Goal: Task Accomplishment & Management: Manage account settings

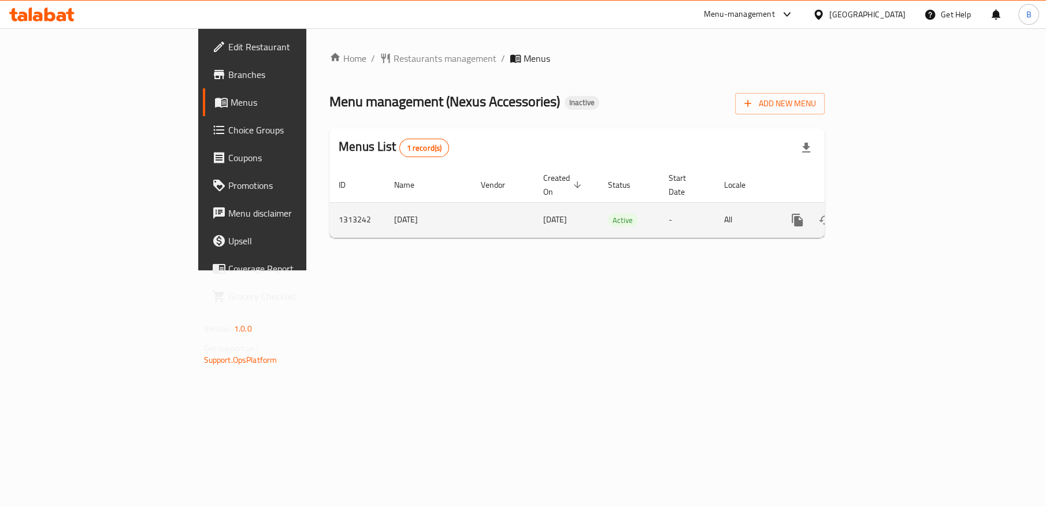
click at [888, 213] on icon "enhanced table" at bounding box center [881, 220] width 14 height 14
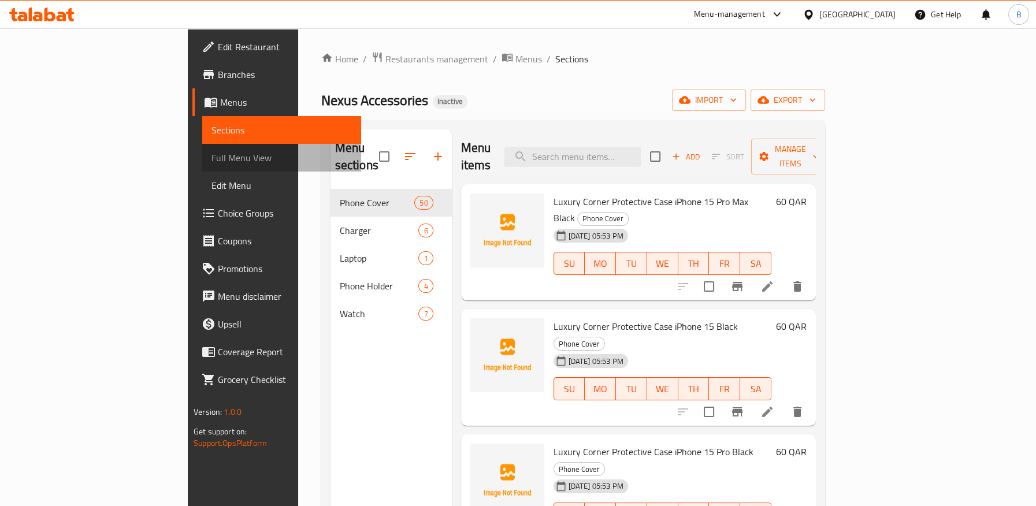
click at [212, 152] on span "Full Menu View" at bounding box center [282, 158] width 140 height 14
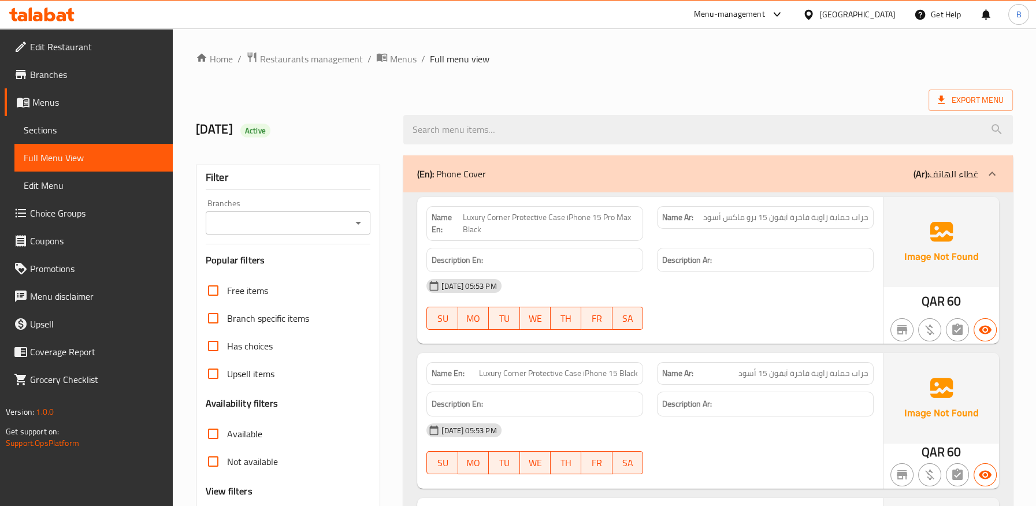
click at [361, 224] on icon "Open" at bounding box center [358, 223] width 14 height 14
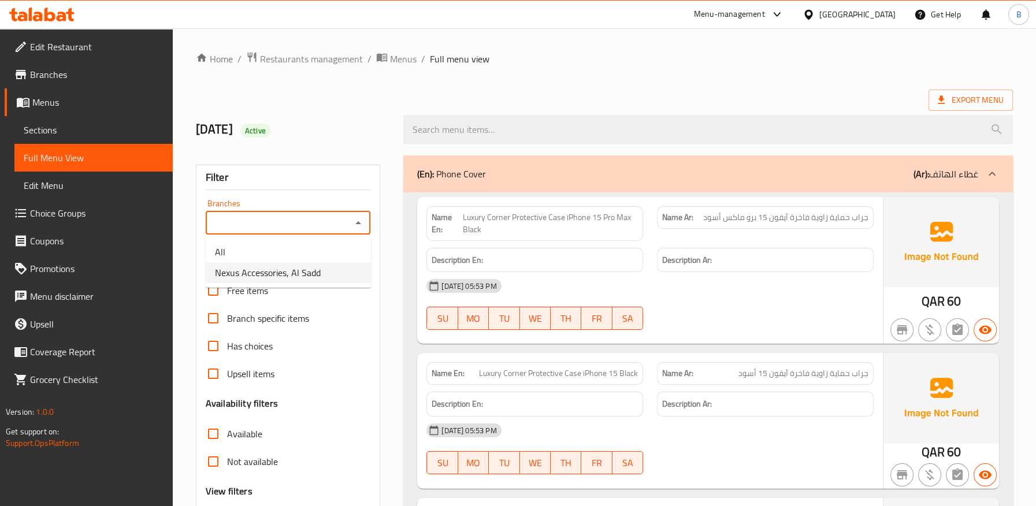
click at [326, 273] on li "Nexus Accessories, Al Sadd" at bounding box center [288, 272] width 165 height 21
type input "Nexus Accessories, Al Sadd"
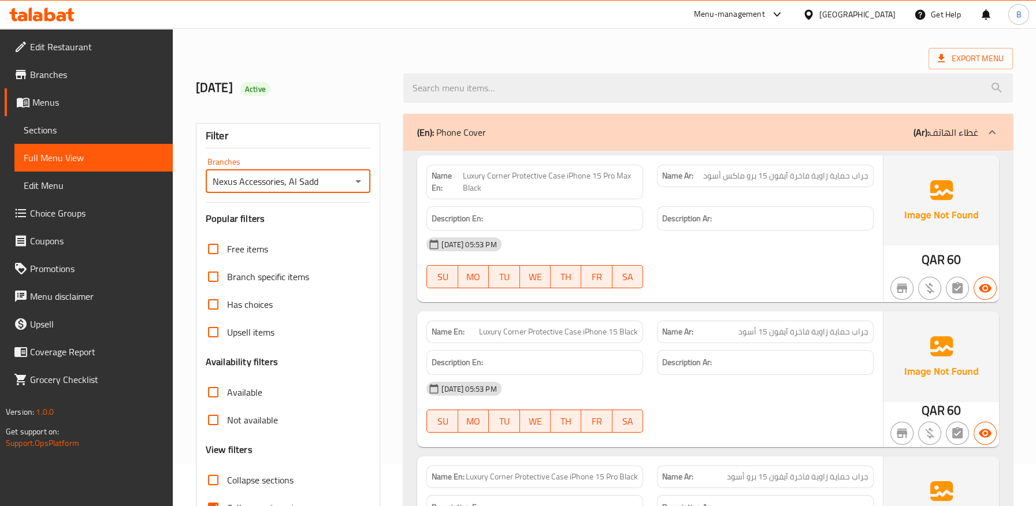
scroll to position [109, 0]
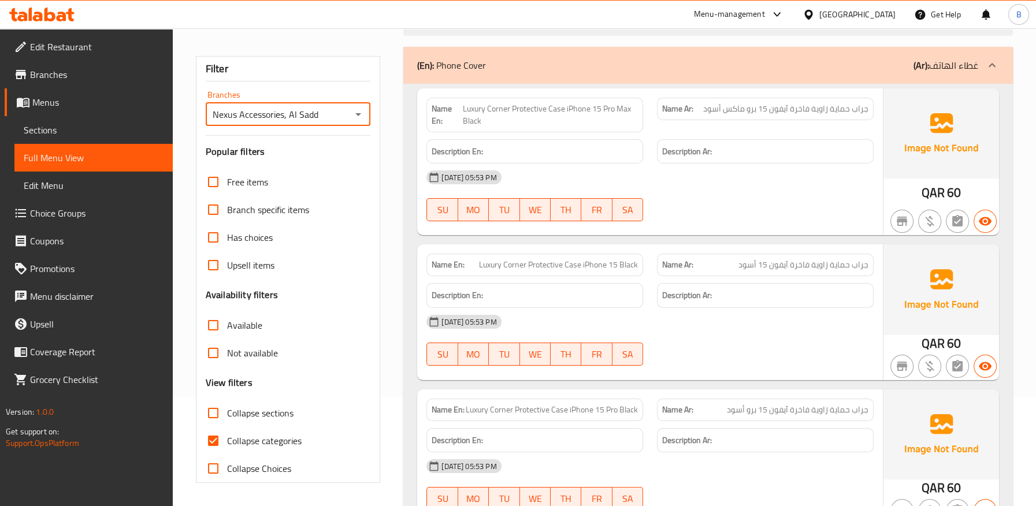
click at [213, 441] on input "Collapse categories" at bounding box center [213, 441] width 28 height 28
checkbox input "false"
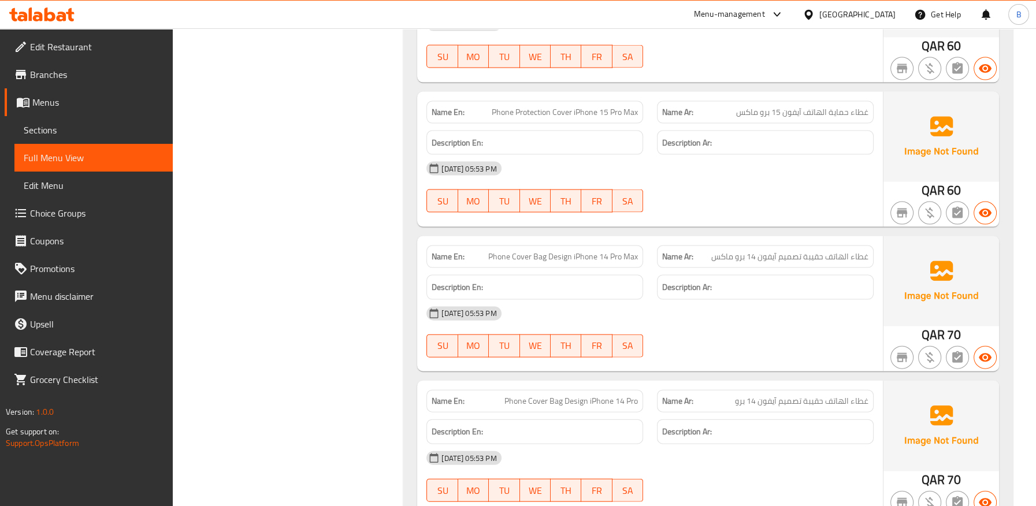
click at [606, 251] on span "Phone Cover Bag Design iPhone 14 Pro Max" at bounding box center [563, 257] width 150 height 12
copy span "Phone Cover Bag Design iPhone 14 Pro Max"
click at [794, 253] on span "غطاء الهاتف حقيبة تصميم آيفون 14 برو ماكس" at bounding box center [789, 257] width 157 height 12
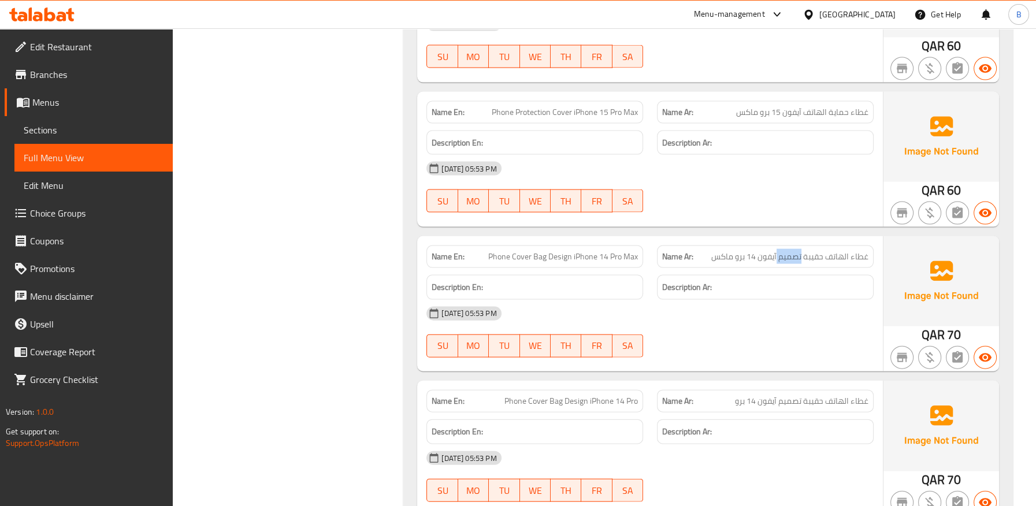
click at [794, 253] on span "غطاء الهاتف حقيبة تصميم آيفون 14 برو ماكس" at bounding box center [789, 257] width 157 height 12
copy span "غطاء الهاتف حقيبة تصميم آيفون 14 برو ماكس"
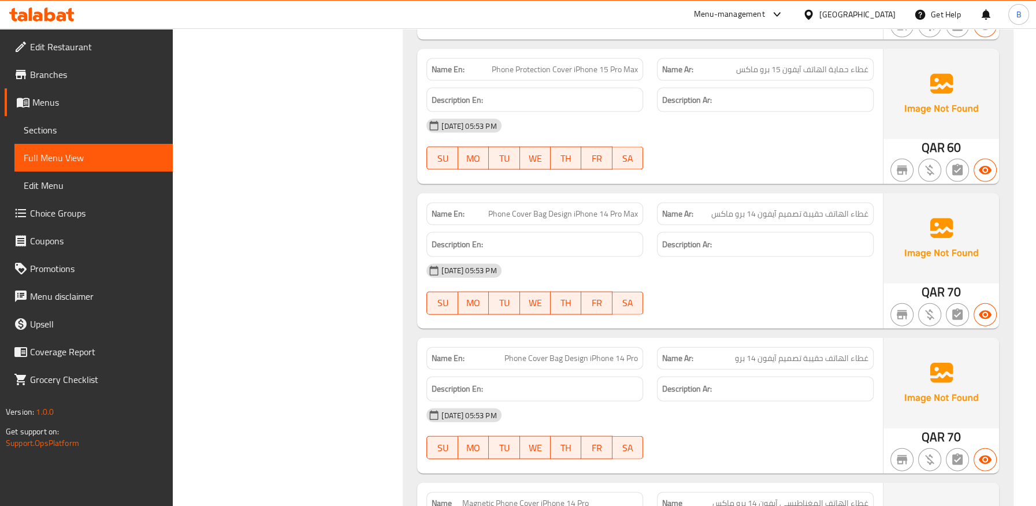
scroll to position [3898, 0]
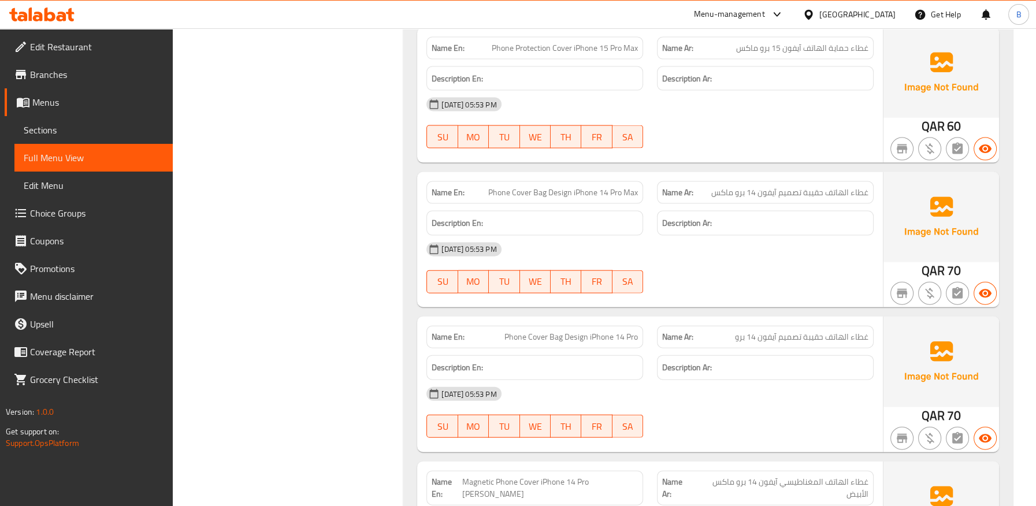
click at [827, 331] on span "غطاء الهاتف حقيبة تصميم آيفون 14 برو" at bounding box center [802, 337] width 134 height 12
click at [835, 340] on div "Name Ar: غطاء الهاتف حقيبة تصميم آيفون 14 برو" at bounding box center [765, 337] width 217 height 23
click at [832, 333] on span "غطاء الهاتف حقيبة تصميم آيفون 14 برو" at bounding box center [802, 337] width 134 height 12
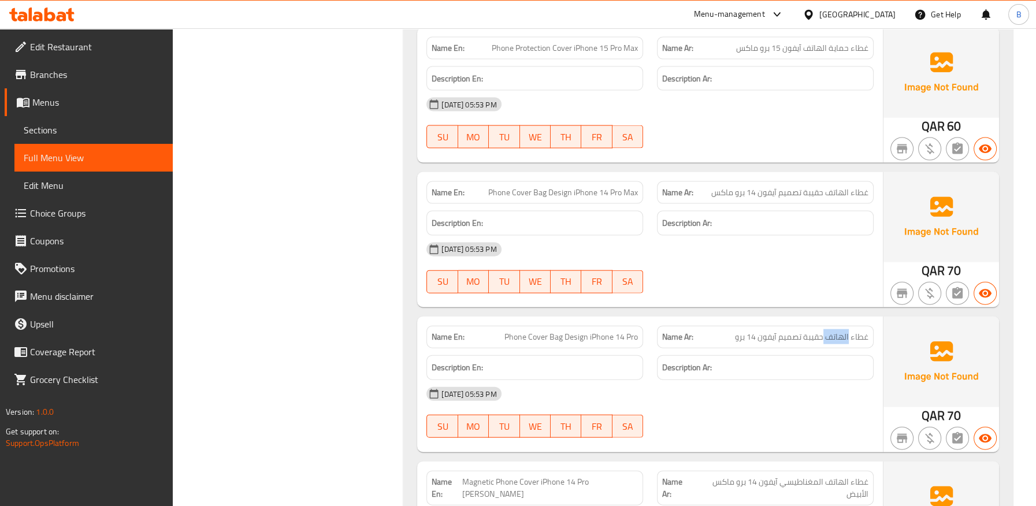
click at [832, 333] on span "غطاء الهاتف حقيبة تصميم آيفون 14 برو" at bounding box center [802, 337] width 134 height 12
copy span "غطاء الهاتف حقيبة تصميم آيفون 14 برو"
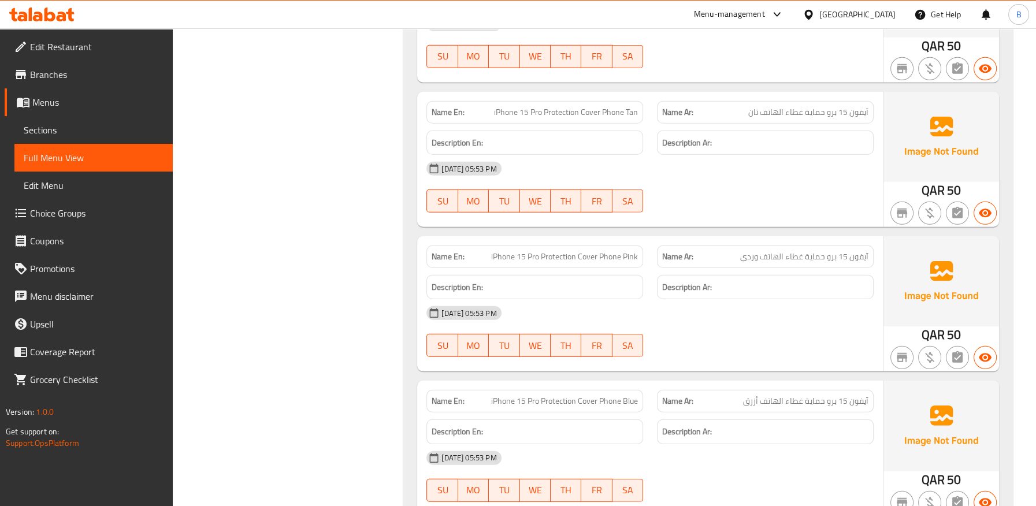
scroll to position [5296, 0]
drag, startPoint x: 622, startPoint y: 283, endPoint x: 584, endPoint y: 279, distance: 38.9
click at [624, 283] on h6 "Description En:" at bounding box center [535, 287] width 206 height 14
click at [550, 260] on div "Name En: iPhone 14 Pro Max Protection Cover Phone Tan" at bounding box center [535, 257] width 217 height 23
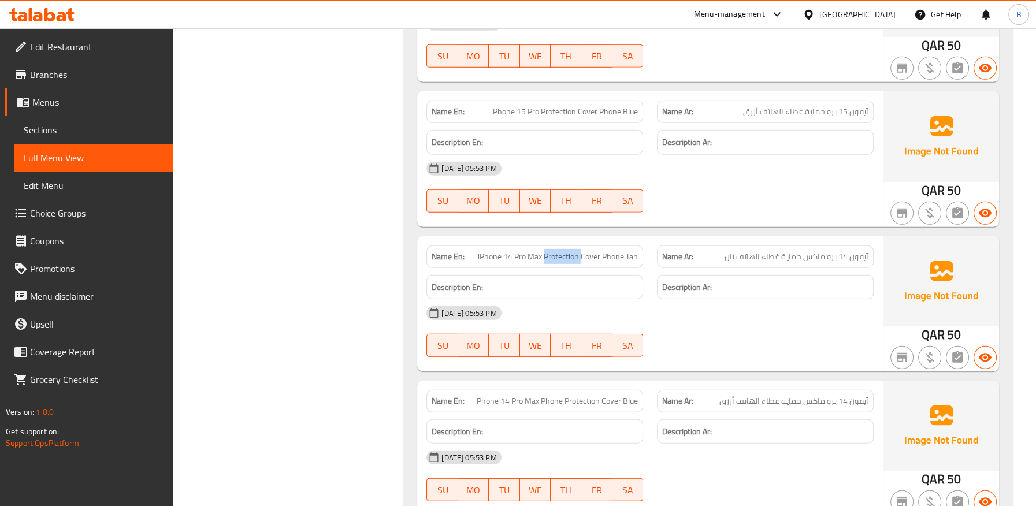
click at [550, 255] on span "iPhone 14 Pro Max Protection Cover Phone Tan" at bounding box center [558, 257] width 160 height 12
click at [621, 268] on div "Description En:" at bounding box center [535, 287] width 231 height 39
click at [590, 257] on span "iPhone 14 Pro Max Protection Cover Phone Tan" at bounding box center [558, 257] width 160 height 12
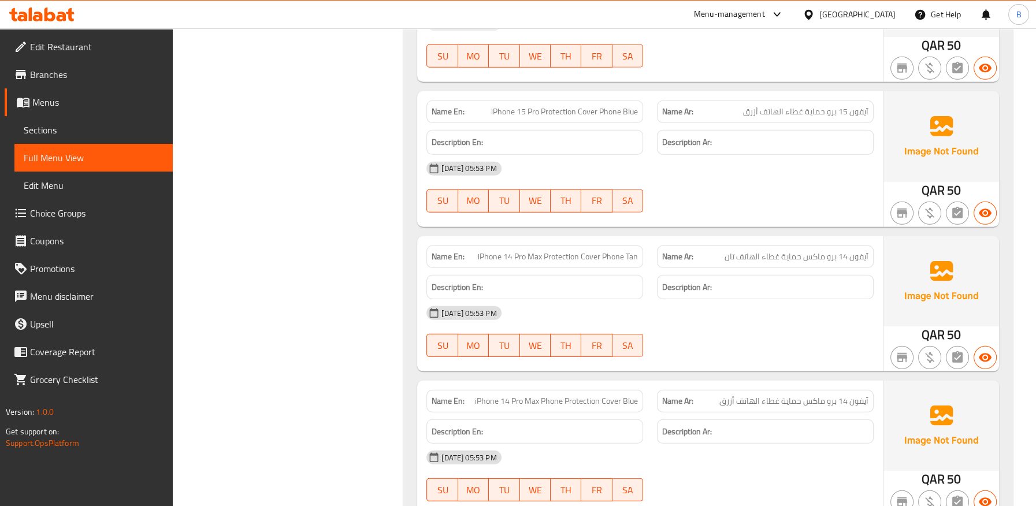
click at [484, 257] on span "iPhone 14 Pro Max Protection Cover Phone Tan" at bounding box center [558, 257] width 160 height 12
click at [481, 253] on span "iPhone 14 Pro Max Protection Cover Phone Tan" at bounding box center [558, 257] width 160 height 12
drag, startPoint x: 477, startPoint y: 251, endPoint x: 604, endPoint y: 251, distance: 127.2
click at [604, 251] on p "Name En: iPhone 14 Pro Max Protection Cover Phone Tan" at bounding box center [535, 257] width 206 height 12
copy span "iPhone 14 Pro Max Protection Cover"
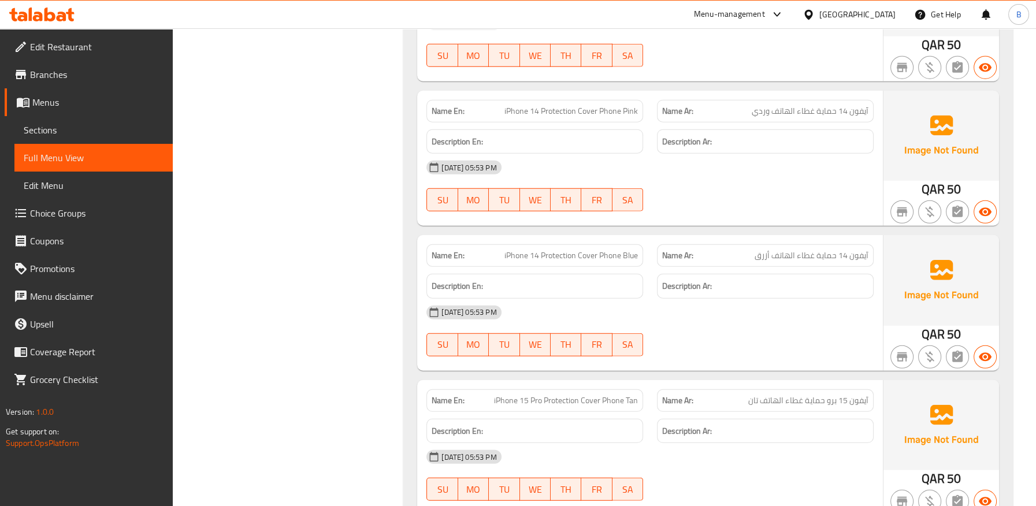
scroll to position [4397, 0]
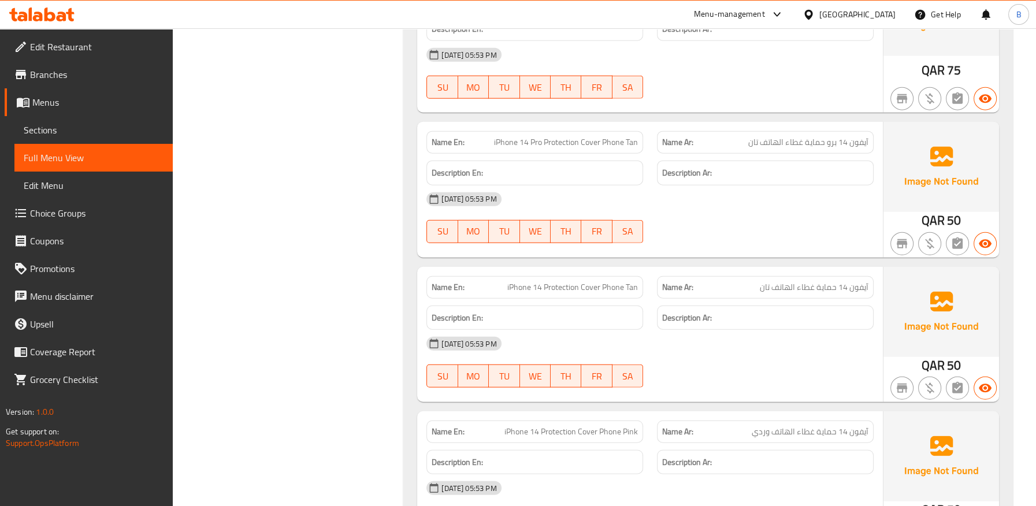
click at [725, 343] on div "[DATE] 05:53 PM" at bounding box center [650, 344] width 461 height 28
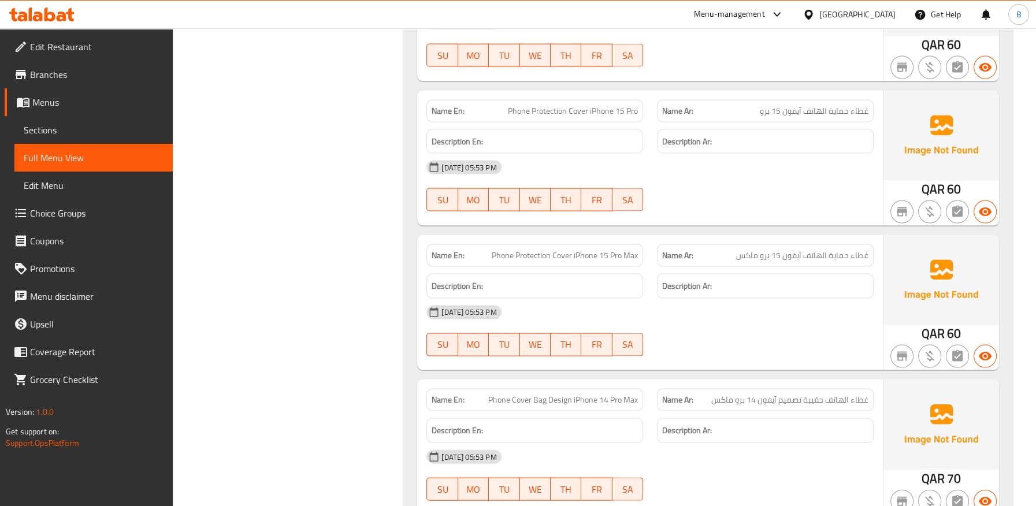
scroll to position [5588, 0]
click at [556, 268] on div "Description En:" at bounding box center [535, 287] width 231 height 39
drag, startPoint x: 479, startPoint y: 252, endPoint x: 591, endPoint y: 261, distance: 112.5
click at [591, 261] on div "Name En: iPhone 15 Pro Max Phone Protection Cover Tan" at bounding box center [535, 256] width 217 height 23
copy span "iPhone 15 Pro Max Phone Protec"
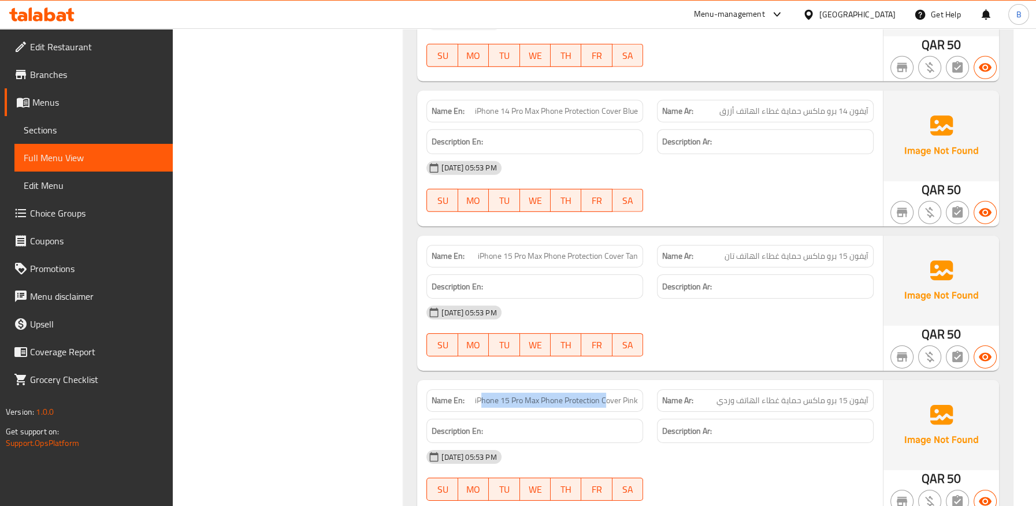
drag, startPoint x: 481, startPoint y: 395, endPoint x: 607, endPoint y: 394, distance: 126.0
click at [607, 395] on span "iPhone 15 Pro Max Phone Protection Cover Pink" at bounding box center [556, 401] width 163 height 12
click at [514, 395] on span "iPhone 15 Pro Max Phone Protection Cover Pink" at bounding box center [556, 401] width 163 height 12
drag, startPoint x: 475, startPoint y: 397, endPoint x: 568, endPoint y: 404, distance: 93.3
click at [568, 404] on span "iPhone 15 Pro Max Phone Protection Cover Pink" at bounding box center [556, 401] width 163 height 12
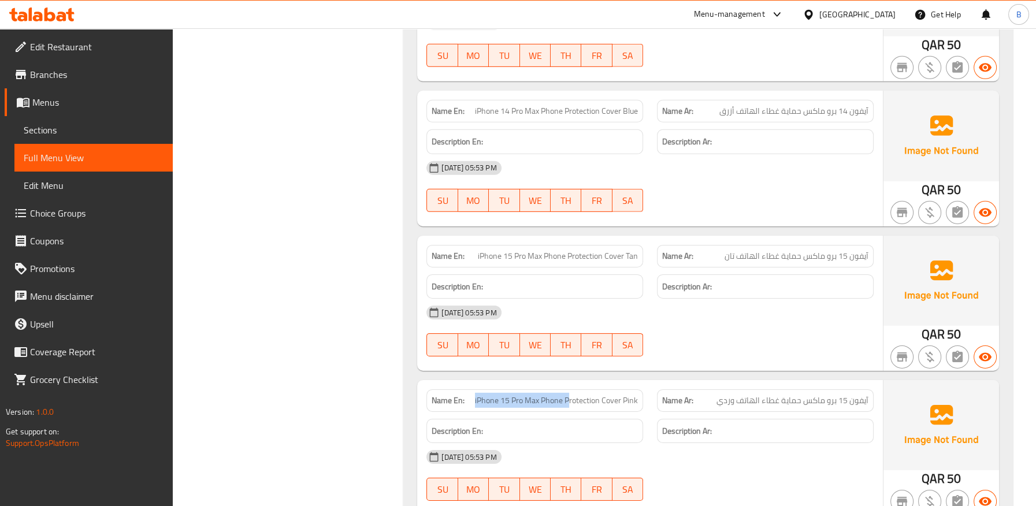
copy span "iPhone 15 Pro Max Phone P"
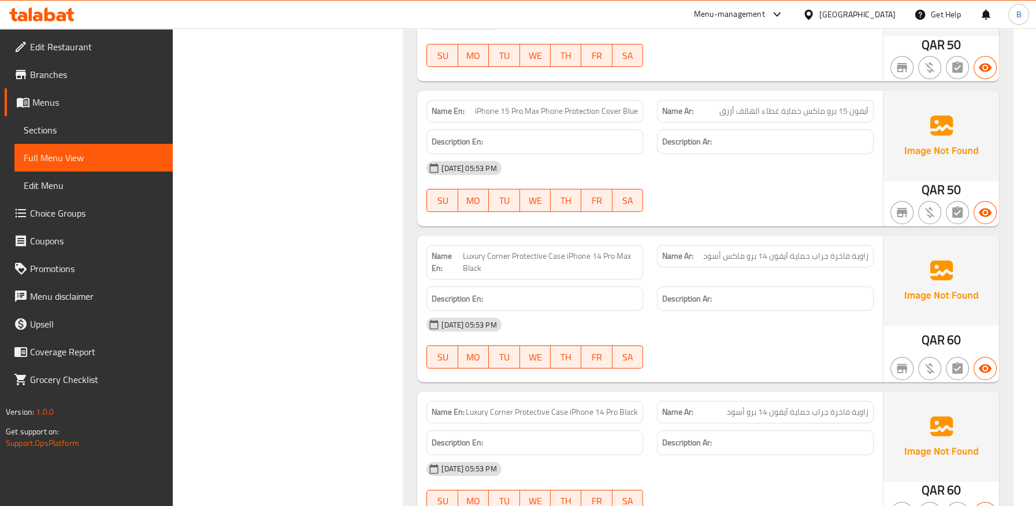
drag, startPoint x: 514, startPoint y: 264, endPoint x: 492, endPoint y: 261, distance: 22.2
click at [513, 264] on span "Luxury Corner Protective Case iPhone 14 Pro Max Black" at bounding box center [550, 262] width 176 height 24
drag, startPoint x: 464, startPoint y: 254, endPoint x: 621, endPoint y: 251, distance: 156.6
click at [621, 251] on span "Luxury Corner Protective Case iPhone 14 Pro Max Black" at bounding box center [550, 262] width 176 height 24
copy span "Luxury Corner Protective Case iPhone 14 Pro M"
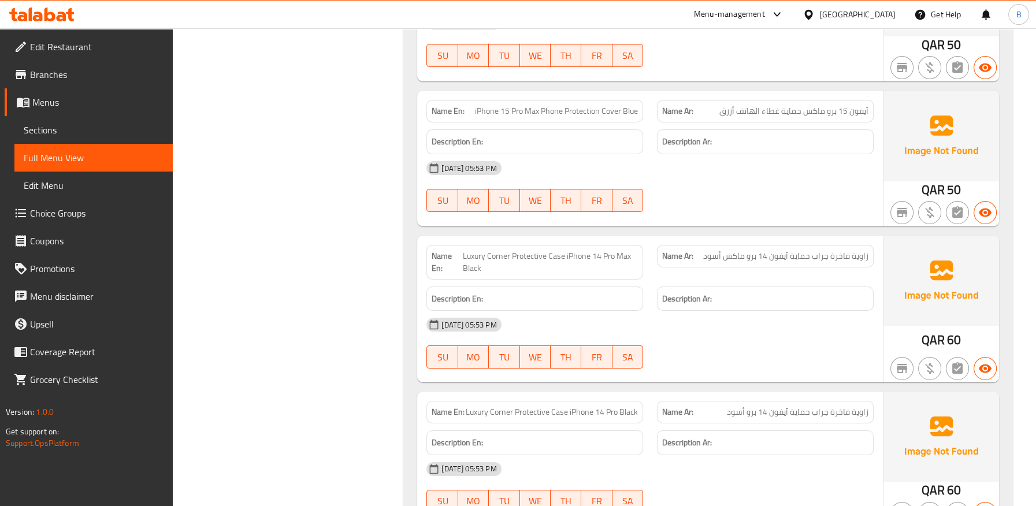
scroll to position [710, 0]
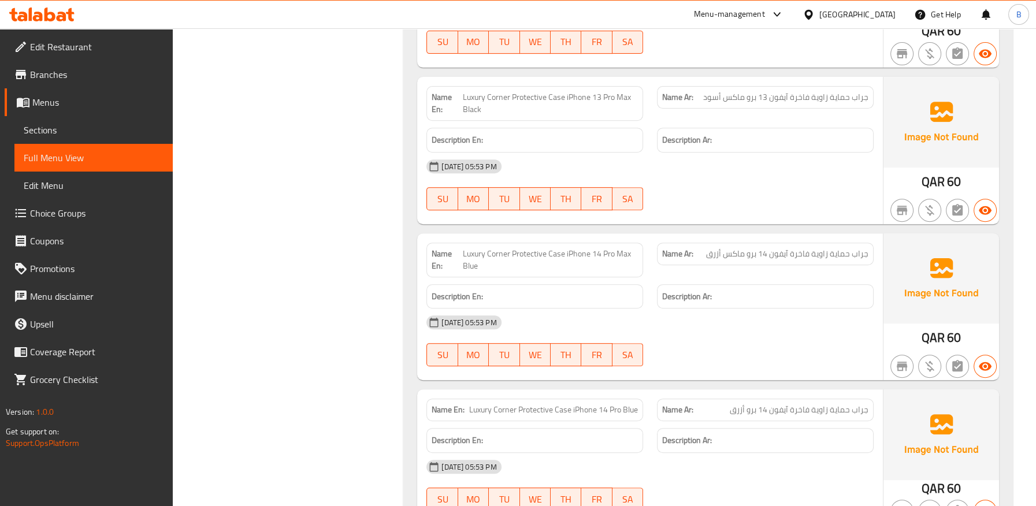
click at [509, 254] on span "Luxury Corner Protective Case iPhone 14 Pro Max Blue" at bounding box center [550, 260] width 175 height 24
copy span "Luxury Corner Protective Case iPhone 14 Pro Max Blue"
click at [535, 248] on span "Luxury Corner Protective Case iPhone 14 Pro Max Blue" at bounding box center [550, 260] width 175 height 24
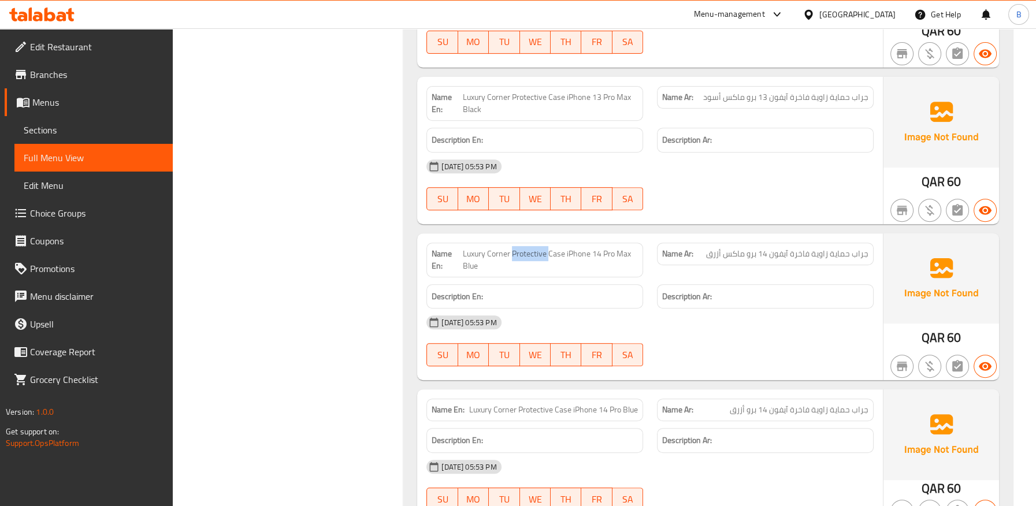
click at [535, 248] on span "Luxury Corner Protective Case iPhone 14 Pro Max Blue" at bounding box center [550, 260] width 175 height 24
drag, startPoint x: 463, startPoint y: 252, endPoint x: 699, endPoint y: 52, distance: 309.2
click at [615, 258] on span "Luxury Corner Protective Case iPhone 14 Pro Max Blue" at bounding box center [550, 260] width 175 height 24
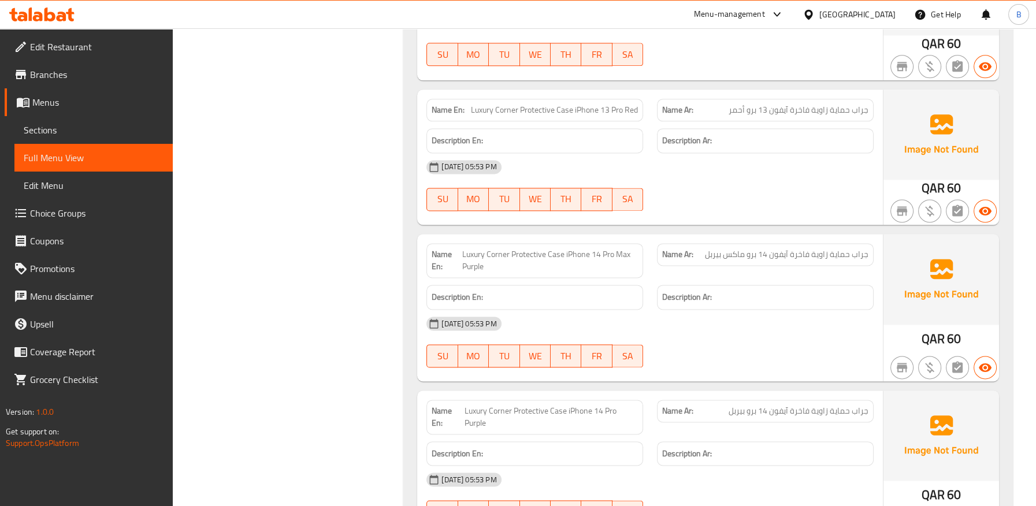
scroll to position [6022, 0]
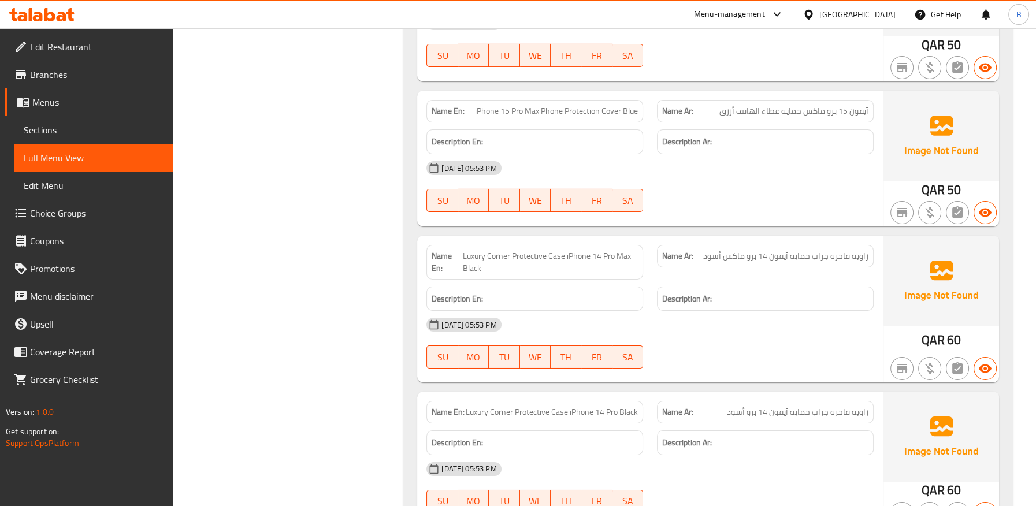
drag, startPoint x: 462, startPoint y: 254, endPoint x: 599, endPoint y: 252, distance: 137.0
click at [599, 252] on span "Luxury Corner Protective Case iPhone 14 Pro Max Black" at bounding box center [550, 262] width 176 height 24
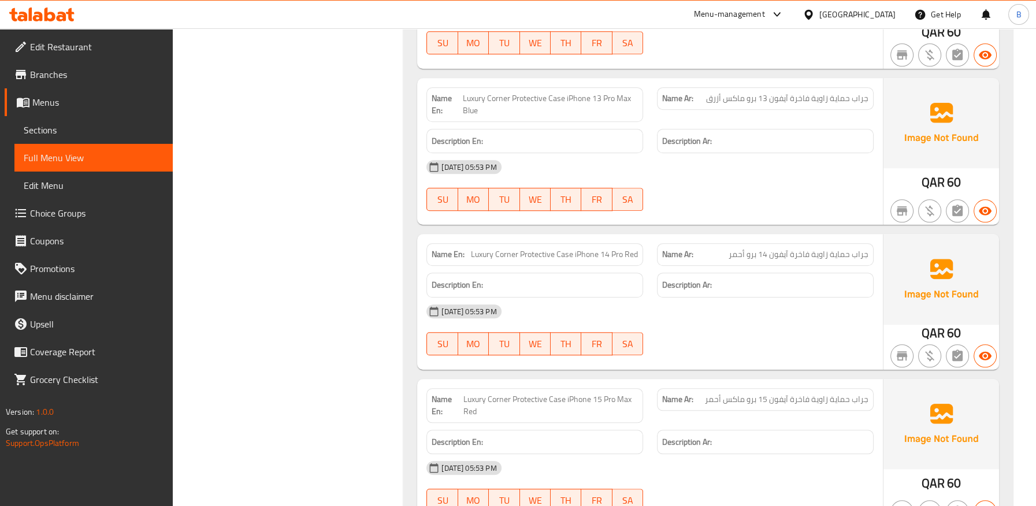
scroll to position [2359, 0]
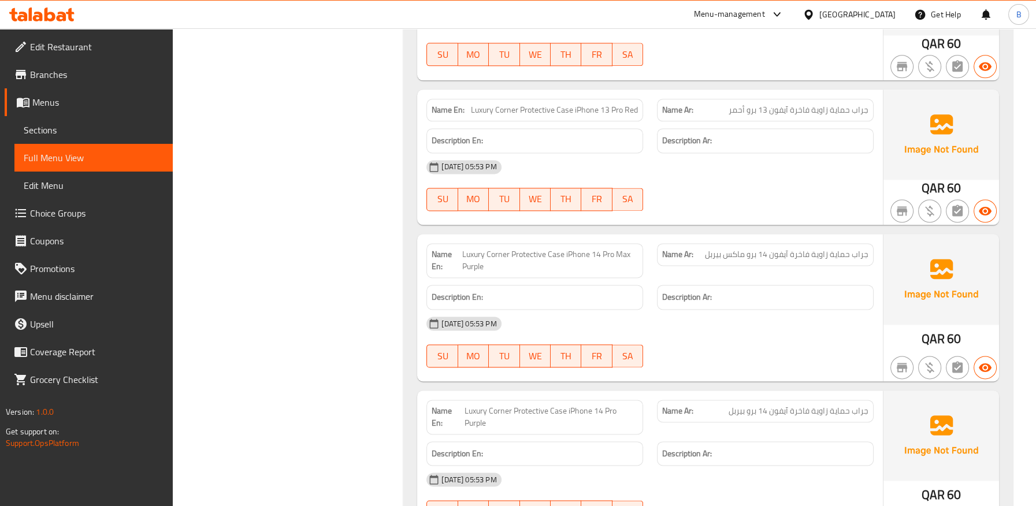
click at [476, 424] on span "Luxury Corner Protective Case iPhone 14 Pro Purple" at bounding box center [551, 417] width 173 height 24
copy span "Purple"
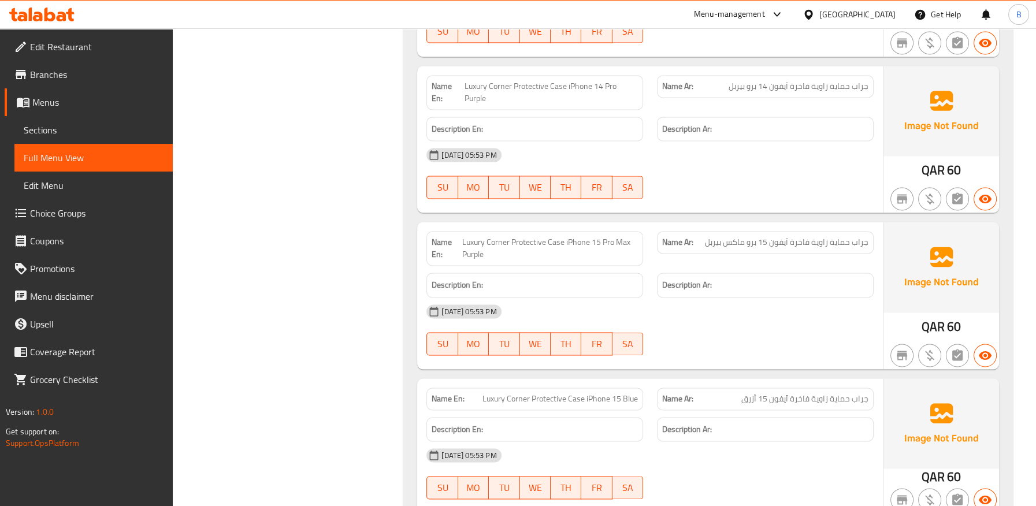
scroll to position [2371, 0]
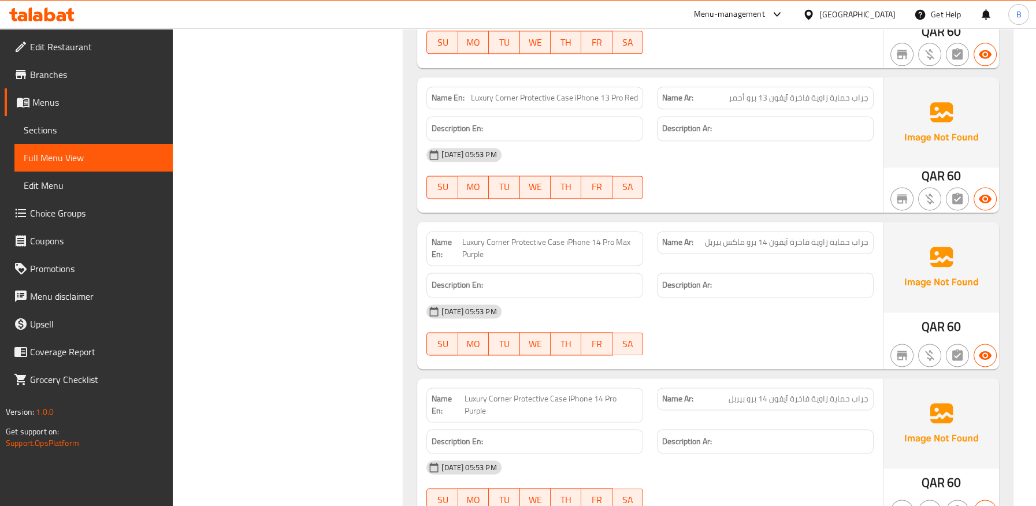
click at [520, 393] on span "Luxury Corner Protective Case iPhone 14 Pro Purple" at bounding box center [551, 405] width 173 height 24
copy span "Luxury Corner Protective Case iPhone 14 Pro Purple"
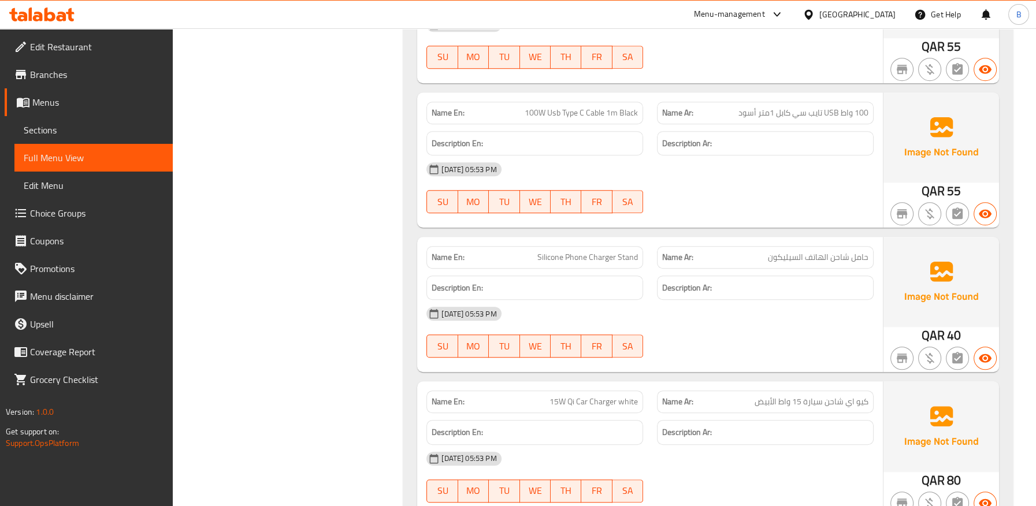
scroll to position [8611, 0]
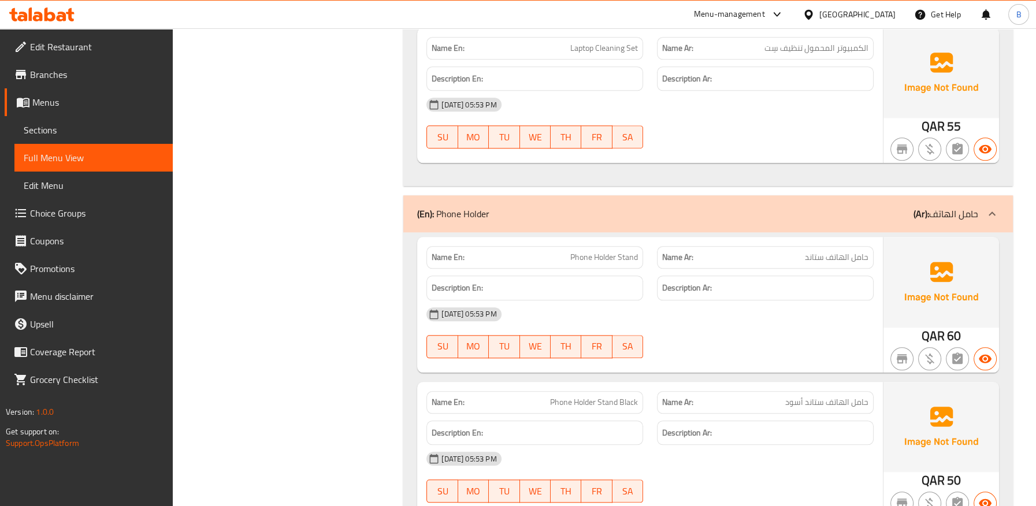
click at [572, 213] on div "(En): Phone Holder (Ar): حامل الهاتف" at bounding box center [697, 214] width 561 height 14
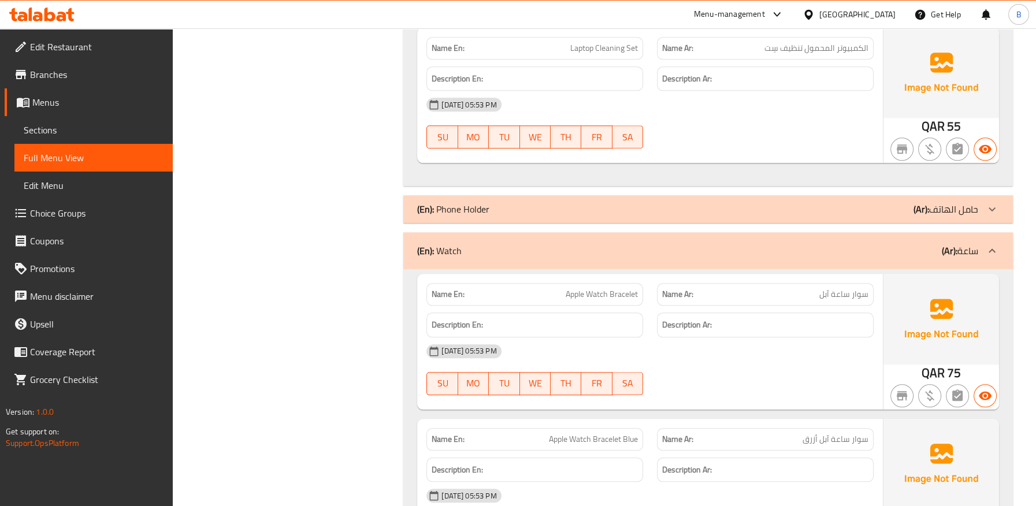
click at [649, 257] on div "(En): Watch (Ar): ساعة" at bounding box center [708, 250] width 610 height 37
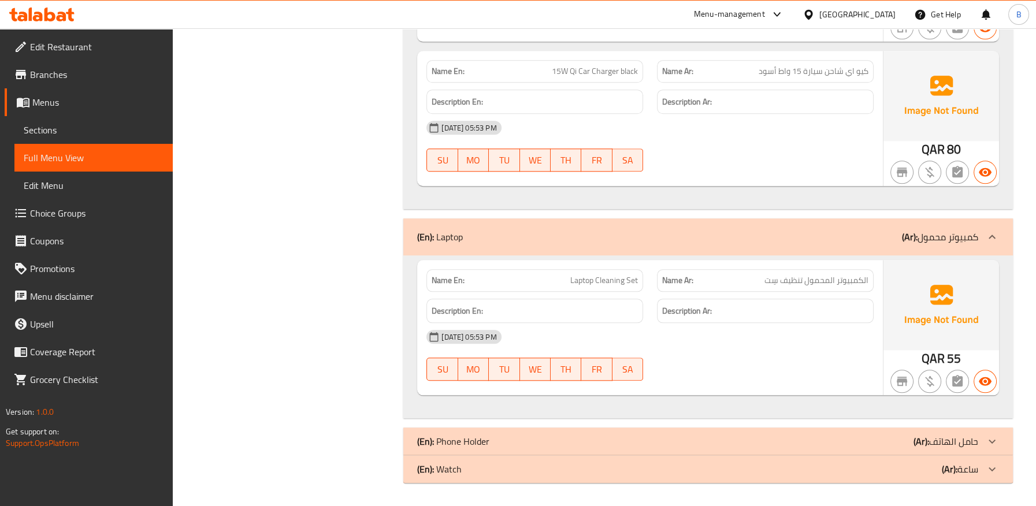
scroll to position [8375, 0]
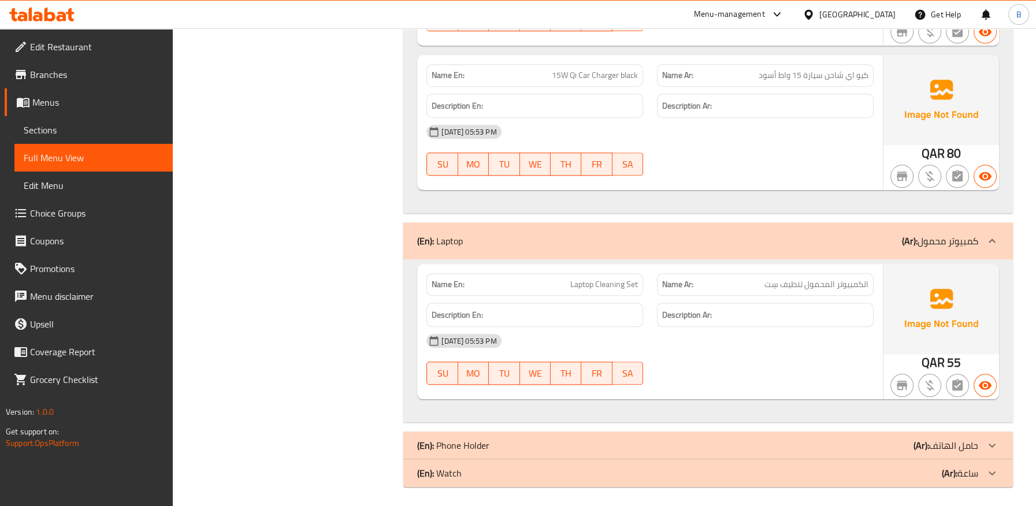
click at [599, 235] on div "(En): Laptop (Ar): كمبيوتر محمول" at bounding box center [697, 241] width 561 height 14
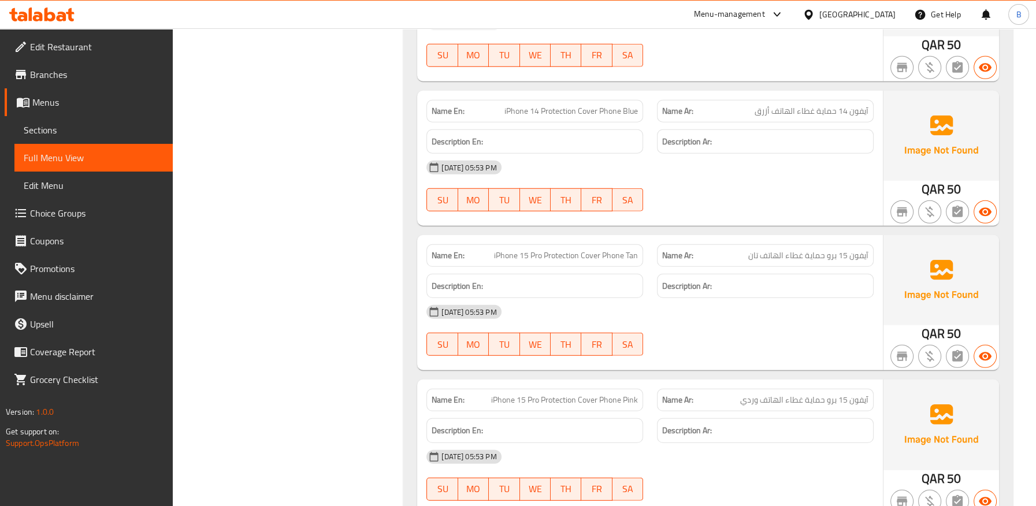
scroll to position [5298, 0]
click at [565, 253] on span "iPhone 14 Pro Max Protection Cover Phone Tan" at bounding box center [558, 256] width 160 height 12
drag, startPoint x: 565, startPoint y: 253, endPoint x: 559, endPoint y: 260, distance: 9.5
click at [565, 253] on span "iPhone 14 Pro Max Protection Cover Phone Tan" at bounding box center [558, 256] width 160 height 12
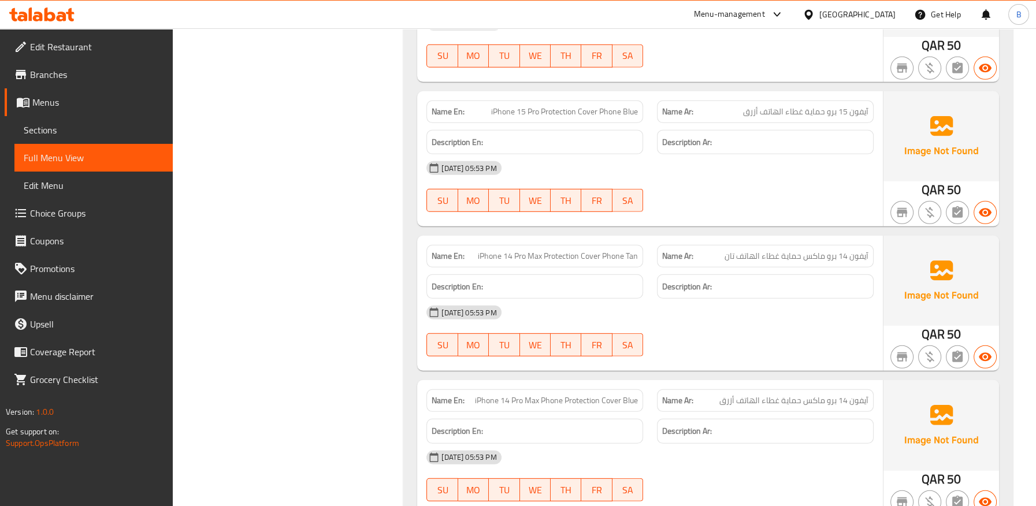
scroll to position [5588, 0]
click at [585, 254] on span "iPhone 15 Pro Max Phone Protection Cover Tan" at bounding box center [558, 256] width 160 height 12
click at [604, 282] on h6 "Description En:" at bounding box center [535, 287] width 206 height 14
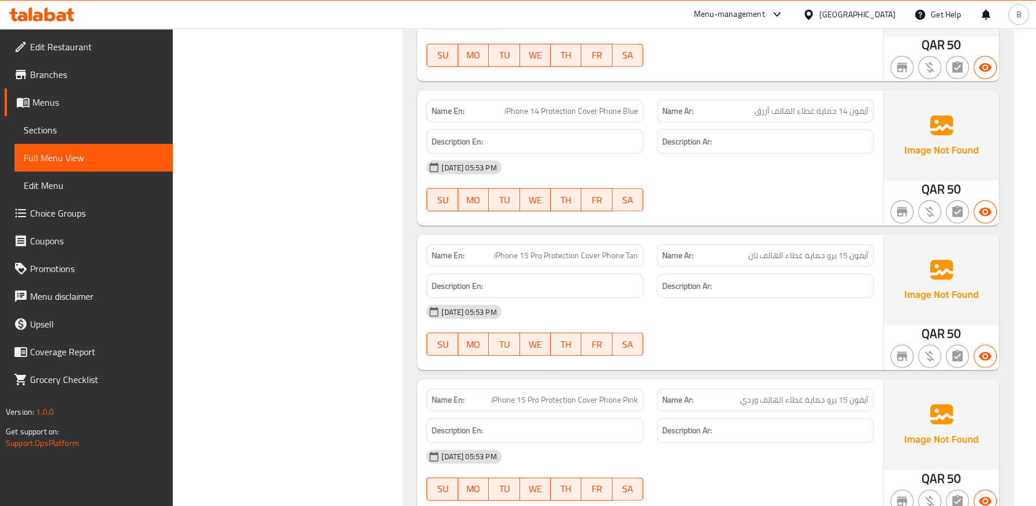
scroll to position [5298, 0]
click at [567, 259] on span "iPhone 14 Pro Max Protection Cover Phone Tan" at bounding box center [558, 256] width 160 height 12
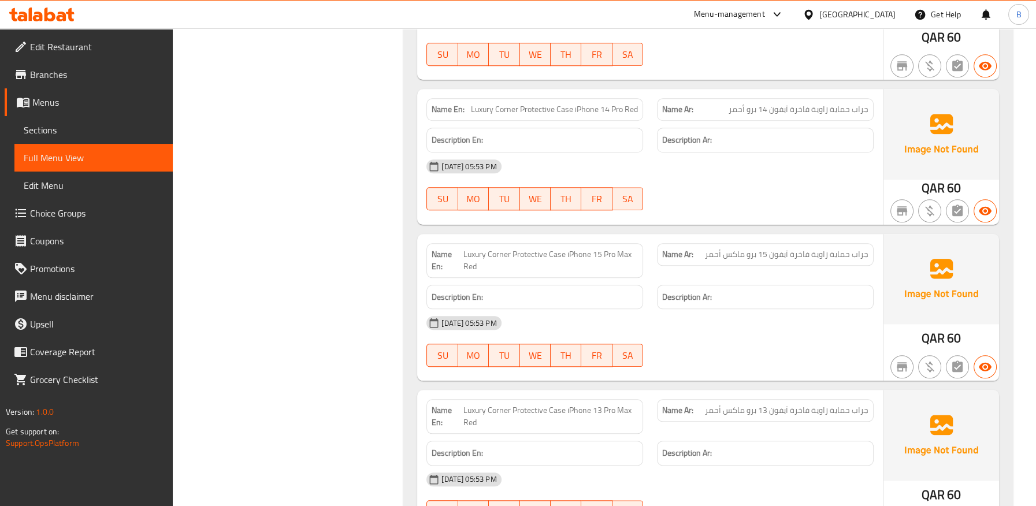
scroll to position [2672, 0]
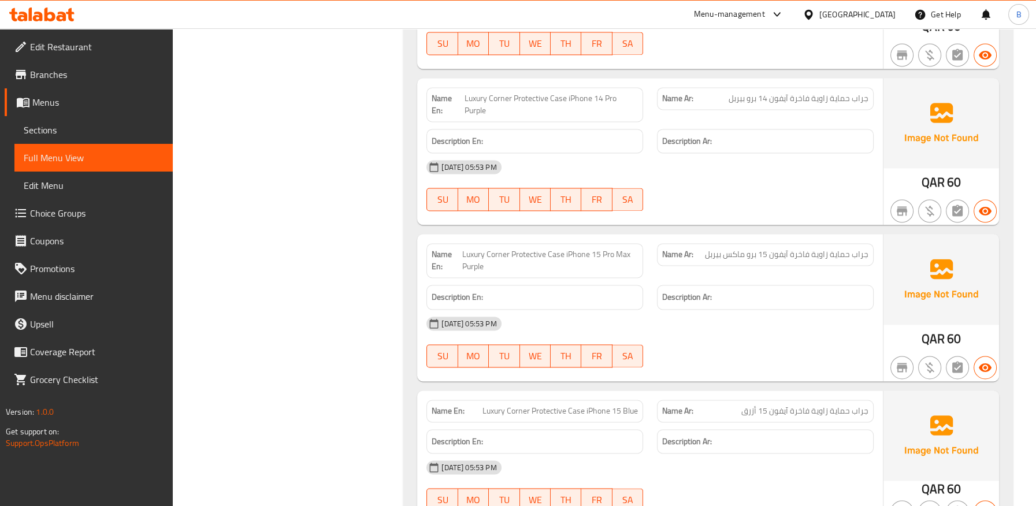
click at [581, 249] on span "Luxury Corner Protective Case iPhone 15 Pro Max Purple" at bounding box center [550, 261] width 176 height 24
click at [658, 299] on div "Description Ar:" at bounding box center [765, 297] width 217 height 25
click at [725, 332] on div "[DATE] 05:53 PM" at bounding box center [650, 324] width 461 height 28
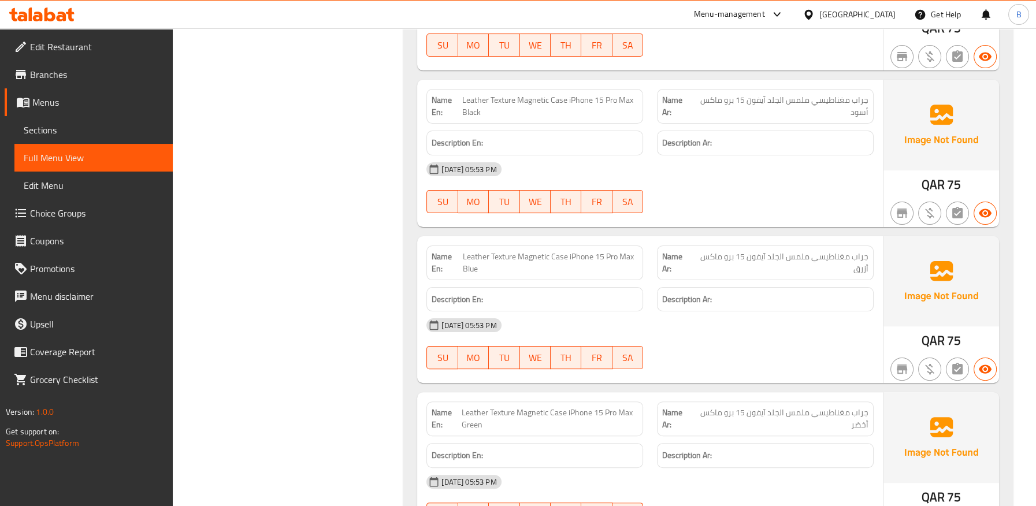
scroll to position [0, 0]
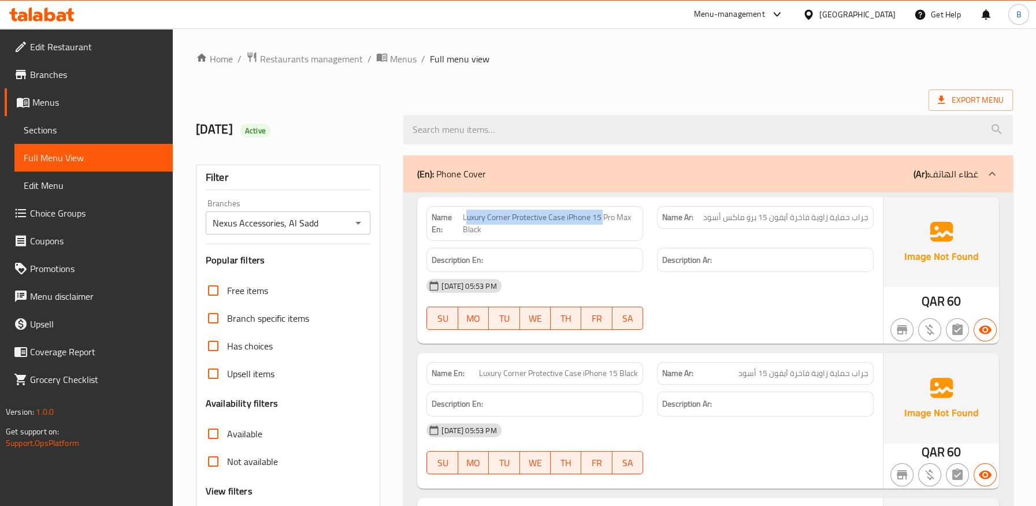
drag, startPoint x: 466, startPoint y: 213, endPoint x: 601, endPoint y: 218, distance: 135.4
click at [601, 218] on span "Luxury Corner Protective Case iPhone 15 Pro Max Black" at bounding box center [550, 224] width 176 height 24
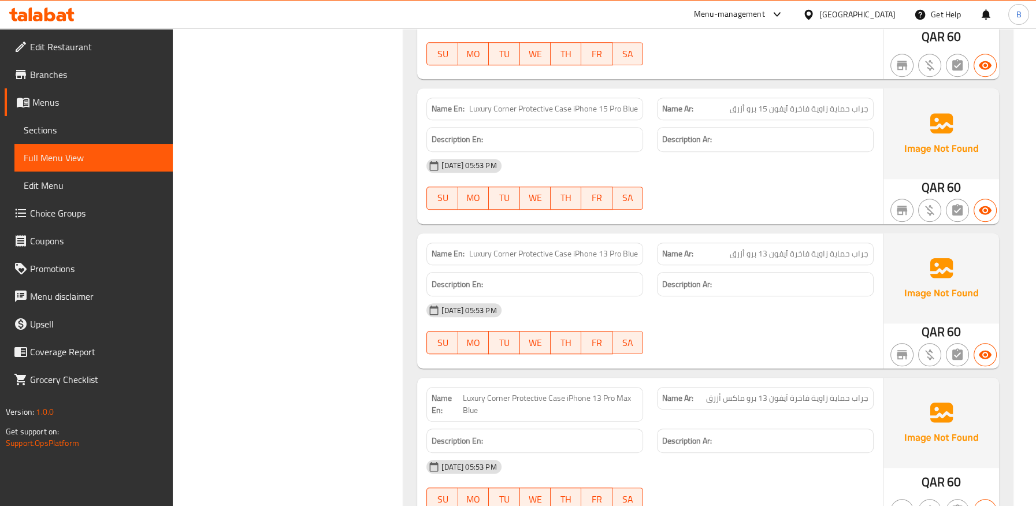
scroll to position [1914, 0]
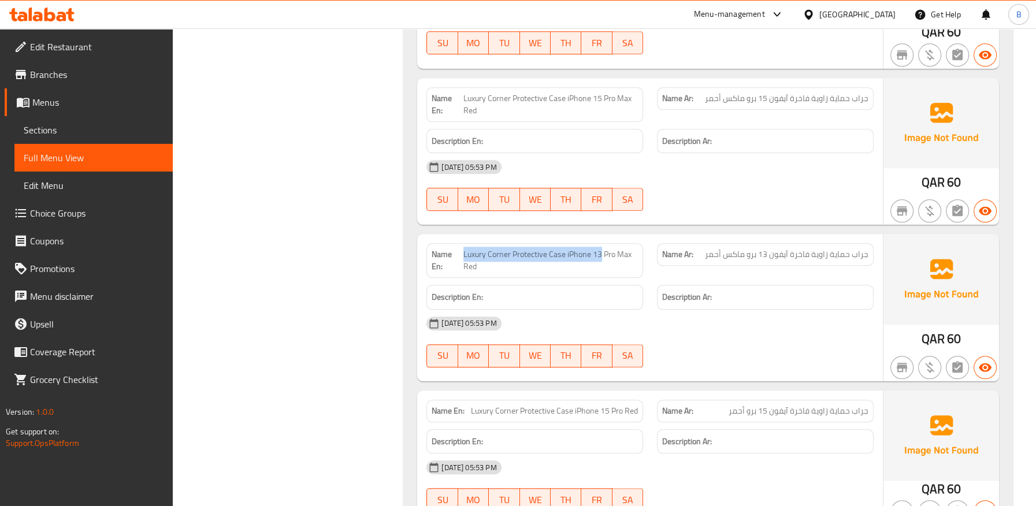
drag, startPoint x: 463, startPoint y: 254, endPoint x: 601, endPoint y: 252, distance: 138.1
click at [601, 252] on span "Luxury Corner Protective Case iPhone 13 Pro Max Red" at bounding box center [551, 261] width 175 height 24
click at [601, 267] on span "Luxury Corner Protective Case iPhone 13 Pro Max Red" at bounding box center [551, 261] width 175 height 24
drag, startPoint x: 615, startPoint y: 257, endPoint x: 800, endPoint y: 49, distance: 278.8
click at [462, 253] on p "Name En: Luxury Corner Protective Case iPhone 13 Pro Max Red" at bounding box center [535, 261] width 206 height 24
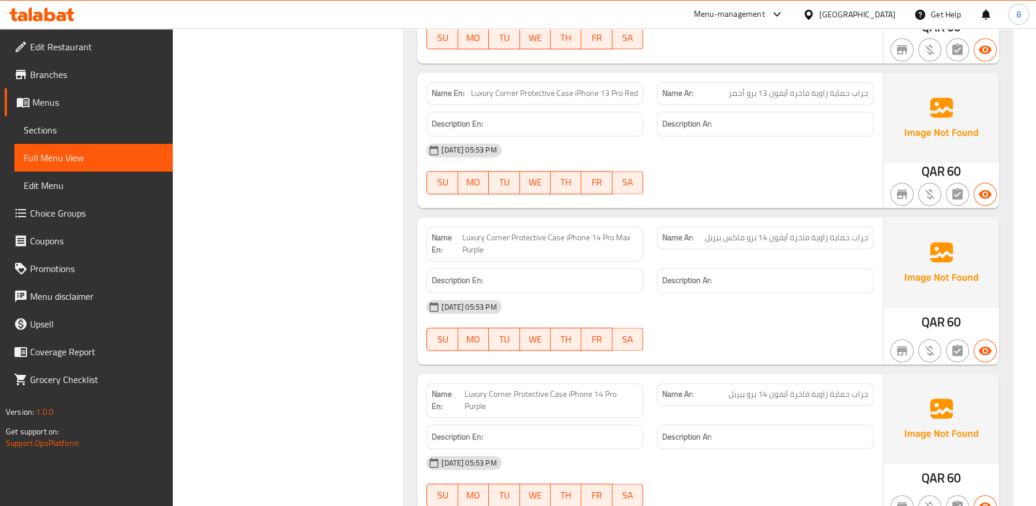
scroll to position [2504, 0]
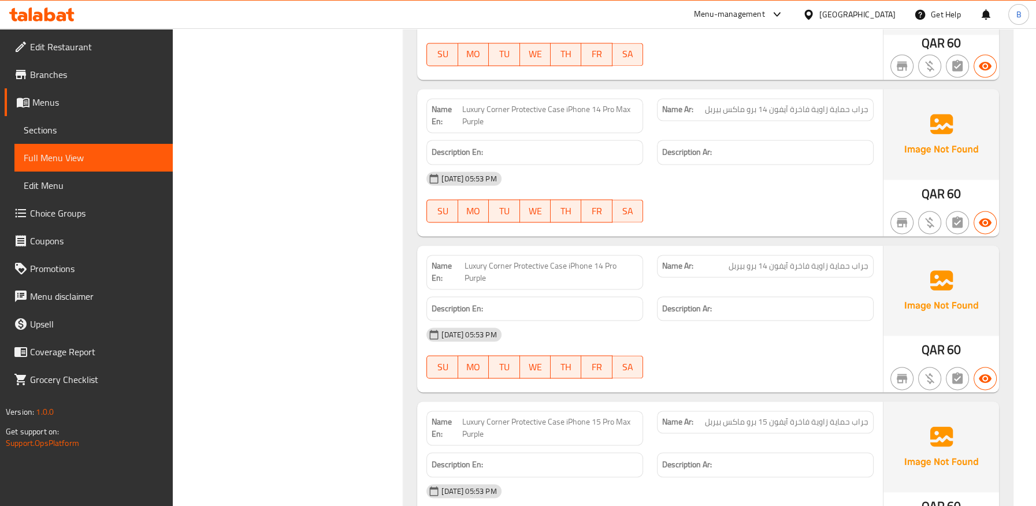
click at [718, 110] on span "جراب حماية زاوية فاخرة آيفون 14 برو ماكس بيربل" at bounding box center [787, 109] width 164 height 12
click at [522, 104] on span "Luxury Corner Protective Case iPhone 14 Pro Max Purple" at bounding box center [550, 115] width 176 height 24
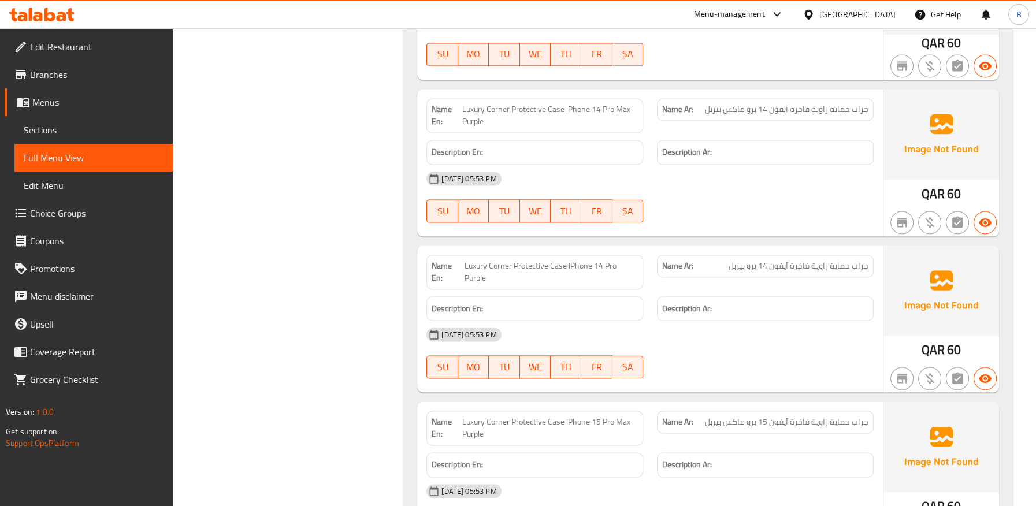
click at [716, 104] on span "جراب حماية زاوية فاخرة آيفون 14 برو ماكس بيربل" at bounding box center [787, 109] width 164 height 12
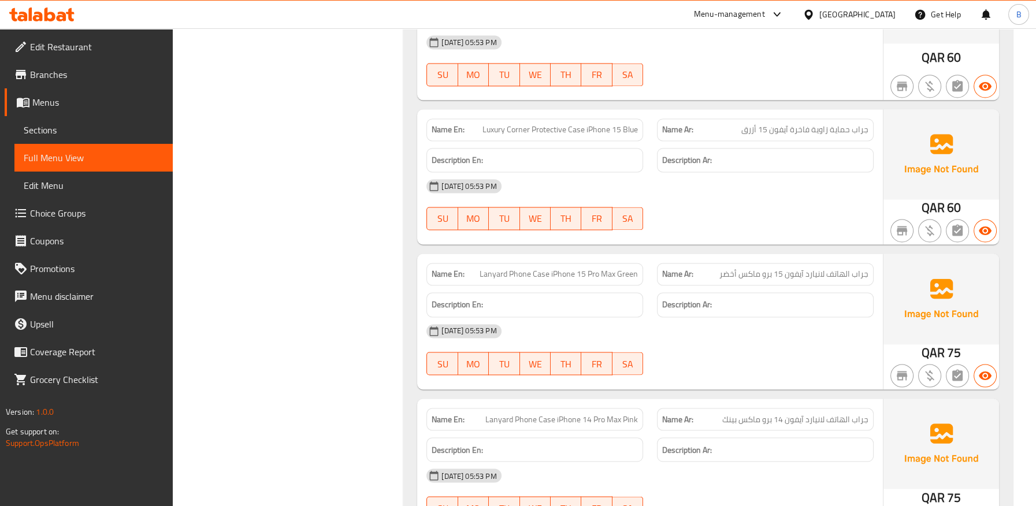
scroll to position [2954, 0]
click at [580, 271] on span "Lanyard Phone Case iPhone 15 Pro Max Green" at bounding box center [559, 274] width 158 height 12
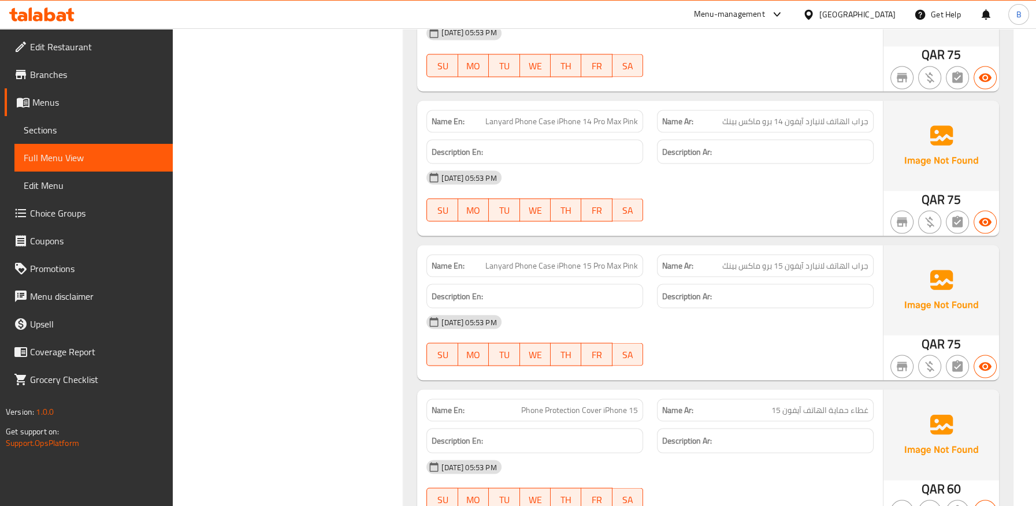
scroll to position [3339, 0]
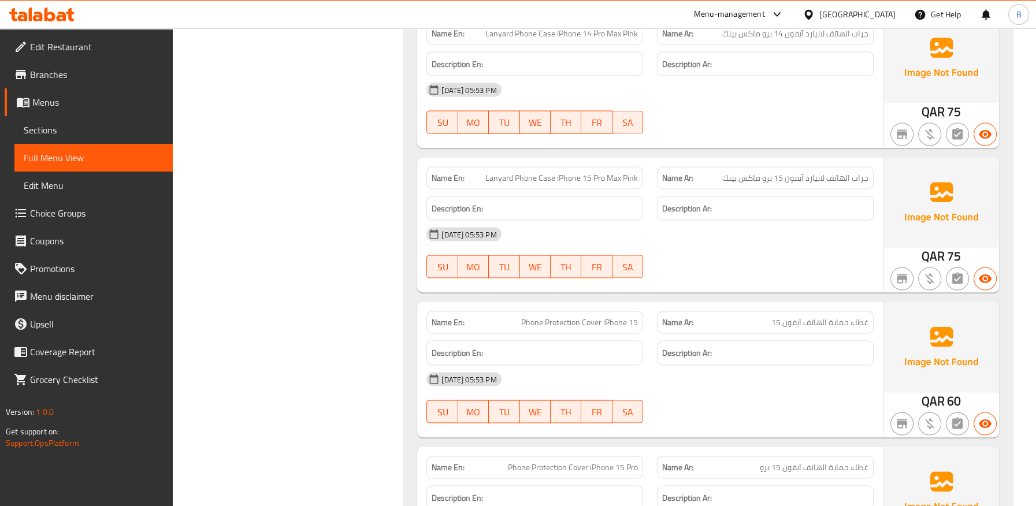
click at [616, 317] on span "Phone Protection Cover iPhone 15" at bounding box center [579, 323] width 117 height 12
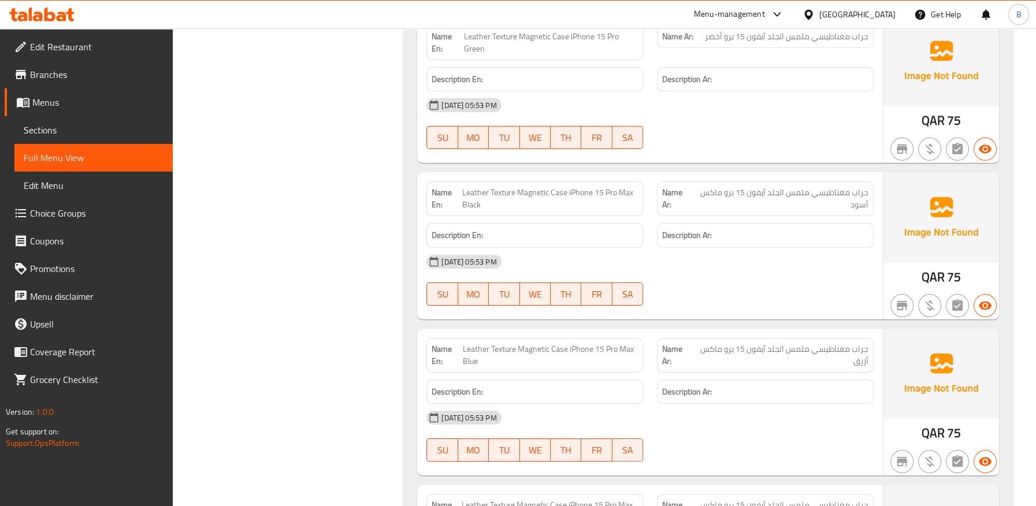
scroll to position [7192, 0]
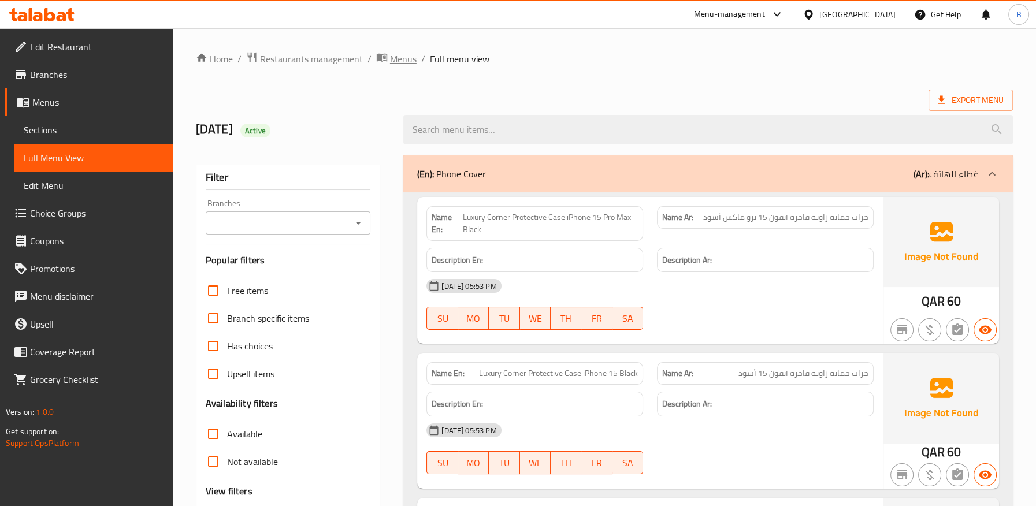
click at [393, 64] on span "Menus" at bounding box center [403, 59] width 27 height 14
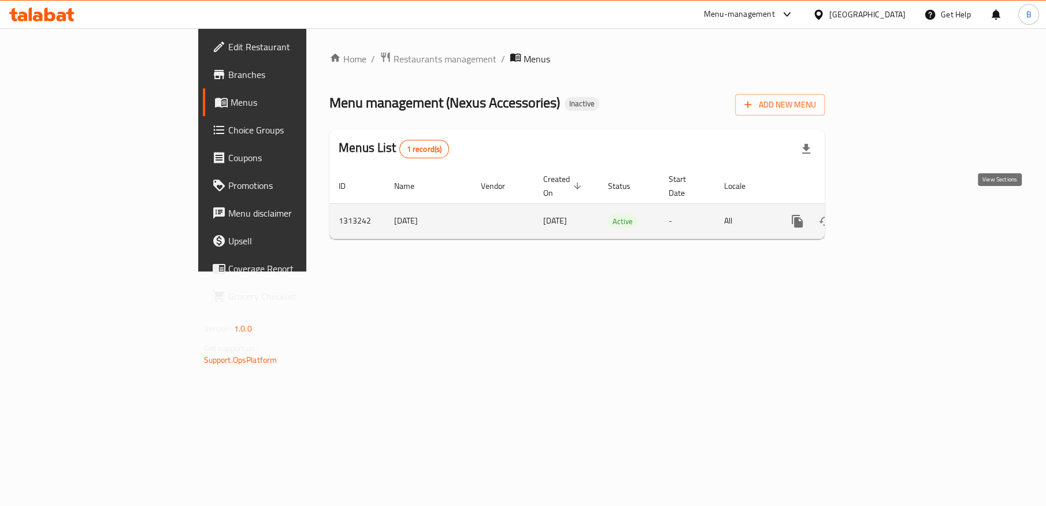
click at [888, 214] on icon "enhanced table" at bounding box center [881, 221] width 14 height 14
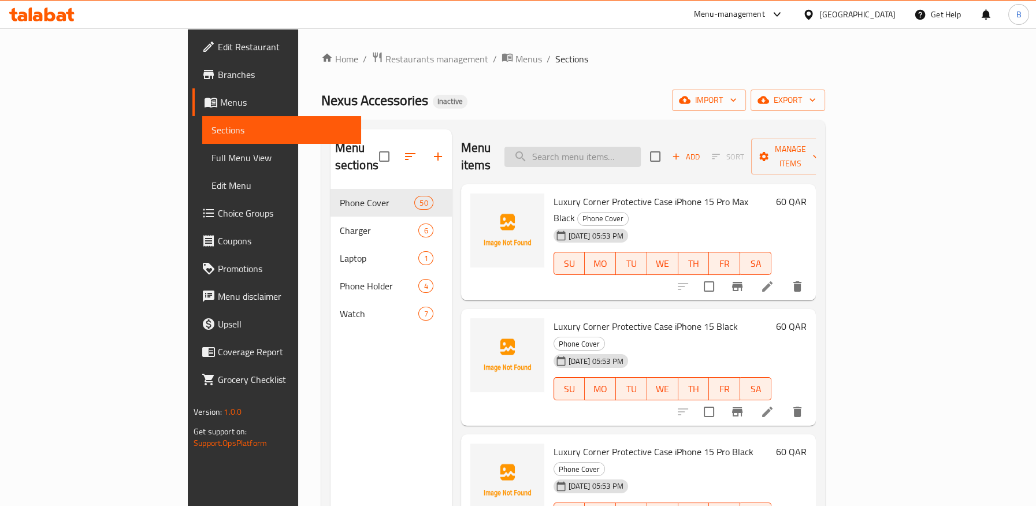
click at [618, 147] on input "search" at bounding box center [573, 157] width 136 height 20
paste input "غطاء الهاتف حقيبة تصميم آيفون 14 برو ماكس"
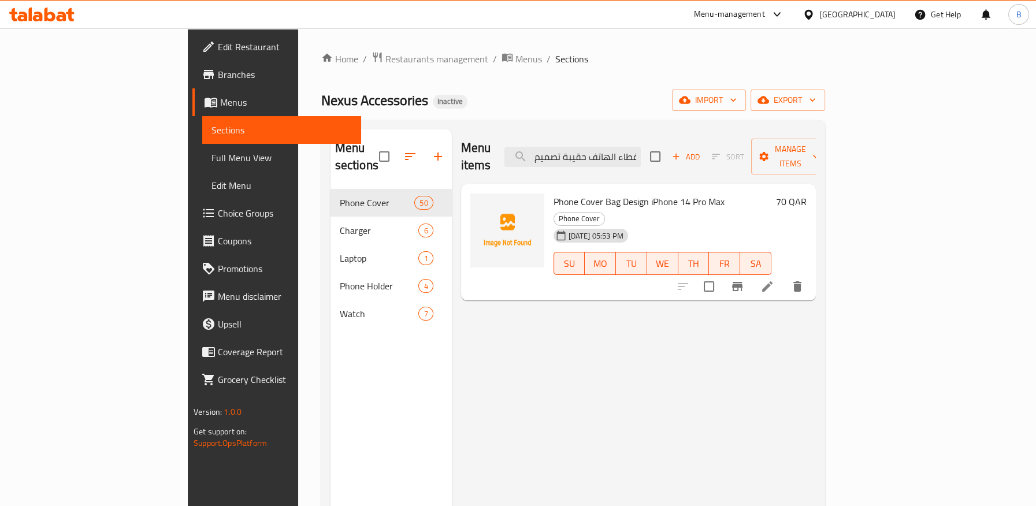
type input "غطاء الهاتف حقيبة تصميم آيفون 14 برو ماكس"
click at [774, 280] on icon at bounding box center [768, 287] width 14 height 14
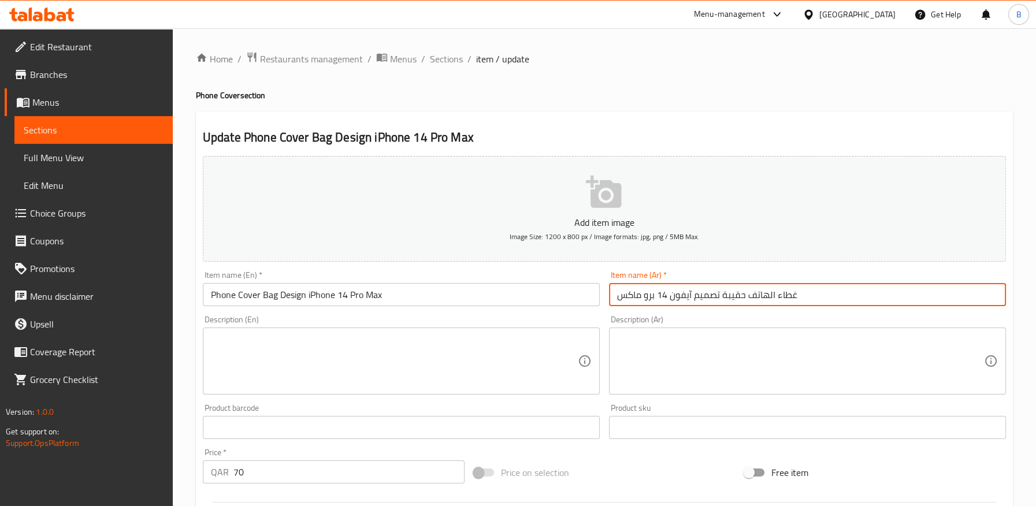
click at [762, 297] on input "غطاء الهاتف حقيبة تصميم آيفون 14 برو ماكس" at bounding box center [807, 294] width 397 height 23
click at [770, 297] on input "غطاء الهاتف حقيبة تصميم آيفون 14 برو ماكس" at bounding box center [807, 294] width 397 height 23
click at [702, 295] on input "غطاء هاتف حقيبة تصميم آيفون 14 برو ماكس" at bounding box center [807, 294] width 397 height 23
click at [717, 297] on input "غطاء هاتف حقيبة آيفون 14 برو ماكس" at bounding box center [807, 294] width 397 height 23
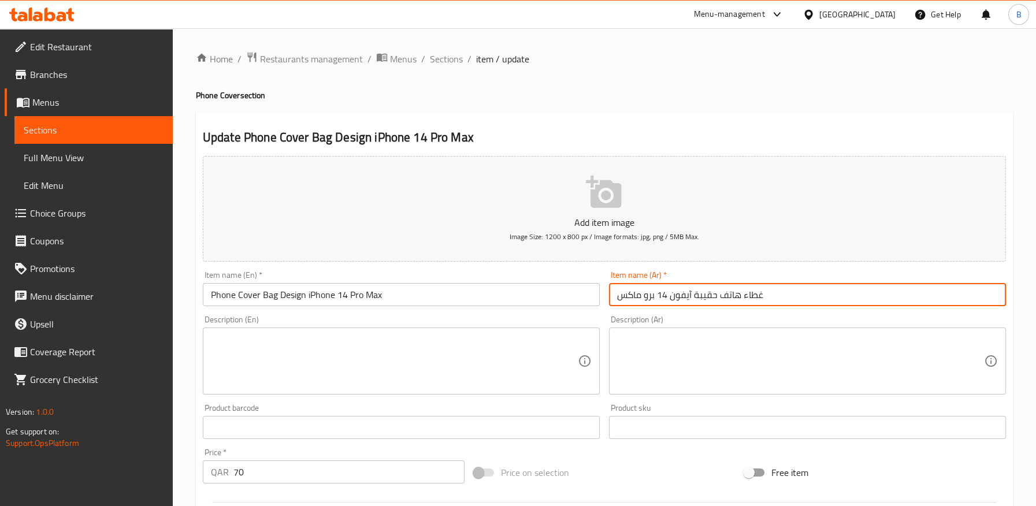
click at [715, 298] on input "غطاء هاتف حقيبة آيفون 14 برو ماكس" at bounding box center [807, 294] width 397 height 23
paste input "صميم"
drag, startPoint x: 693, startPoint y: 295, endPoint x: 740, endPoint y: 301, distance: 47.2
click at [740, 301] on input "غطاء هاتف تصميم حقيبة آيفون 14 برو ماكس" at bounding box center [807, 294] width 397 height 23
type input "غطاء هاتف تصميم حقيبة آيفون 14 برو ماكس"
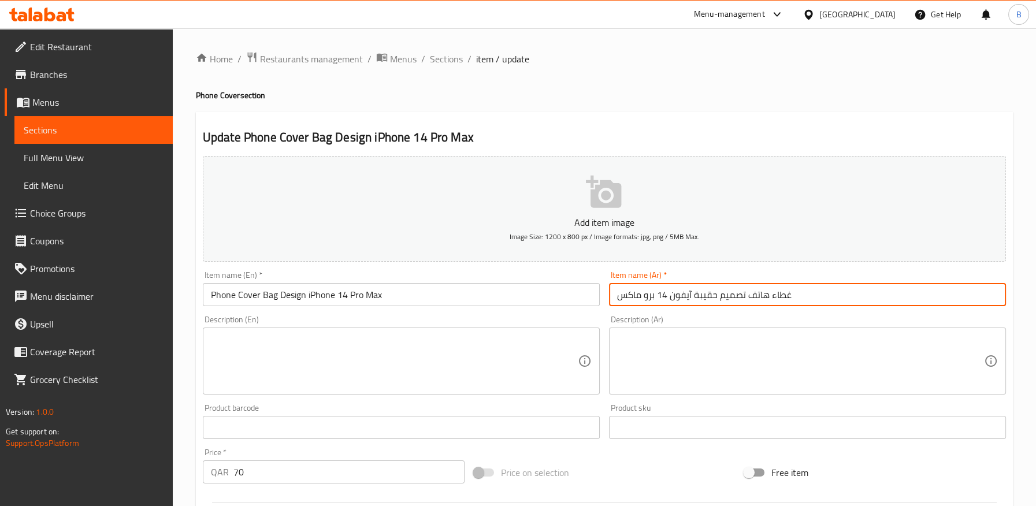
click at [708, 318] on div "Description (Ar) Description (Ar)" at bounding box center [807, 355] width 397 height 79
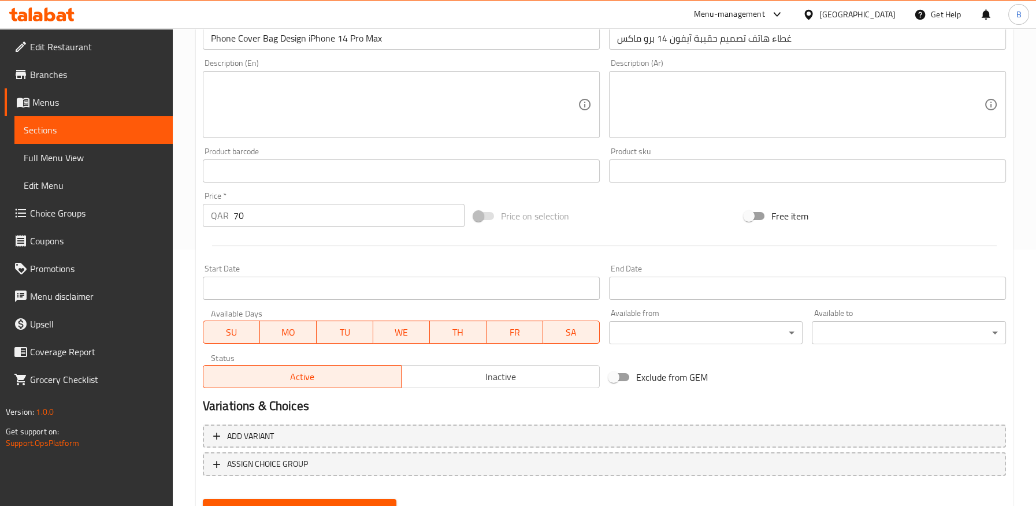
scroll to position [310, 0]
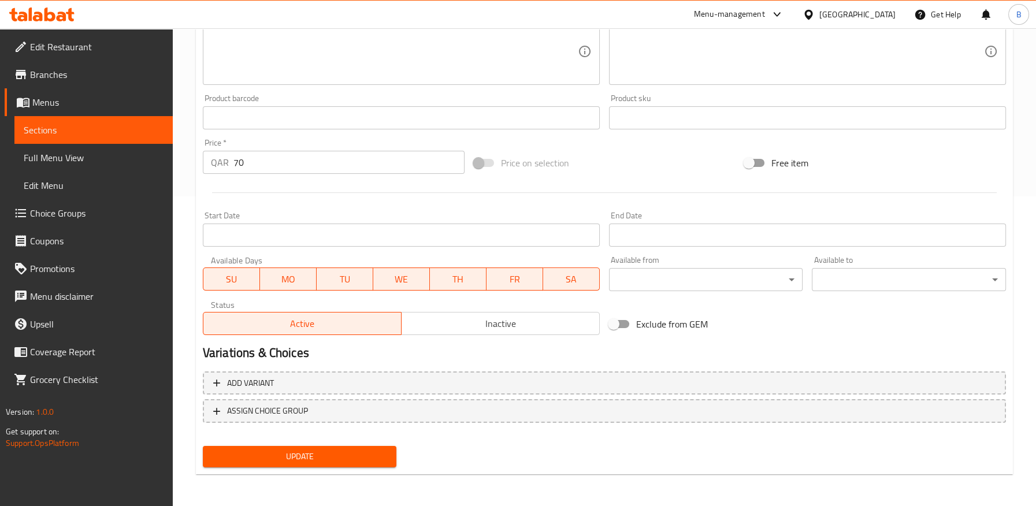
click at [305, 460] on span "Update" at bounding box center [300, 457] width 176 height 14
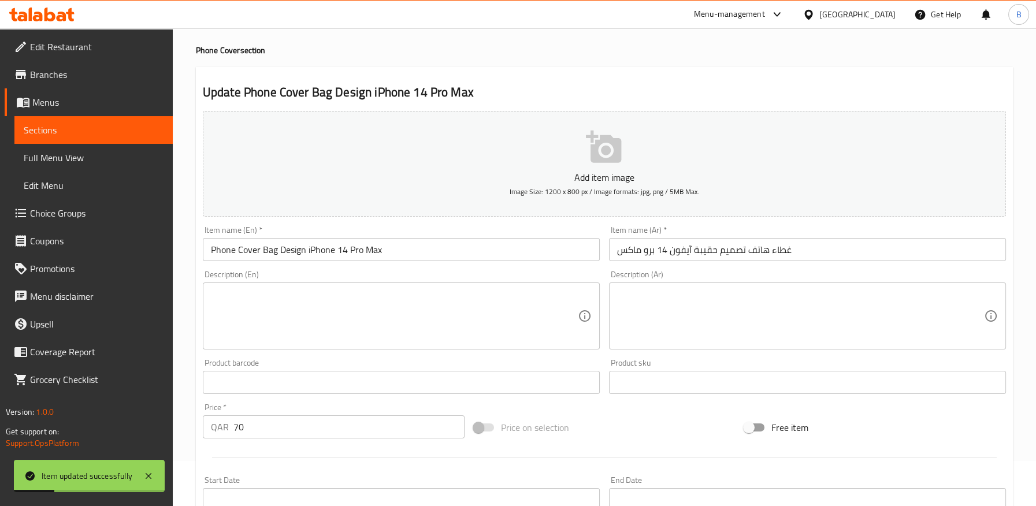
scroll to position [0, 0]
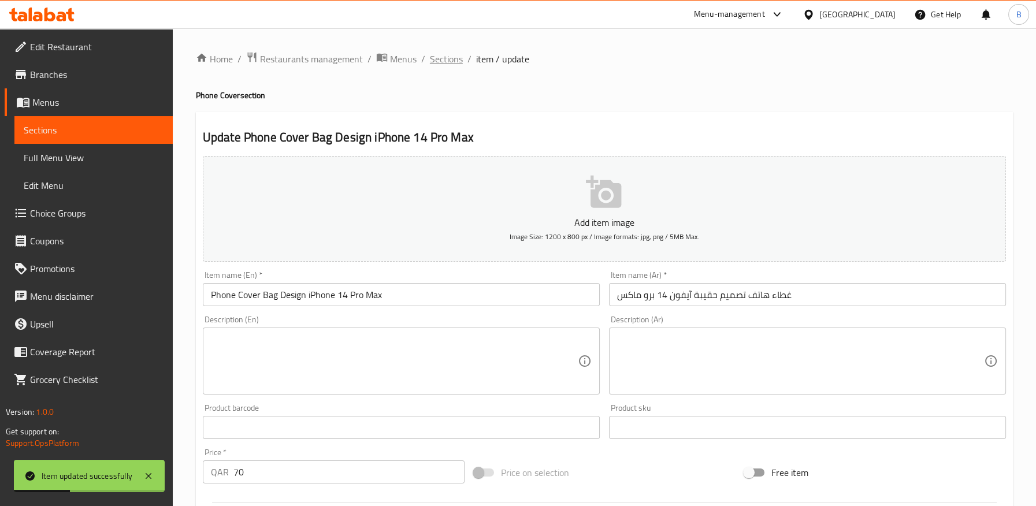
click at [449, 58] on span "Sections" at bounding box center [446, 59] width 33 height 14
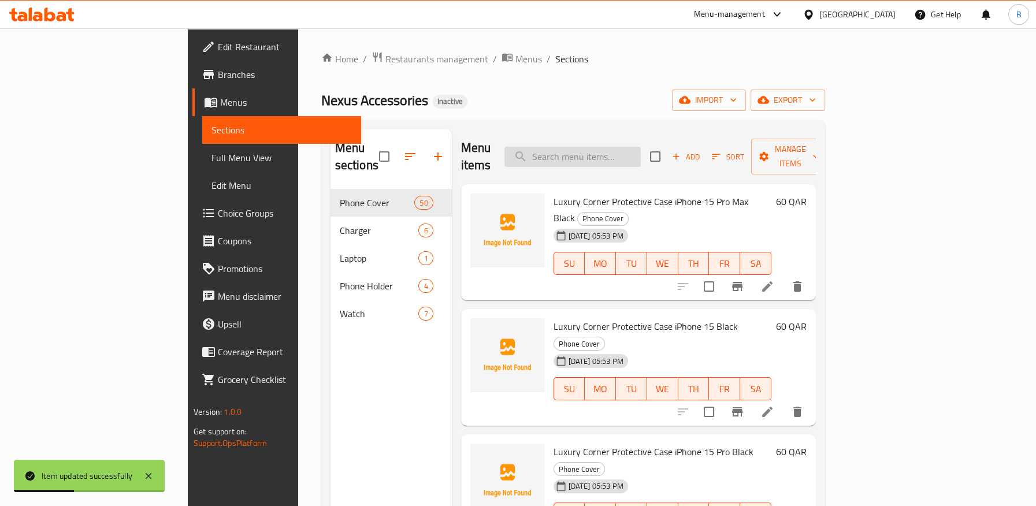
click at [623, 151] on input "search" at bounding box center [573, 157] width 136 height 20
paste input "غطاء الهاتف حقيبة تصميم آيفون 14 برو"
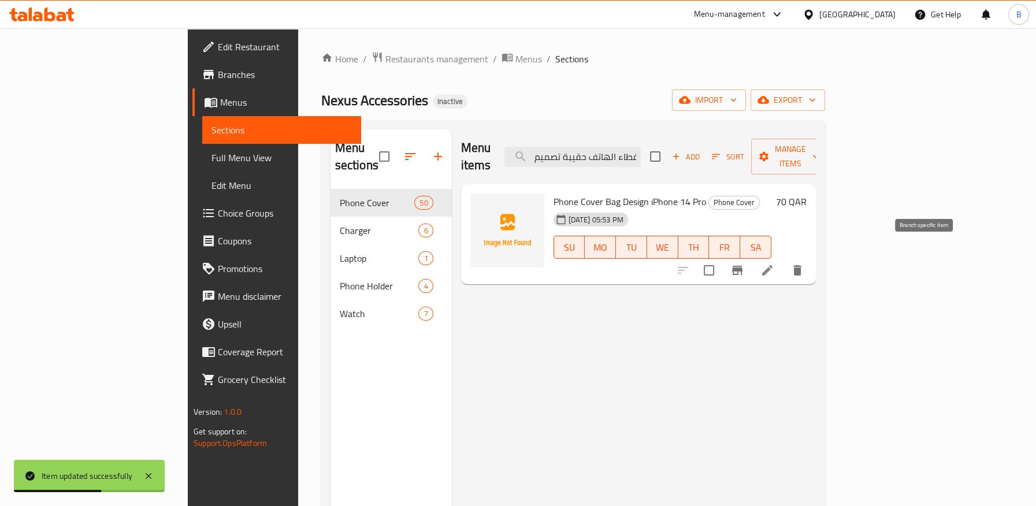
type input "غطاء الهاتف حقيبة تصميم آيفون 14 برو"
click at [774, 264] on icon at bounding box center [768, 271] width 14 height 14
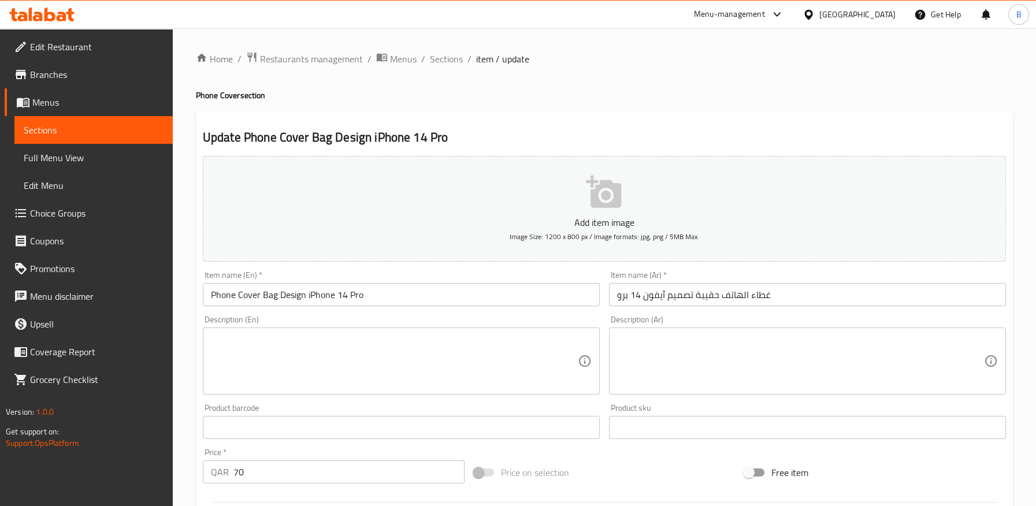
click at [677, 297] on input "غطاء الهاتف حقيبة تصميم آيفون 14 برو" at bounding box center [807, 294] width 397 height 23
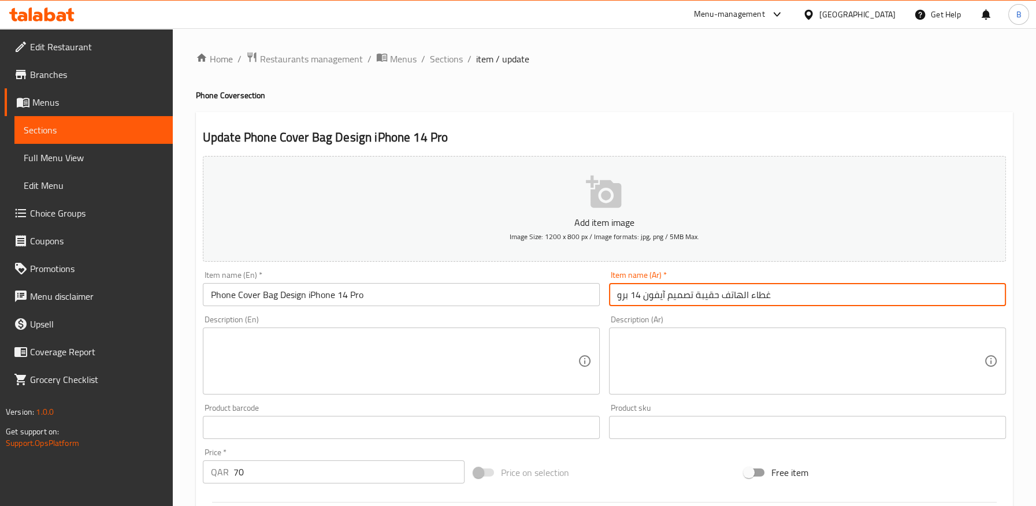
click at [677, 297] on input "غطاء الهاتف حقيبة تصميم آيفون 14 برو" at bounding box center [807, 294] width 397 height 23
click at [687, 298] on input "غطاء الهاتف حقيبة آيفون 14 برو" at bounding box center [807, 294] width 397 height 23
paste input "صميم"
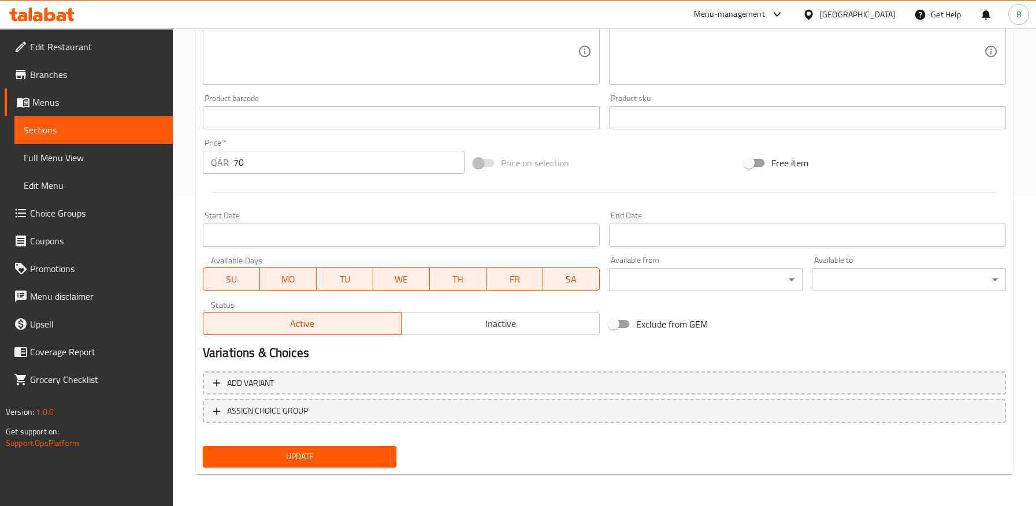
type input "غطاء الهاتف تصميم حقيبة آيفون 14 برو"
click at [355, 455] on span "Update" at bounding box center [300, 457] width 176 height 14
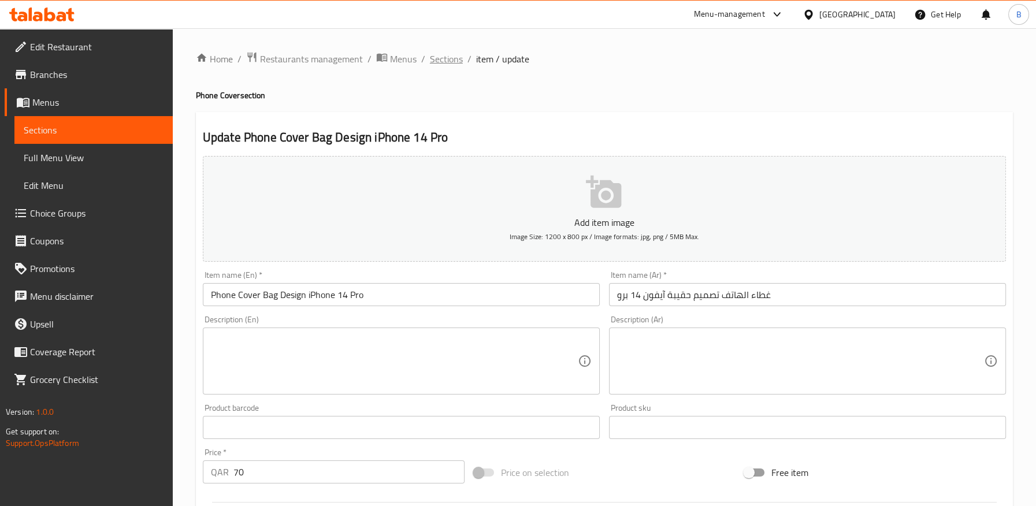
click at [438, 61] on span "Sections" at bounding box center [446, 59] width 33 height 14
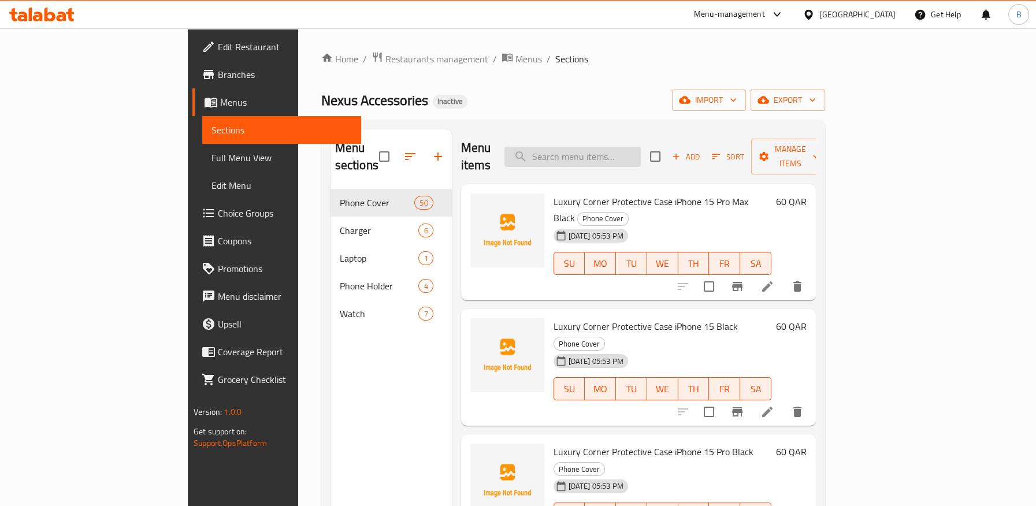
click at [619, 153] on input "search" at bounding box center [573, 157] width 136 height 20
paste input "Luxury Corner Protective Case iPhone 14 Pro Max Purple"
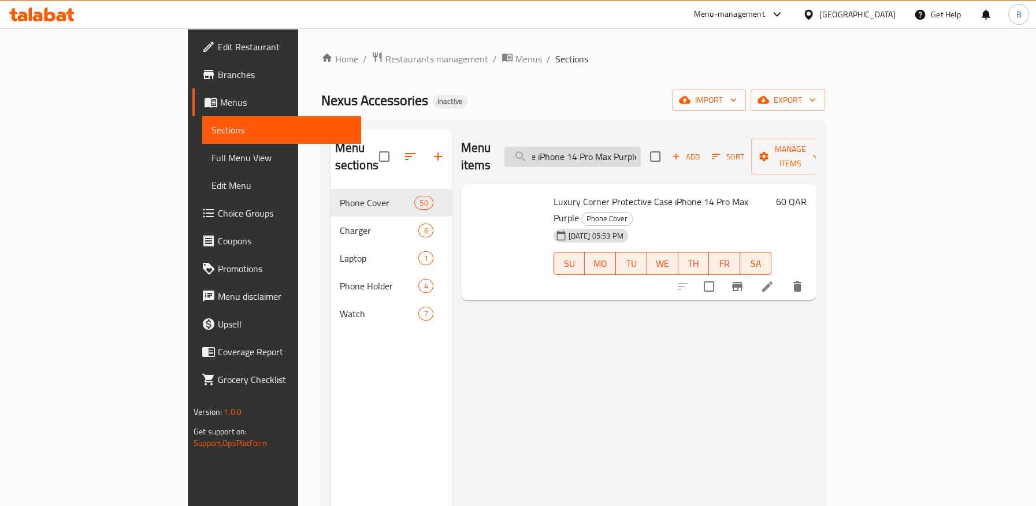
click at [641, 147] on input "Luxury Corner Protective Case iPhone 14 Pro Max Purple" at bounding box center [573, 157] width 136 height 20
click at [636, 147] on input "Luxury Corner Protective Case iPhone 14 Pro Max Purple" at bounding box center [573, 157] width 136 height 20
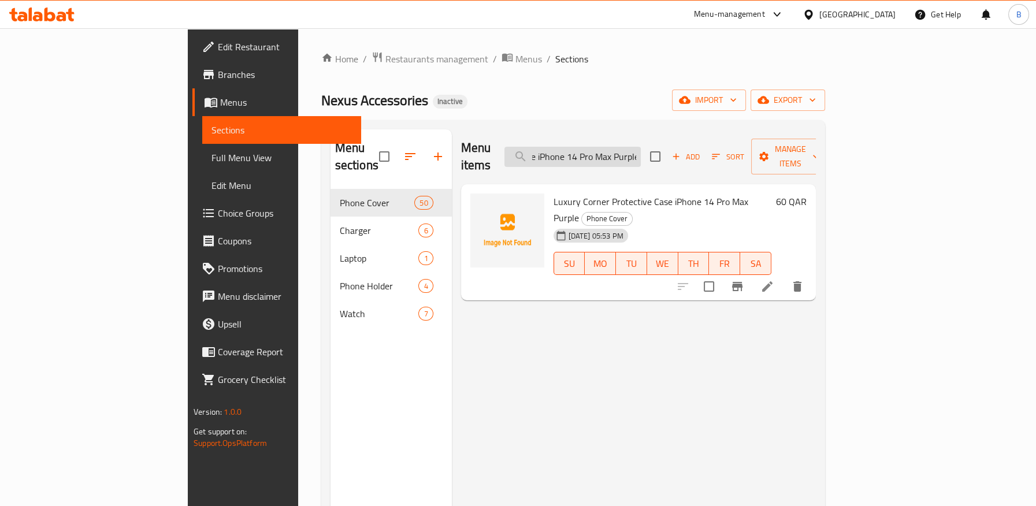
paste input "search"
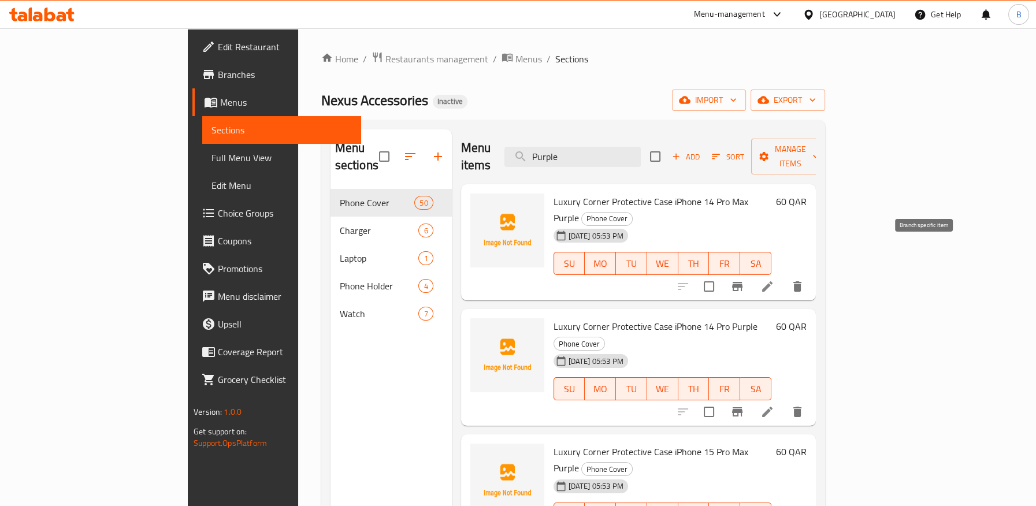
type input "Purple"
click at [773, 281] on icon at bounding box center [767, 286] width 10 height 10
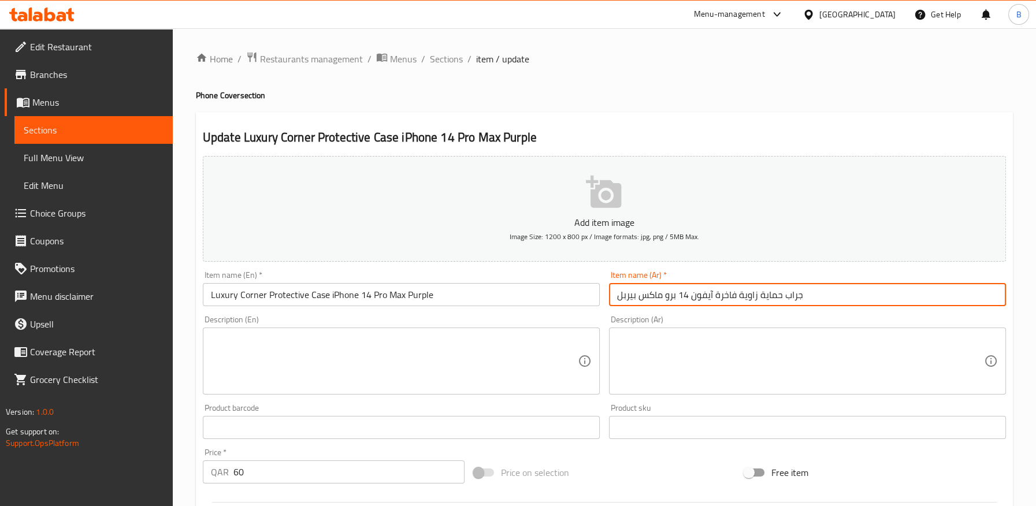
drag, startPoint x: 635, startPoint y: 297, endPoint x: 603, endPoint y: 297, distance: 31.8
click at [603, 297] on div "Add item image Image Size: 1200 x 800 px / Image formats: jpg, png / 5MB Max. I…" at bounding box center [604, 400] width 813 height 498
click at [381, 300] on input "Luxury Corner Protective Case iPhone 14 Pro Max Purple" at bounding box center [401, 294] width 397 height 23
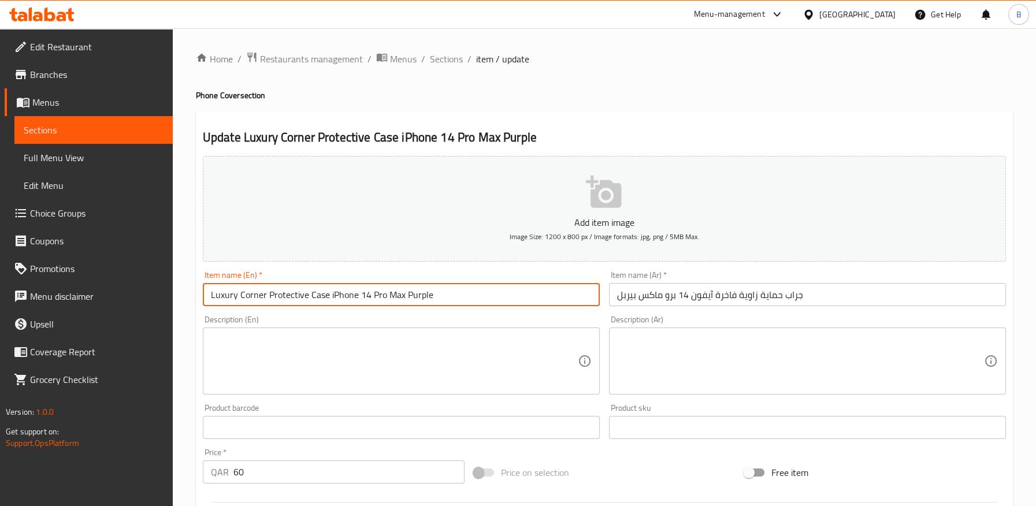
click at [381, 300] on input "Luxury Corner Protective Case iPhone 14 Pro Max Purple" at bounding box center [401, 294] width 397 height 23
click at [625, 297] on input "جراب حماية زاوية فاخرة آيفون 14 برو ماكس بيربل" at bounding box center [807, 294] width 397 height 23
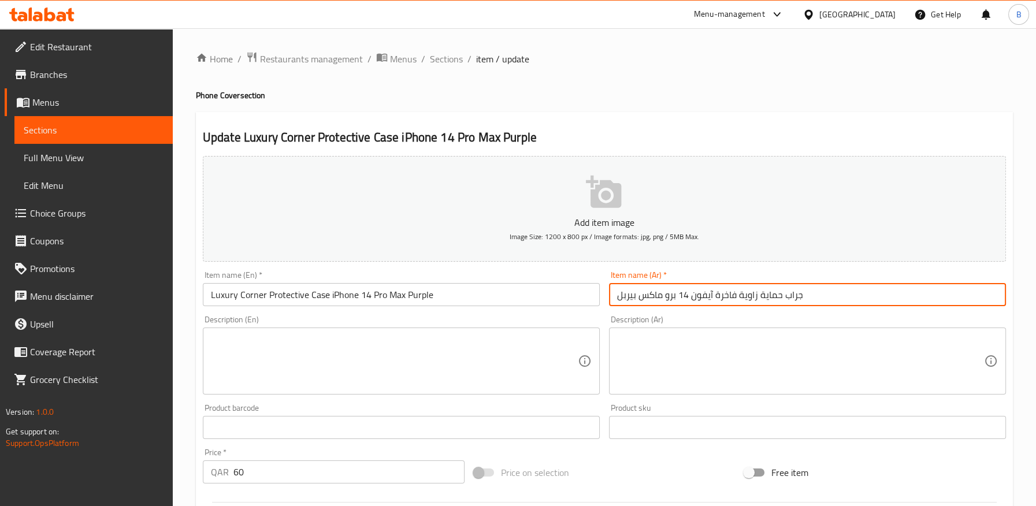
click at [625, 297] on input "جراب حماية زاوية فاخرة آيفون 14 برو ماكس بيربل" at bounding box center [807, 294] width 397 height 23
click at [635, 294] on input "جراب حماية زاوية فاخرة آيفون 14 برو ماكس بنفسجي" at bounding box center [807, 294] width 397 height 23
type input "جراب حماية زاوية فاخرة آيفون 14 برو ماكس بنفسجي"
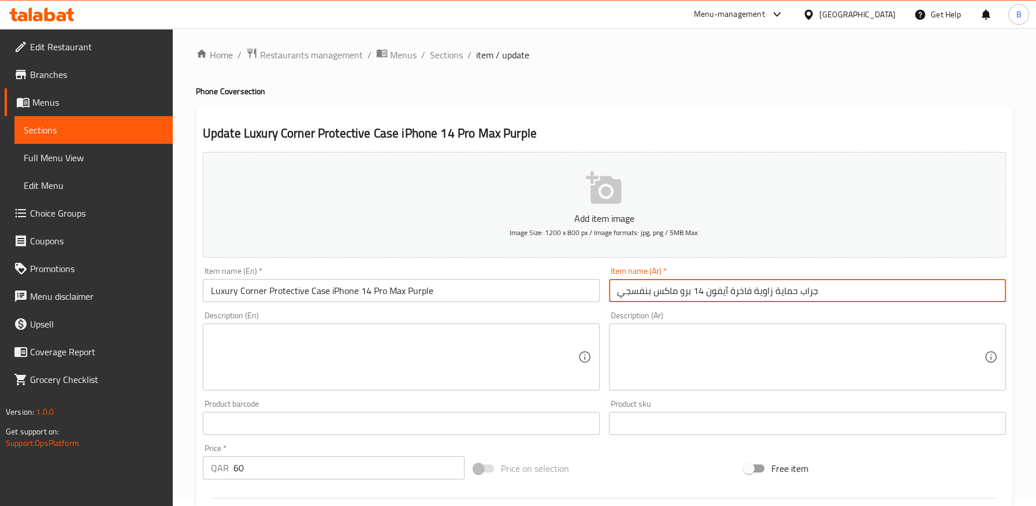
scroll to position [310, 0]
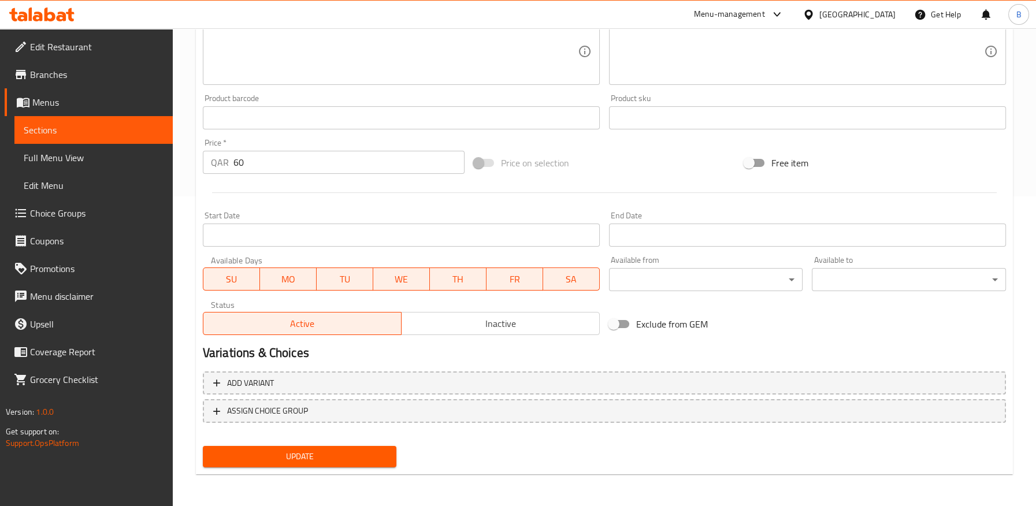
click at [319, 459] on span "Update" at bounding box center [300, 457] width 176 height 14
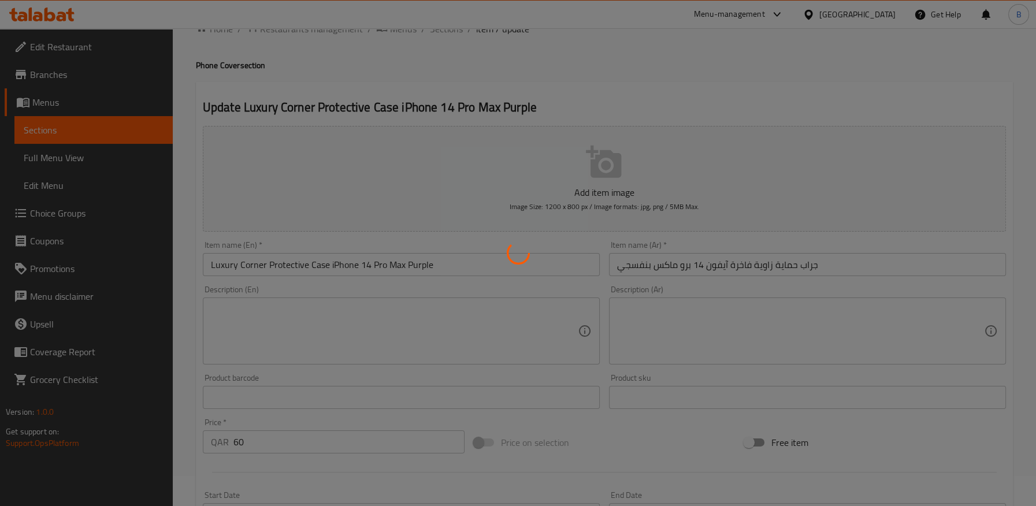
scroll to position [0, 0]
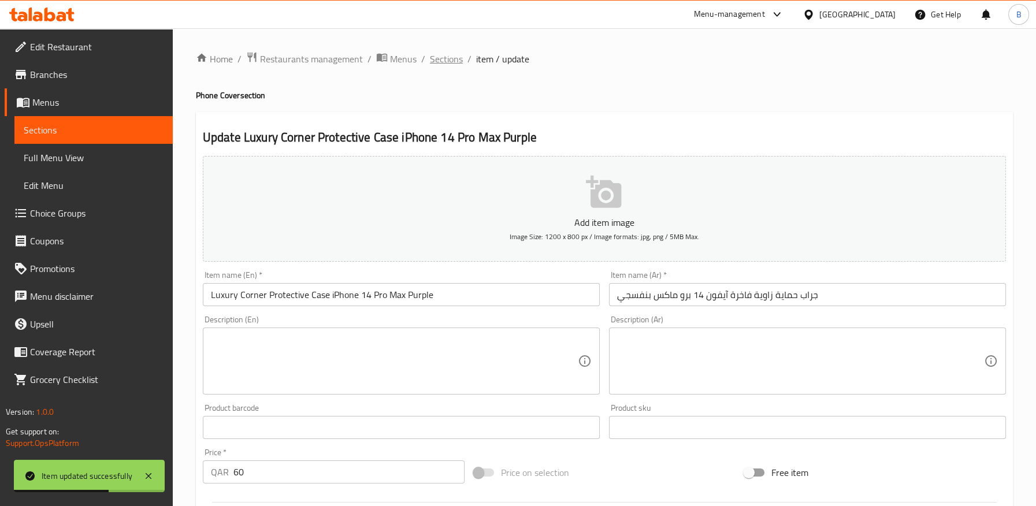
click at [451, 58] on span "Sections" at bounding box center [446, 59] width 33 height 14
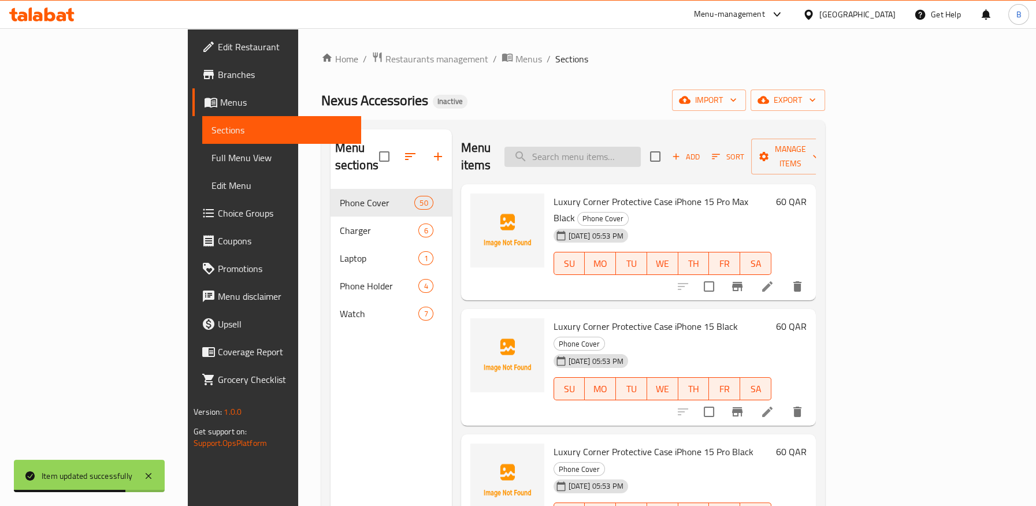
click at [641, 147] on input "search" at bounding box center [573, 157] width 136 height 20
paste input "بيربل"
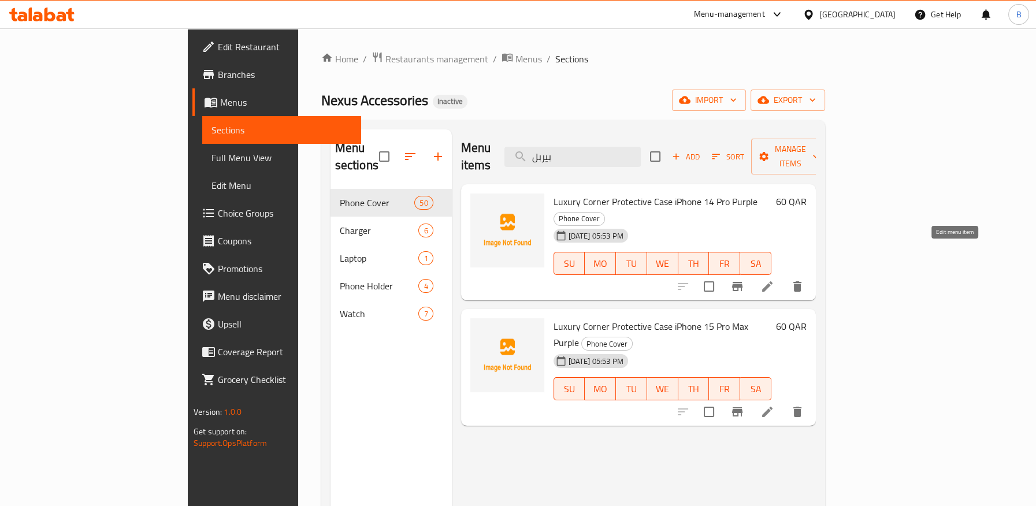
type input "بيربل"
click at [774, 280] on icon at bounding box center [768, 287] width 14 height 14
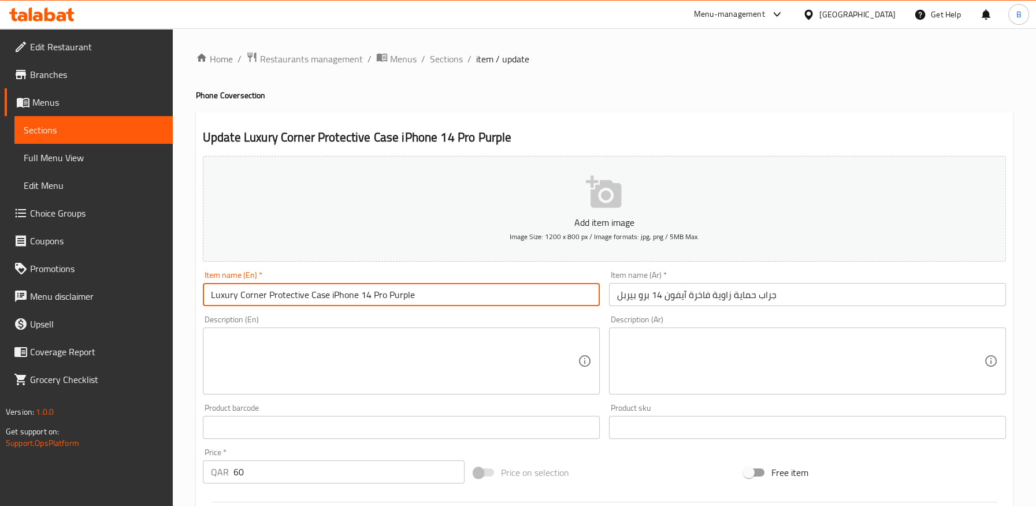
click at [385, 297] on input "Luxury Corner Protective Case iPhone 14 Pro Purple" at bounding box center [401, 294] width 397 height 23
type input "Luxury Corner Protective Case iPhone 14 Pro - Purple"
click at [624, 297] on input "جراب حماية زاوية فاخرة آيفون 14 برو بيربل" at bounding box center [807, 294] width 397 height 23
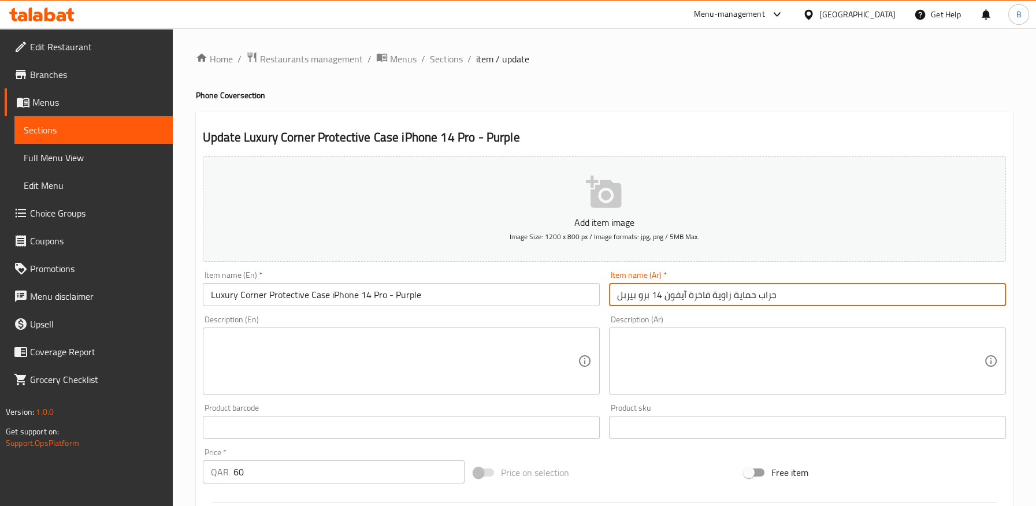
click at [624, 297] on input "جراب حماية زاوية فاخرة آيفون 14 برو بيربل" at bounding box center [807, 294] width 397 height 23
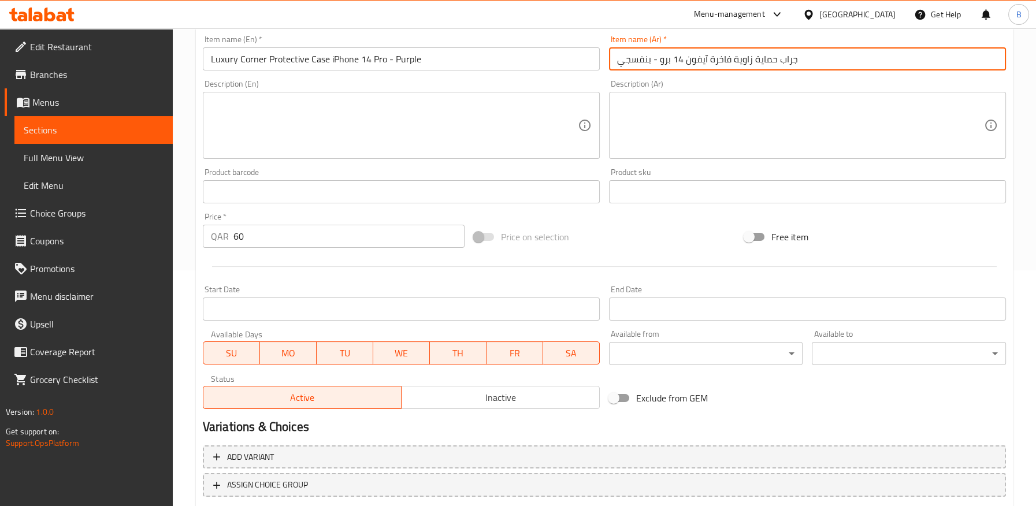
scroll to position [310, 0]
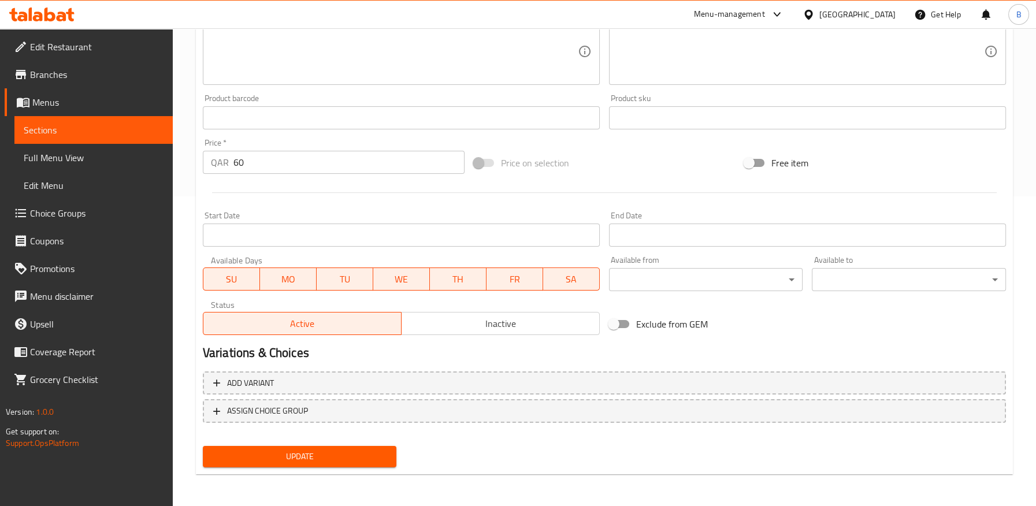
type input "جراب حماية زاوية فاخرة آيفون 14 برو - بنفسجي"
click at [355, 450] on span "Update" at bounding box center [300, 457] width 176 height 14
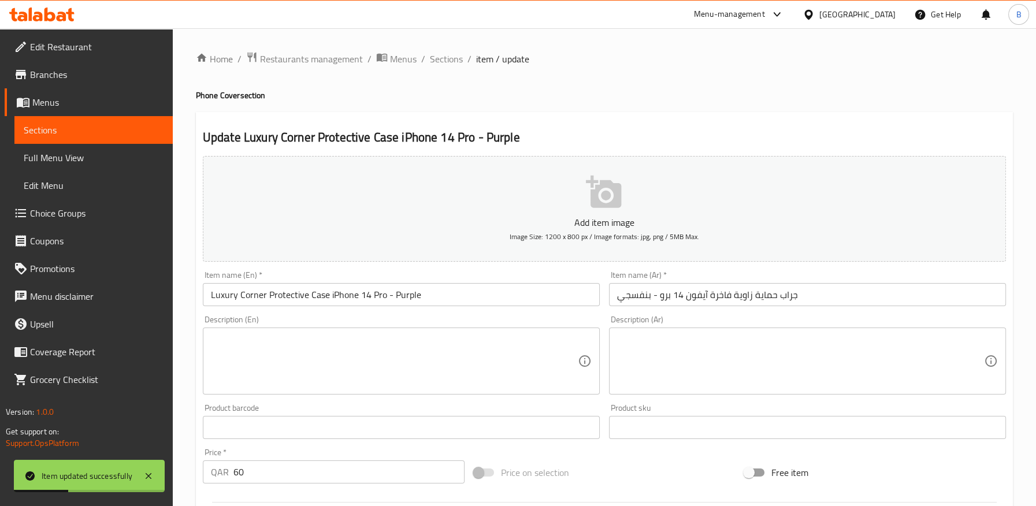
drag, startPoint x: 447, startPoint y: 54, endPoint x: 484, endPoint y: 120, distance: 75.6
click at [447, 54] on span "Sections" at bounding box center [446, 59] width 33 height 14
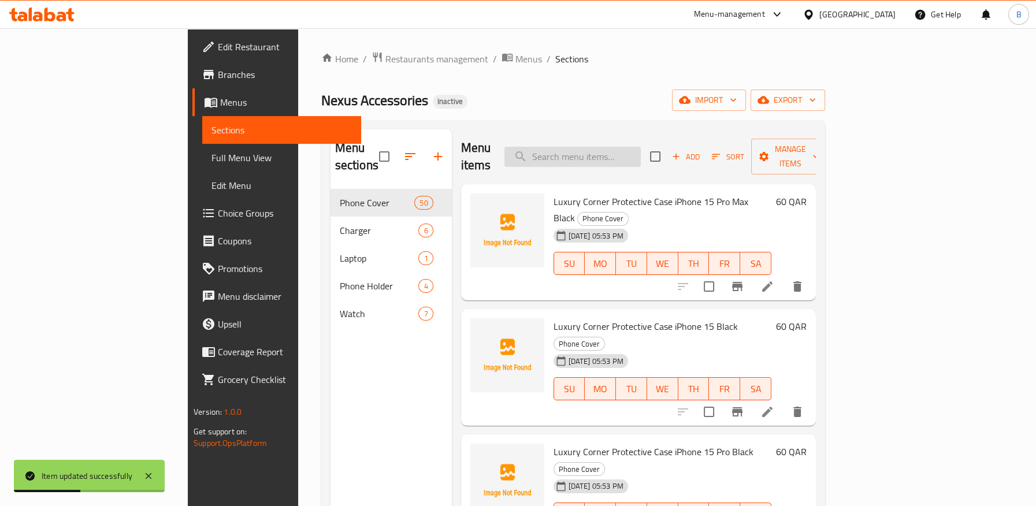
click at [633, 147] on input "search" at bounding box center [573, 157] width 136 height 20
paste input "بيربل"
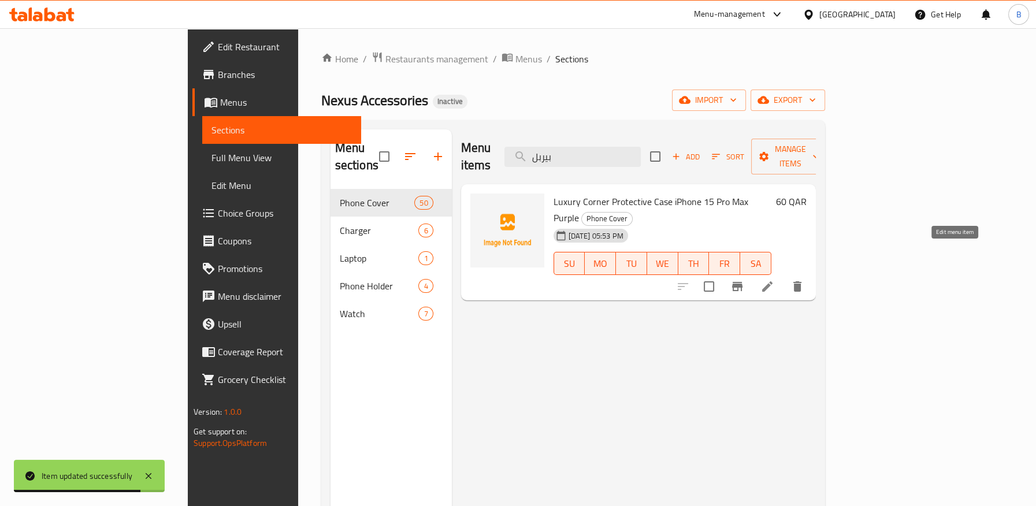
type input "بيربل"
click at [774, 280] on icon at bounding box center [768, 287] width 14 height 14
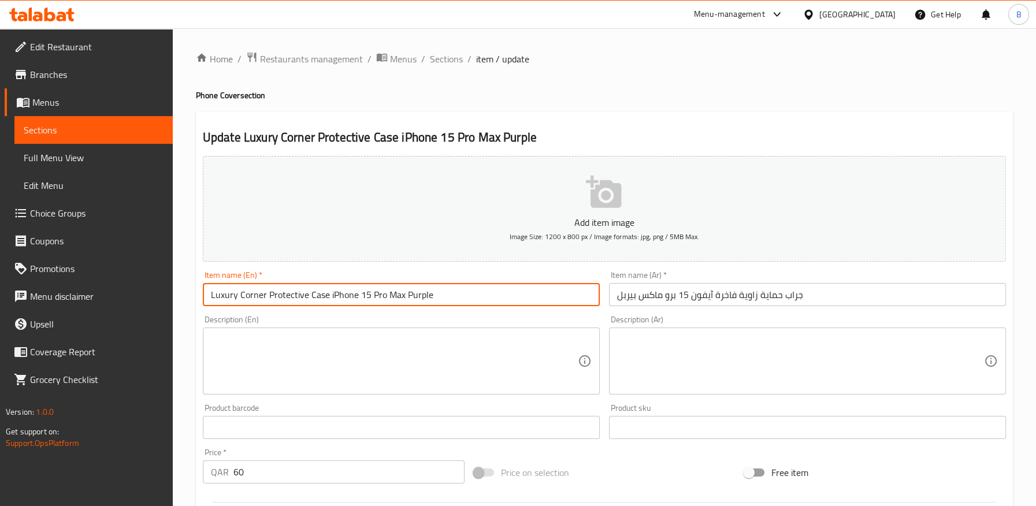
click at [405, 296] on input "Luxury Corner Protective Case iPhone 15 Pro Max Purple" at bounding box center [401, 294] width 397 height 23
type input "Luxury Corner Protective Case iPhone 15 Pro Max - Purple"
click at [633, 298] on input "جراب حماية زاوية فاخرة آيفون 15 برو ماكس بيربل" at bounding box center [807, 294] width 397 height 23
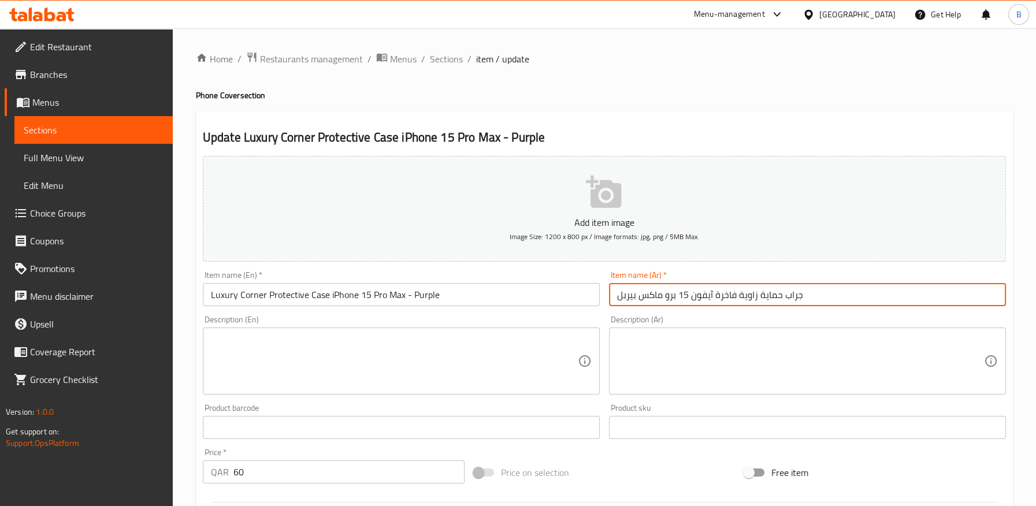
click at [633, 298] on input "جراب حماية زاوية فاخرة آيفون 15 برو ماكس بيربل" at bounding box center [807, 294] width 397 height 23
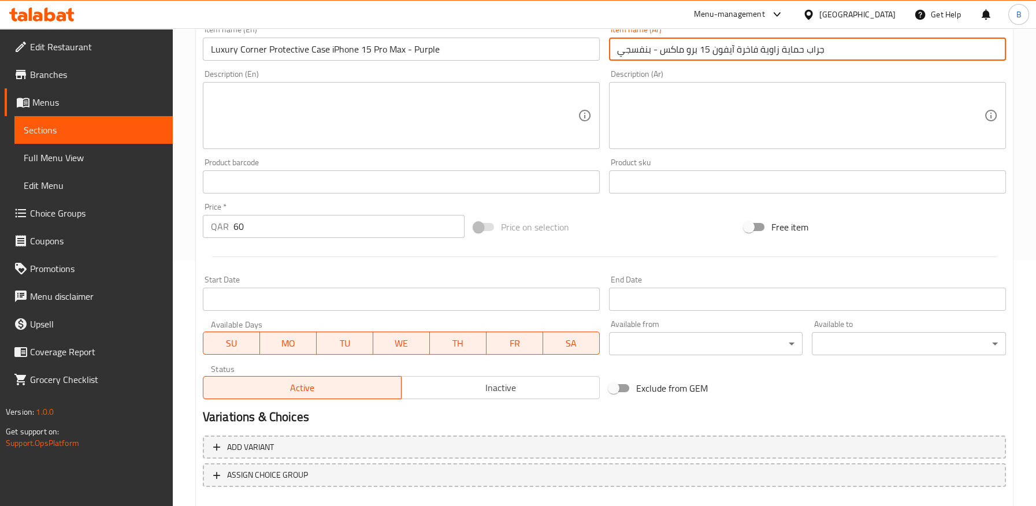
scroll to position [310, 0]
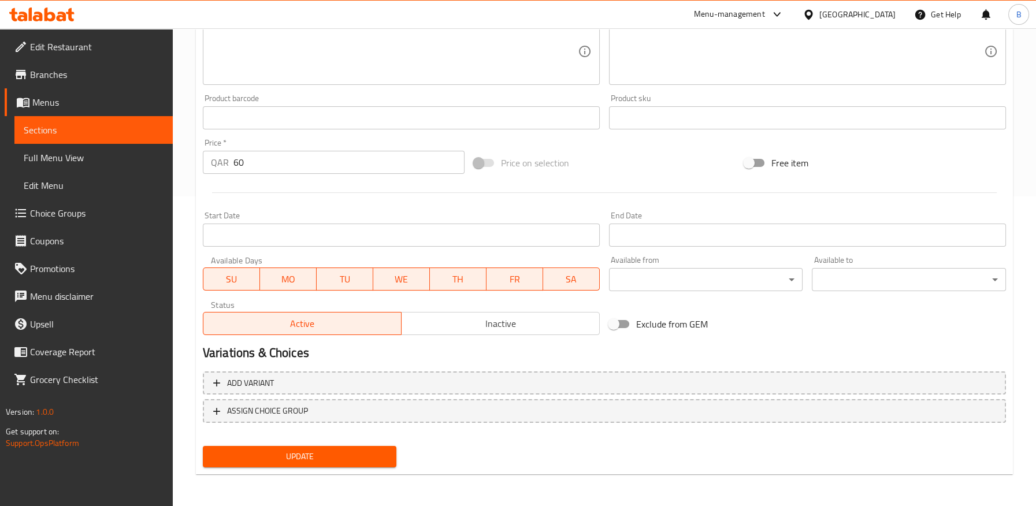
type input "جراب حماية زاوية فاخرة آيفون 15 برو ماكس - بنفسجي"
click at [367, 450] on span "Update" at bounding box center [300, 457] width 176 height 14
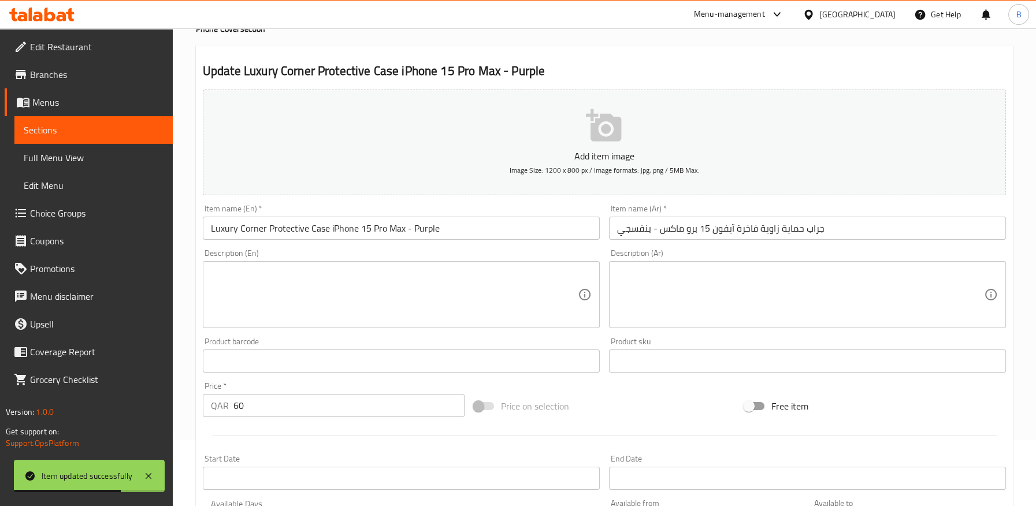
scroll to position [0, 0]
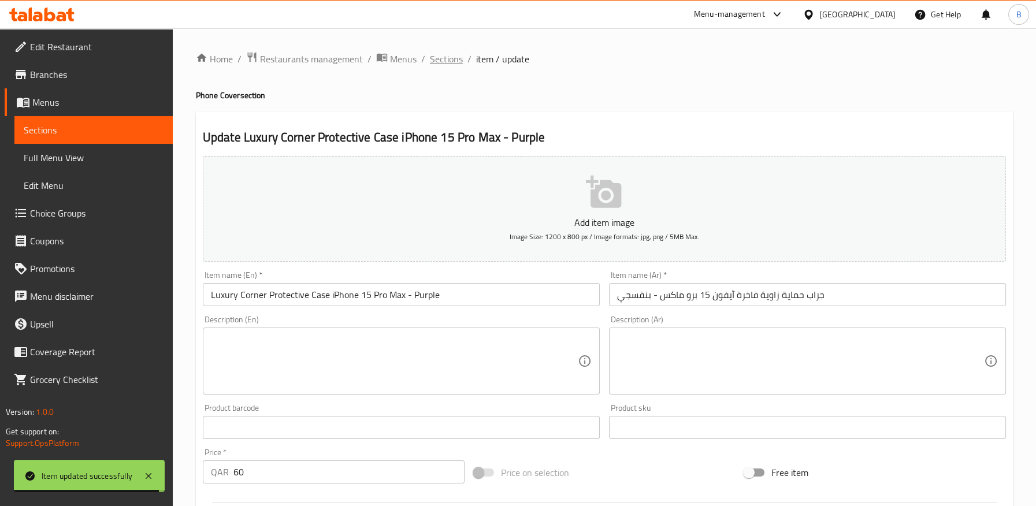
click at [440, 60] on span "Sections" at bounding box center [446, 59] width 33 height 14
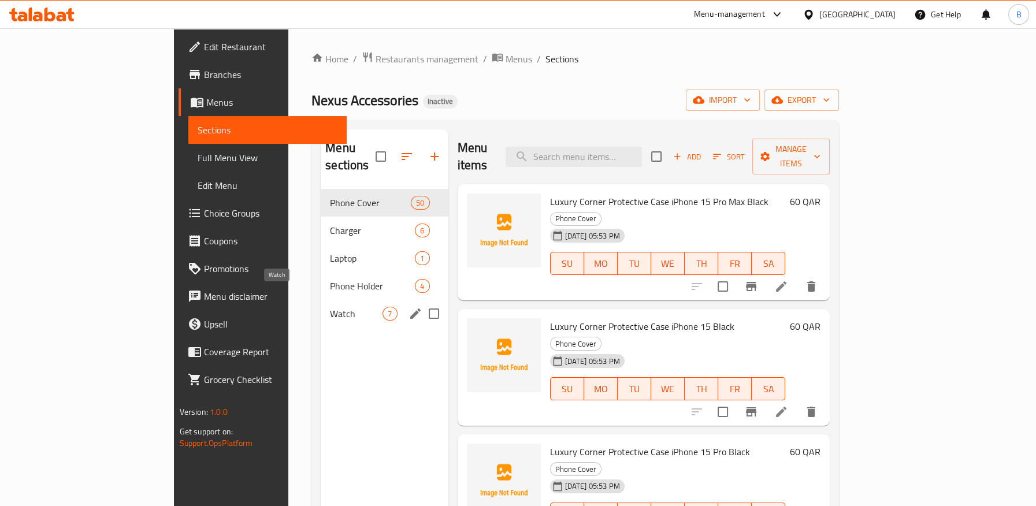
click at [330, 307] on span "Watch" at bounding box center [356, 314] width 53 height 14
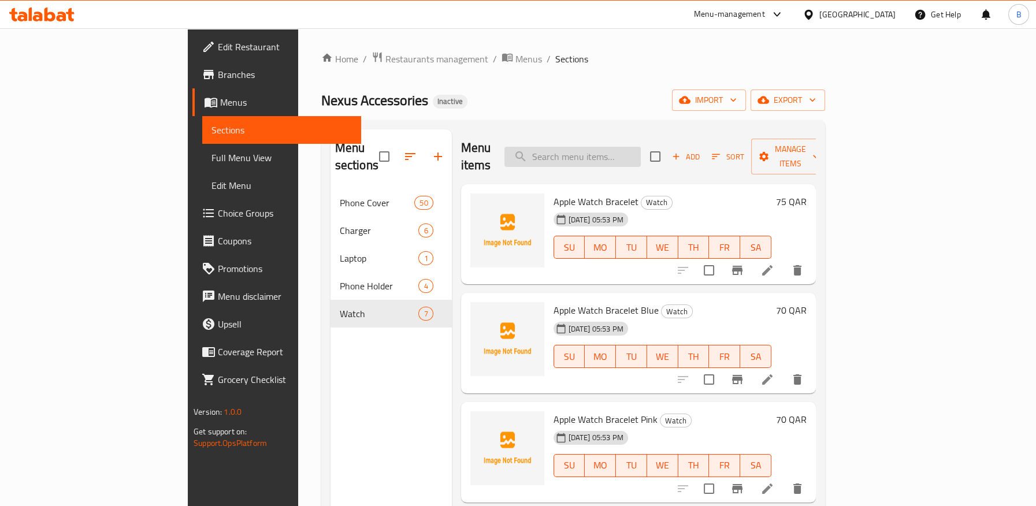
click at [626, 151] on input "search" at bounding box center [573, 157] width 136 height 20
paste input "Smart Watch Neck Chain"
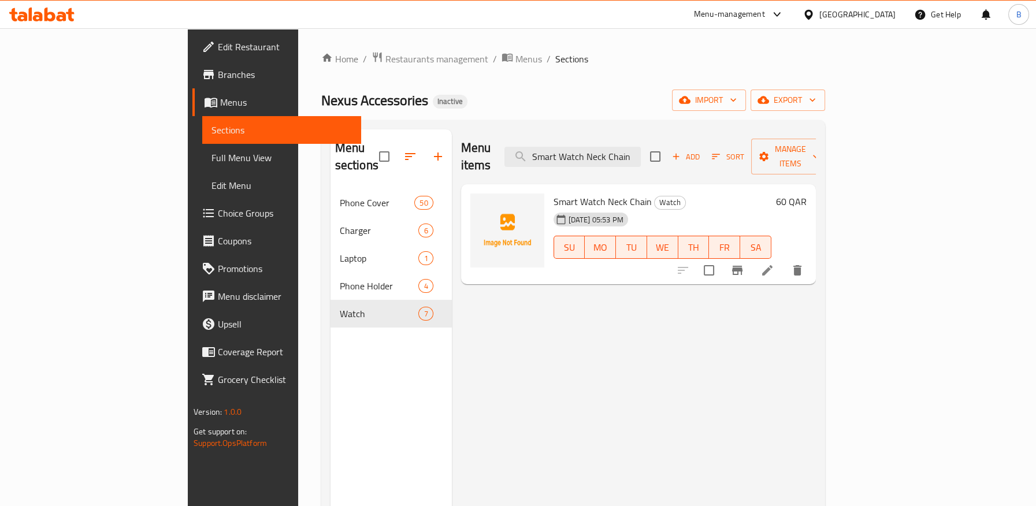
type input "Smart Watch Neck Chain"
click at [773, 265] on icon at bounding box center [767, 270] width 10 height 10
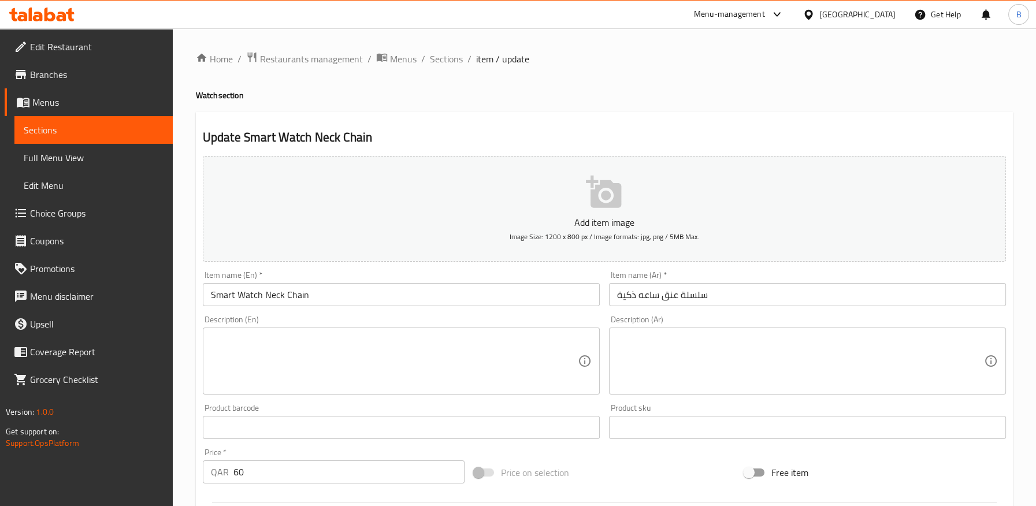
click at [657, 296] on input "سلسلة عنق ساعه ذكية" at bounding box center [807, 294] width 397 height 23
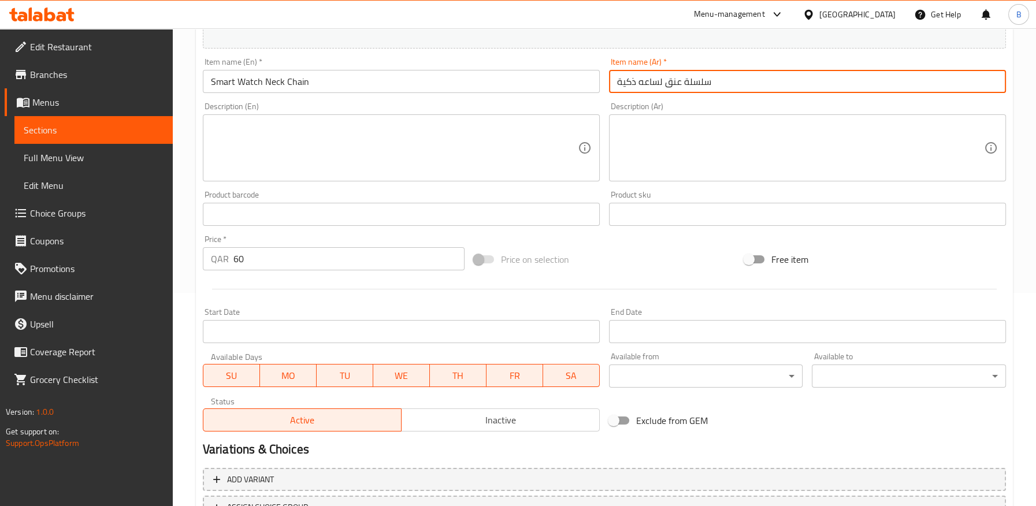
scroll to position [310, 0]
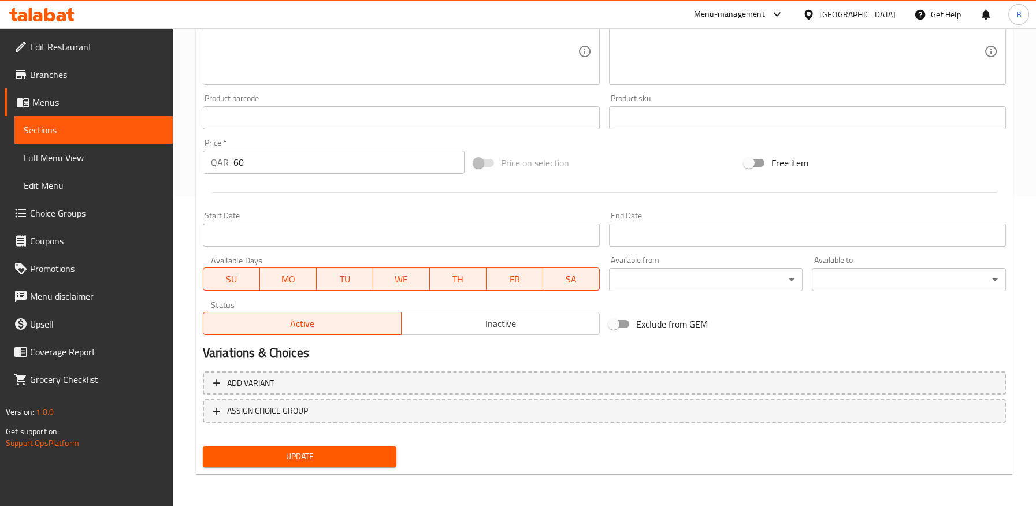
type input "سلسلة عنق لساعه ذكية"
click at [346, 470] on div "Update" at bounding box center [299, 457] width 203 height 31
click at [351, 453] on span "Update" at bounding box center [300, 457] width 176 height 14
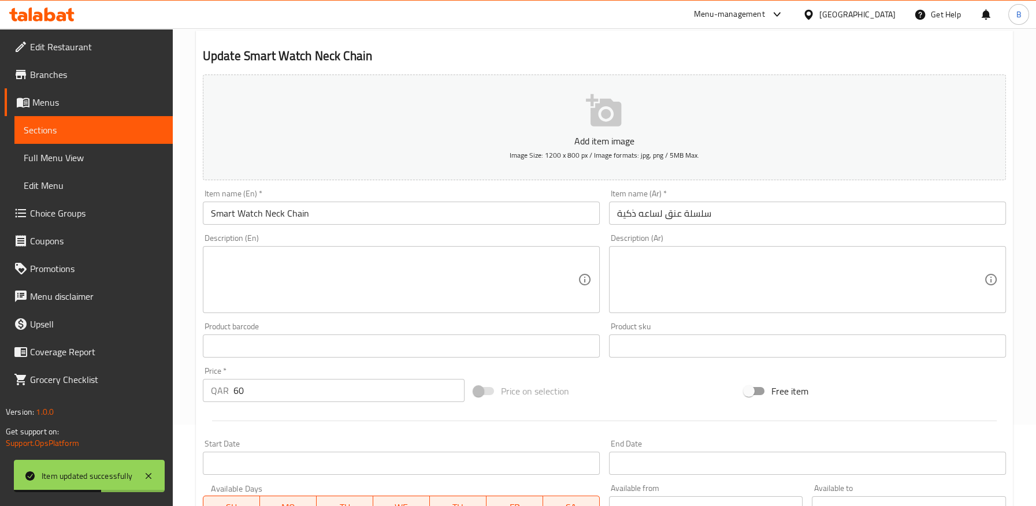
scroll to position [0, 0]
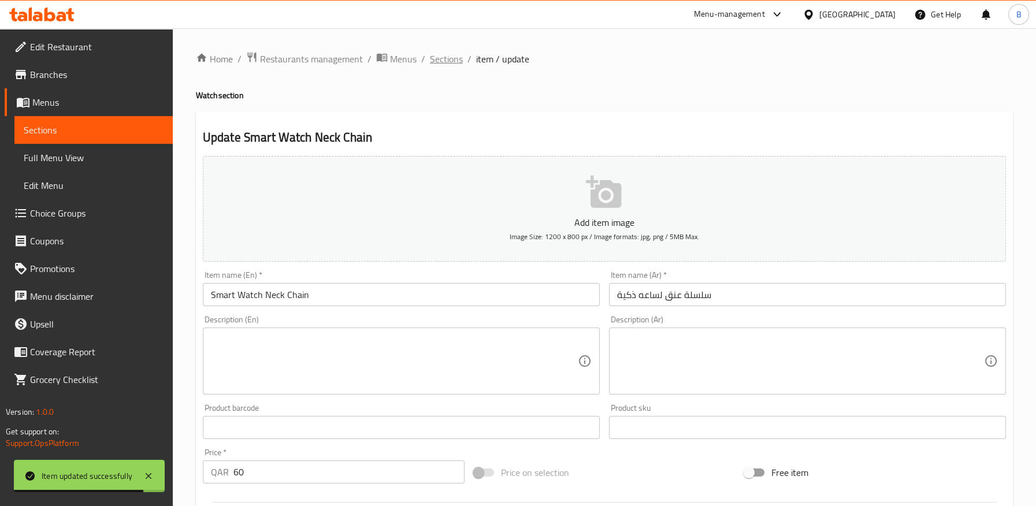
click at [445, 64] on span "Sections" at bounding box center [446, 59] width 33 height 14
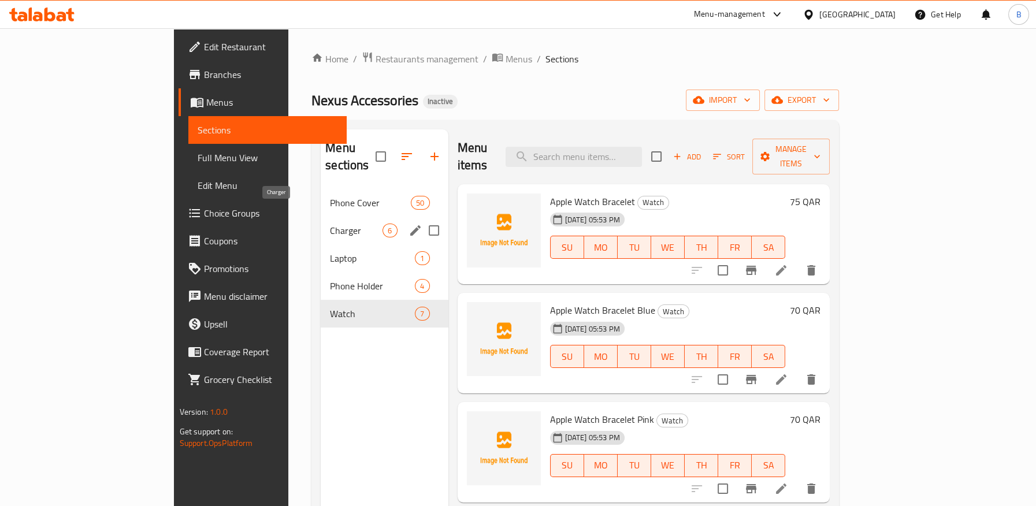
click at [330, 224] on span "Charger" at bounding box center [356, 231] width 53 height 14
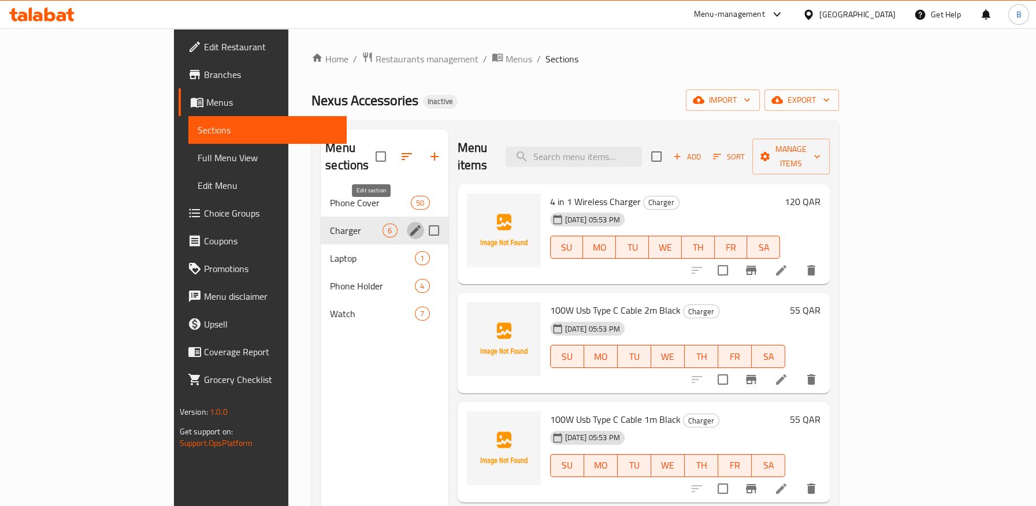
click at [410, 225] on icon "edit" at bounding box center [415, 230] width 10 height 10
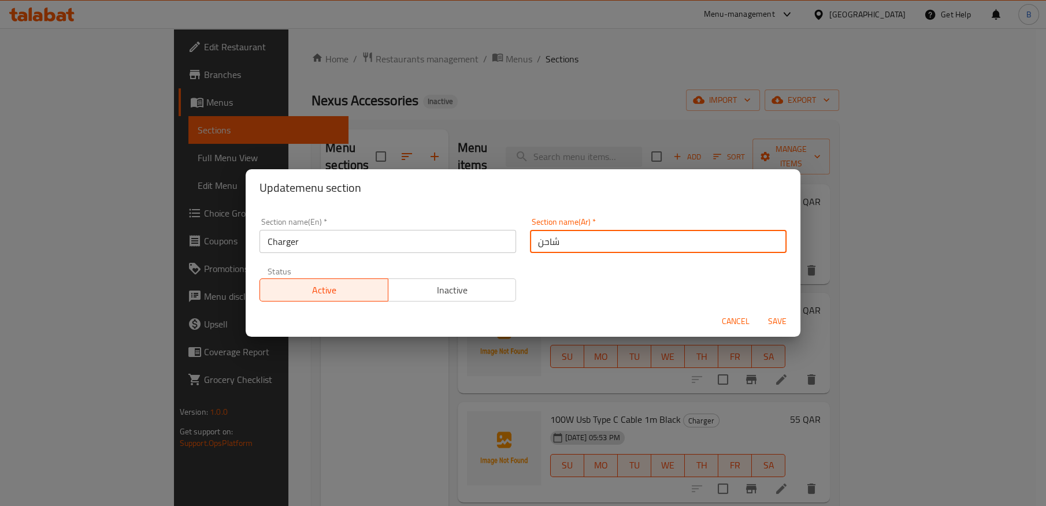
click at [580, 240] on input "شاحن" at bounding box center [658, 241] width 257 height 23
click at [533, 243] on input "شاحن" at bounding box center [658, 241] width 257 height 23
type input "الشاحن"
click at [774, 320] on span "Save" at bounding box center [778, 321] width 28 height 14
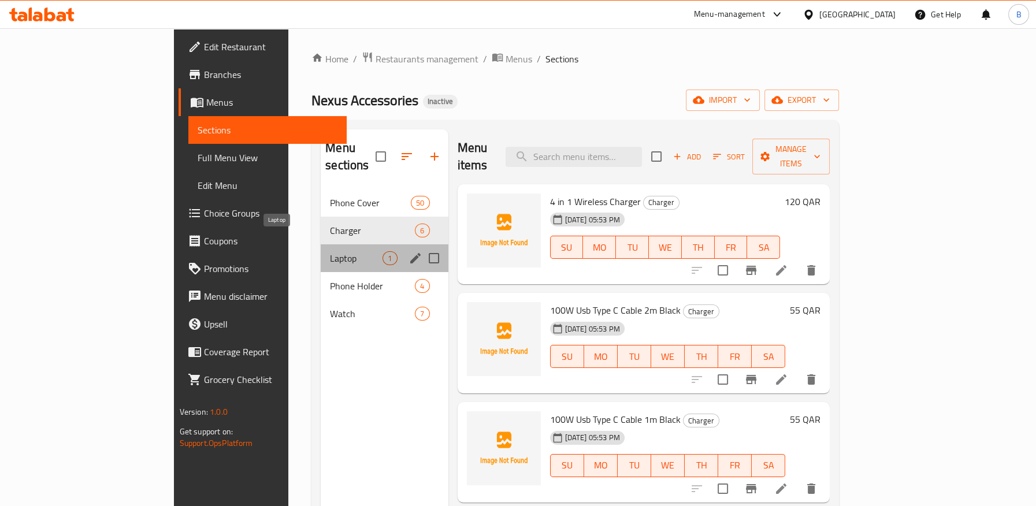
click at [331, 251] on span "Laptop" at bounding box center [356, 258] width 53 height 14
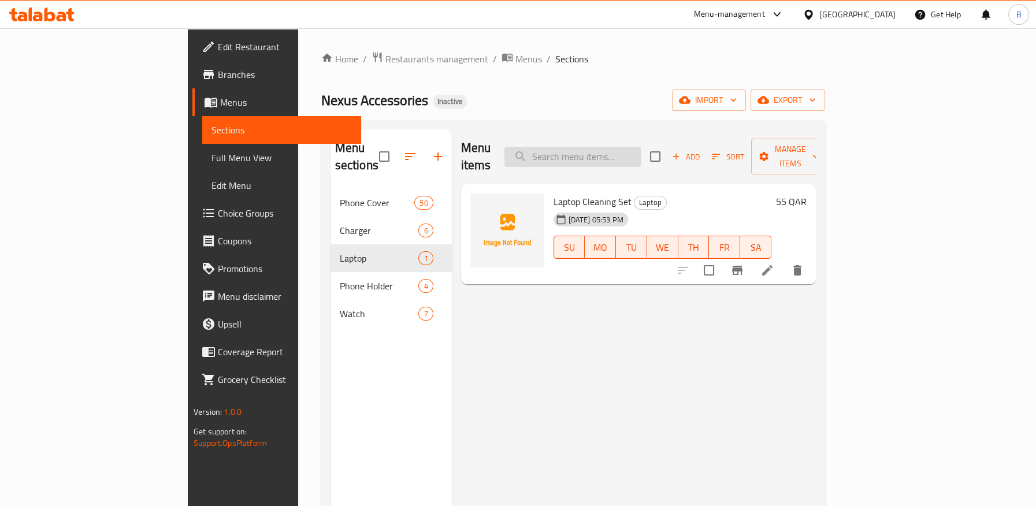
click at [625, 148] on input "search" at bounding box center [573, 157] width 136 height 20
click at [773, 265] on icon at bounding box center [767, 270] width 10 height 10
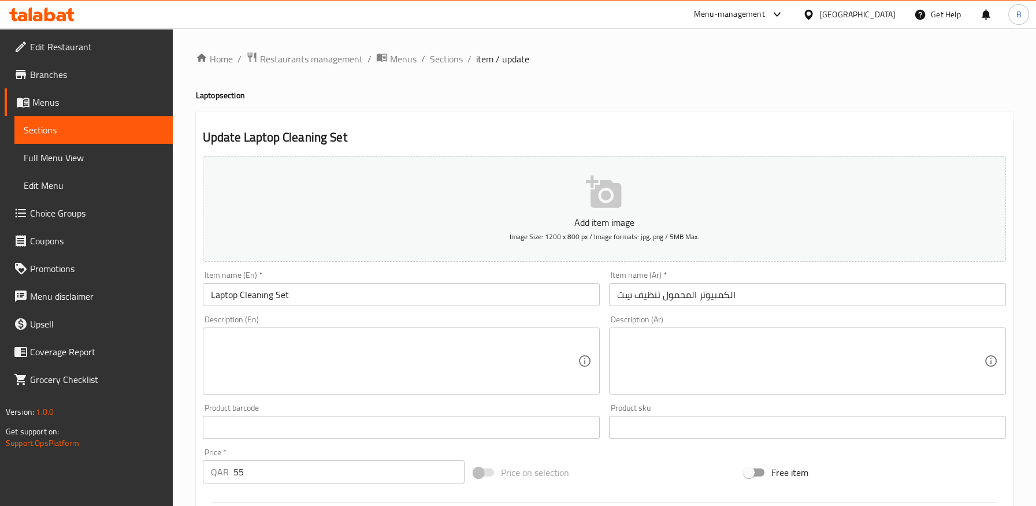
click at [670, 366] on textarea at bounding box center [800, 361] width 367 height 55
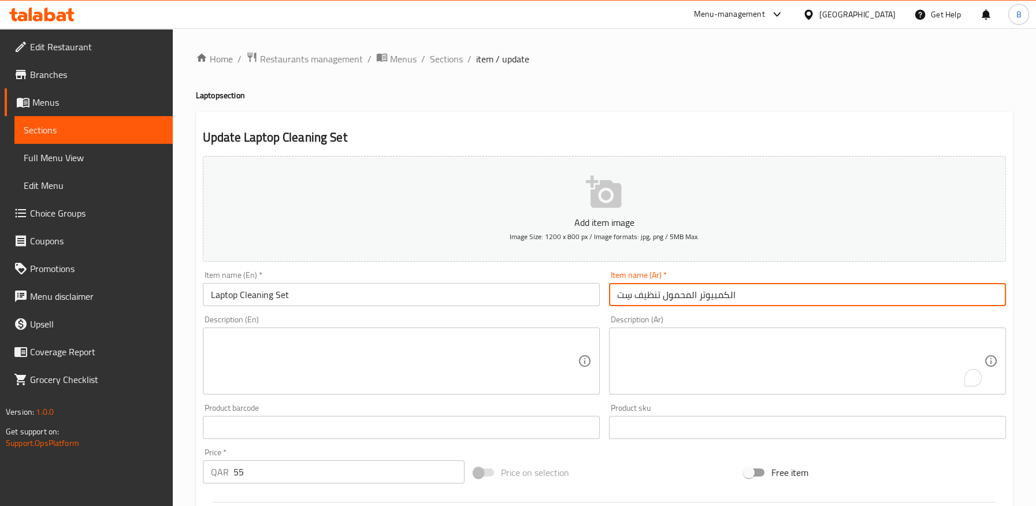
click at [660, 294] on input "الكمبيوتر المحمول تنظيف سِت" at bounding box center [807, 294] width 397 height 23
paste input "مجموعة تنظيف أجهزة اللاب توب"
click at [665, 297] on input "مجموعة تنظيف أجهزة اللاب توب" at bounding box center [807, 294] width 397 height 23
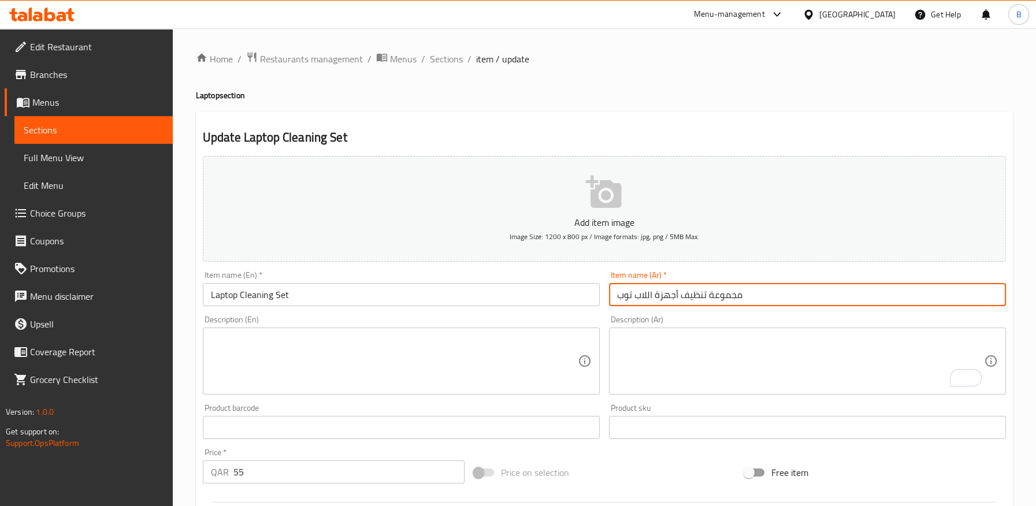
click at [665, 297] on input "مجموعة تنظيف أجهزة اللاب توب" at bounding box center [807, 294] width 397 height 23
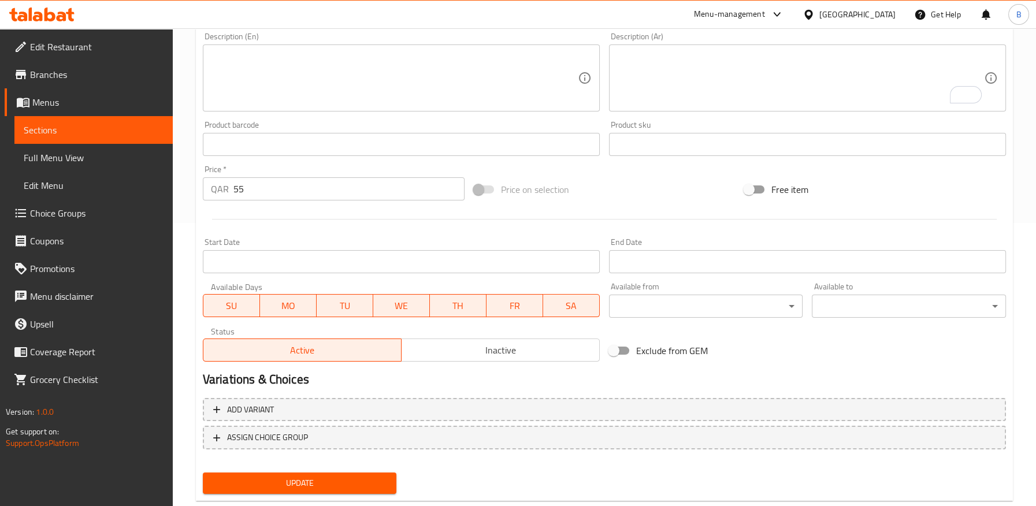
scroll to position [310, 0]
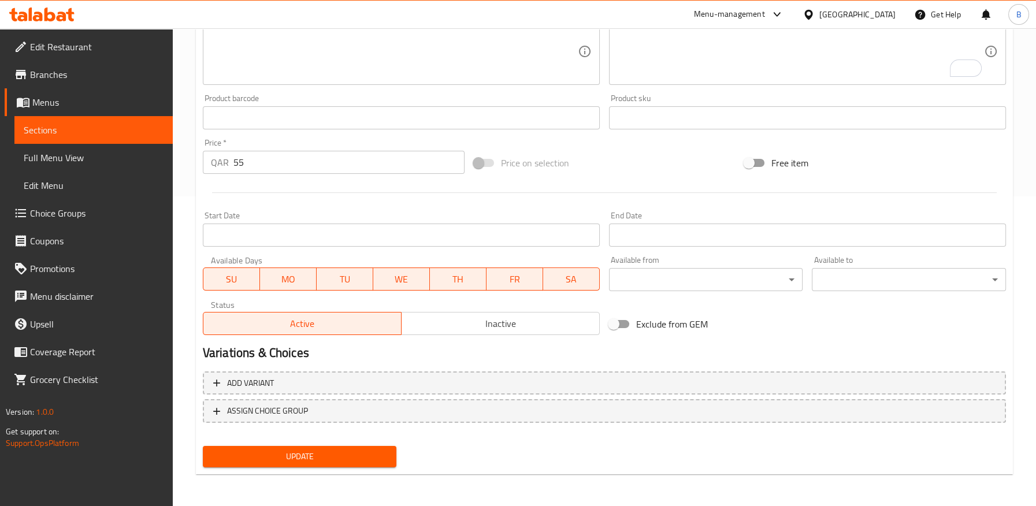
type input "مجموعة تنظيف اللاب توب"
drag, startPoint x: 324, startPoint y: 453, endPoint x: 349, endPoint y: 439, distance: 28.7
click at [324, 454] on span "Update" at bounding box center [300, 457] width 176 height 14
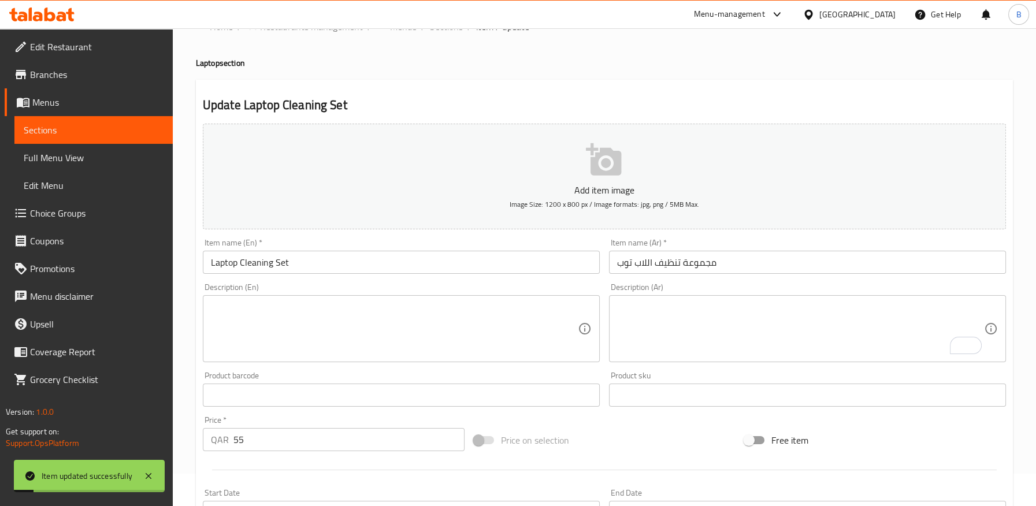
scroll to position [0, 0]
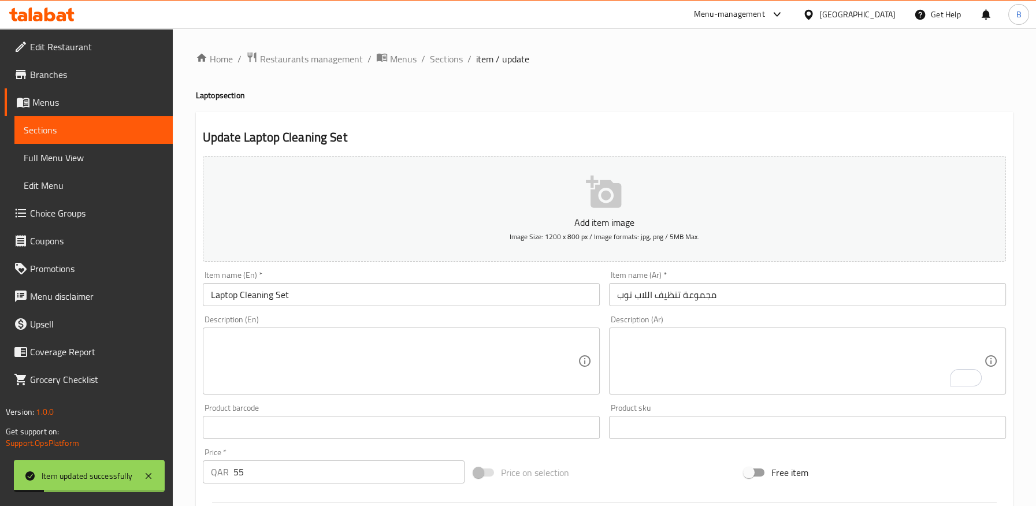
click at [667, 298] on input "مجموعة تنظيف اللاب توب" at bounding box center [807, 294] width 397 height 23
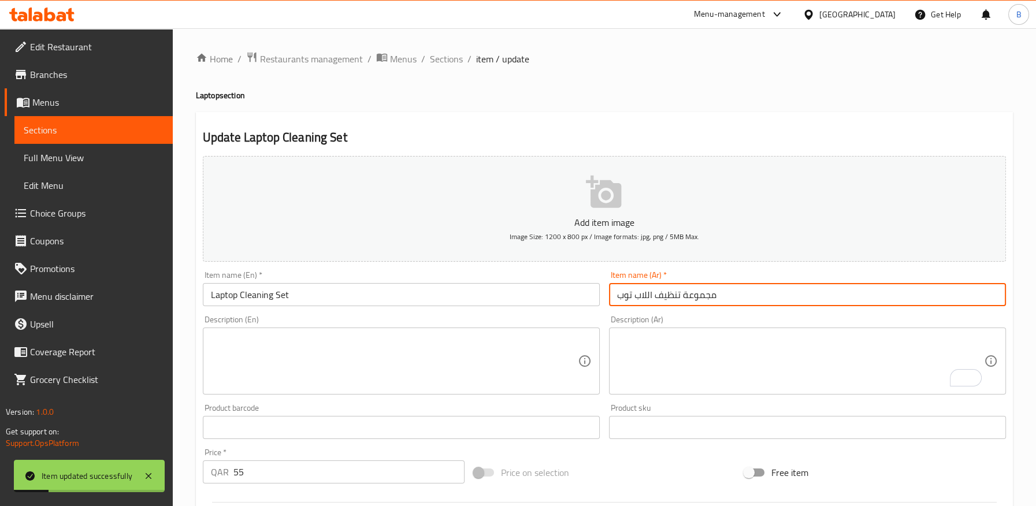
click at [667, 298] on input "مجموعة تنظيف اللاب توب" at bounding box center [807, 294] width 397 height 23
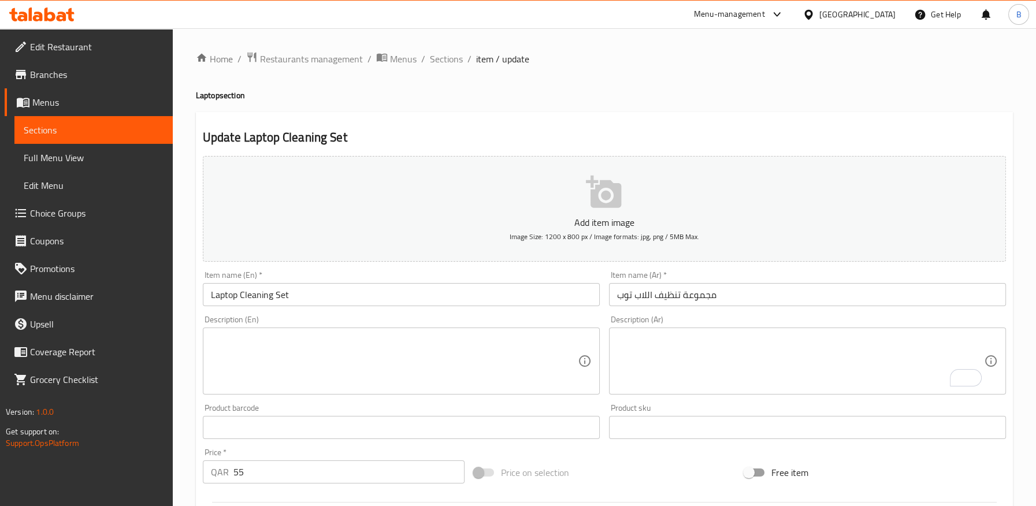
drag, startPoint x: 653, startPoint y: 55, endPoint x: 668, endPoint y: 66, distance: 18.6
click at [655, 54] on ol "Home / Restaurants management / Menus / Sections / item / update" at bounding box center [604, 58] width 817 height 15
click at [443, 57] on span "Sections" at bounding box center [446, 59] width 33 height 14
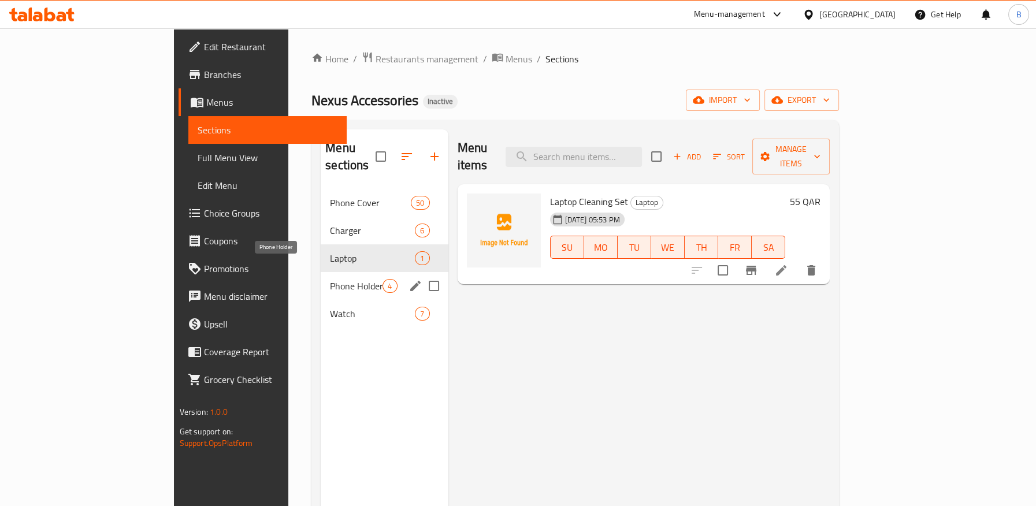
click at [330, 279] on span "Phone Holder" at bounding box center [356, 286] width 53 height 14
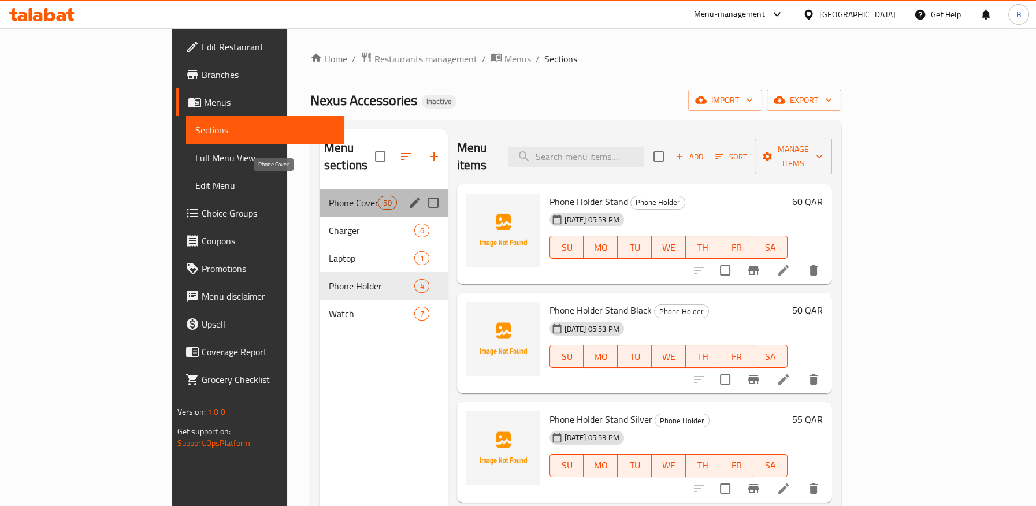
click at [329, 196] on span "Phone Cover" at bounding box center [353, 203] width 49 height 14
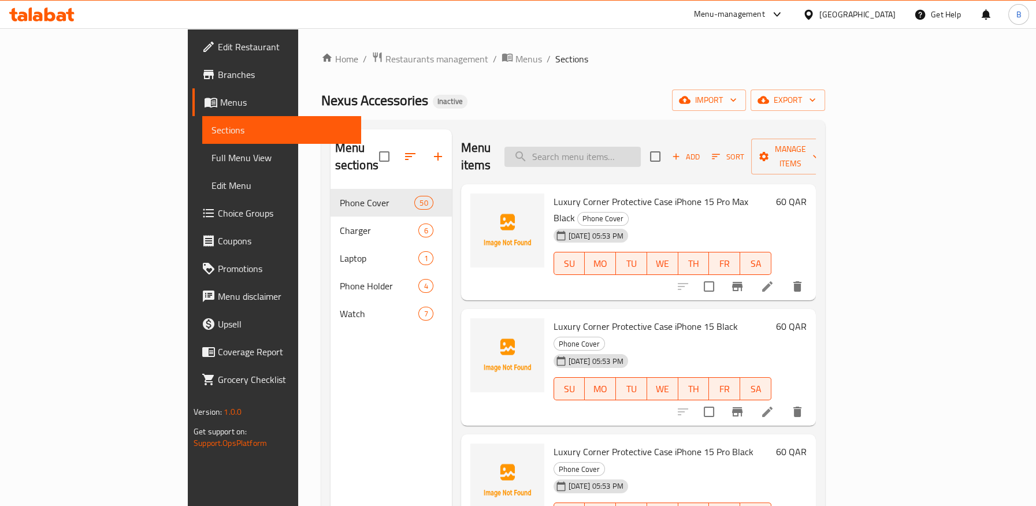
click at [632, 147] on input "search" at bounding box center [573, 157] width 136 height 20
paste input "iPhone 14 Pro Max Protection Cover Phone Tan"
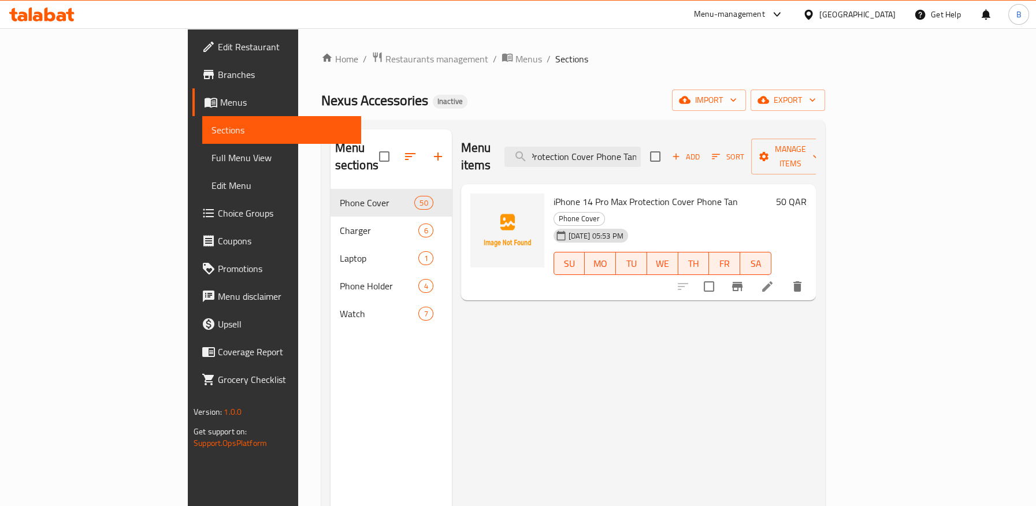
type input "iPhone 14 Pro Max Protection Cover Phone Tan"
drag, startPoint x: 496, startPoint y: 389, endPoint x: 509, endPoint y: 383, distance: 13.7
click at [496, 389] on div "Menu items iPhone 14 Pro Max Protection Cover Phone Tan Add Sort Manage items i…" at bounding box center [634, 382] width 364 height 506
click at [802, 281] on icon "delete" at bounding box center [798, 286] width 8 height 10
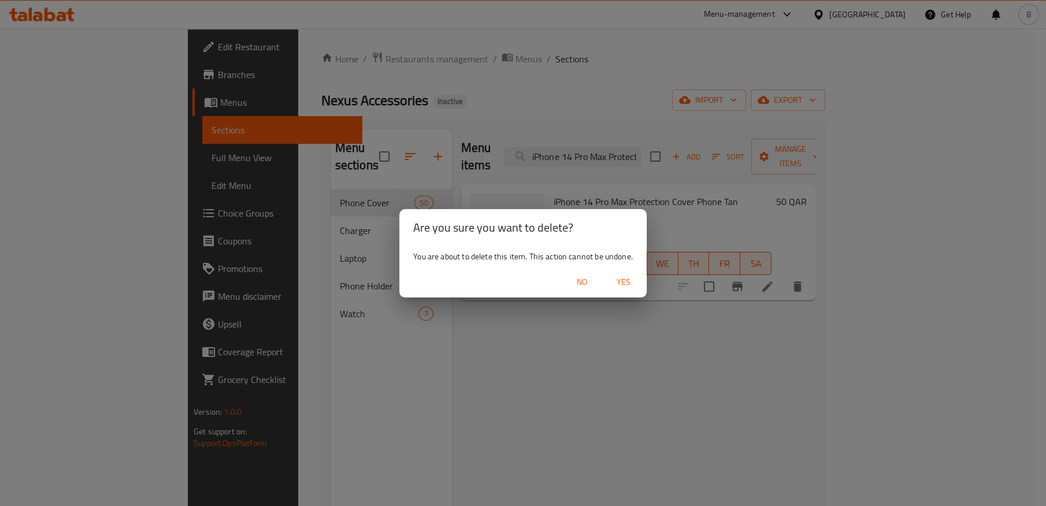
click at [625, 281] on span "Yes" at bounding box center [624, 282] width 28 height 14
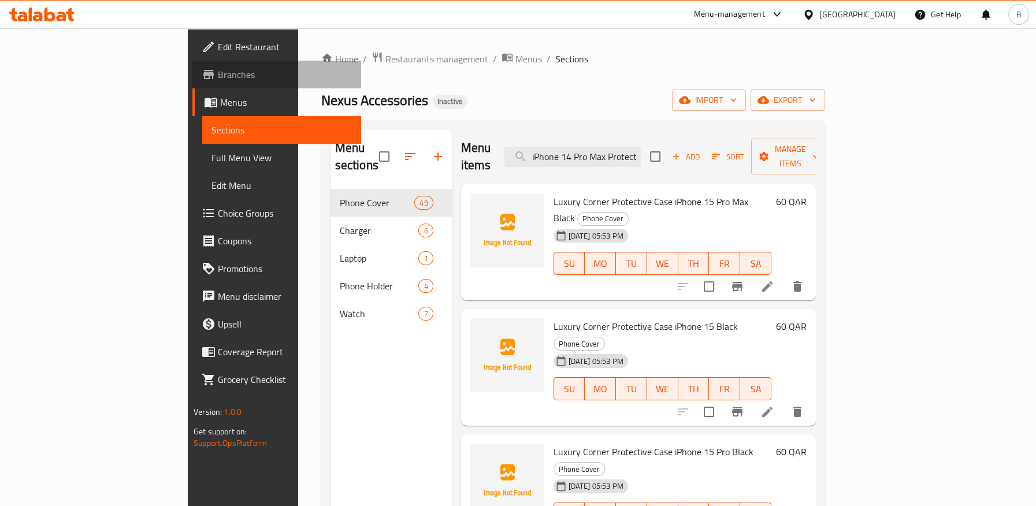
click at [218, 77] on span "Branches" at bounding box center [285, 75] width 134 height 14
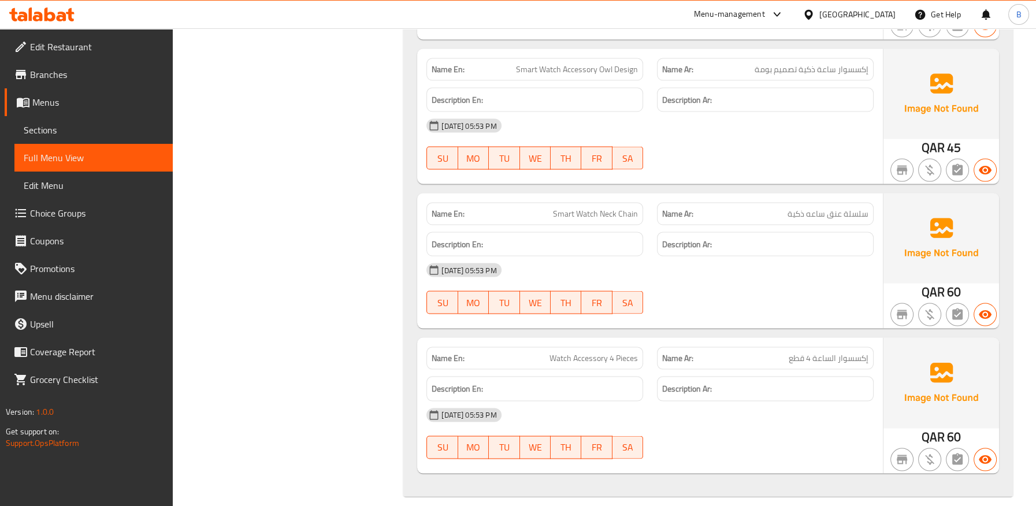
scroll to position [9661, 0]
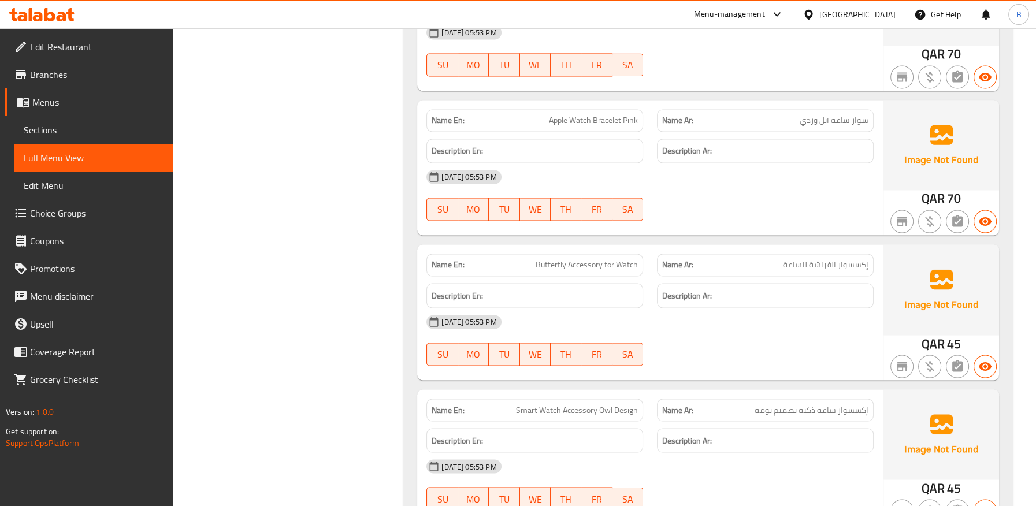
click at [553, 259] on span "Butterfly Accessory for Watch" at bounding box center [587, 265] width 102 height 12
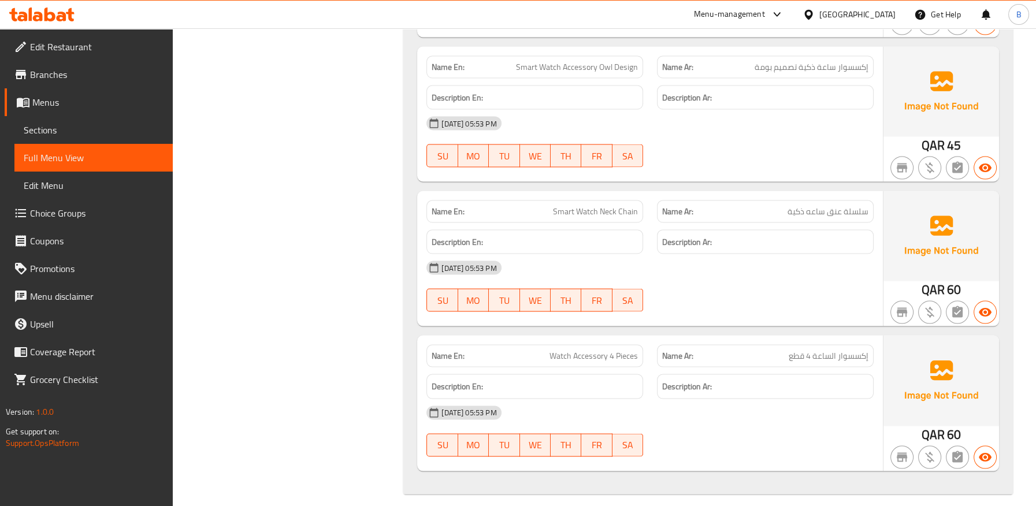
click at [610, 206] on span "Smart Watch Neck Chain" at bounding box center [595, 212] width 85 height 12
copy span "Smart Watch Neck Chain"
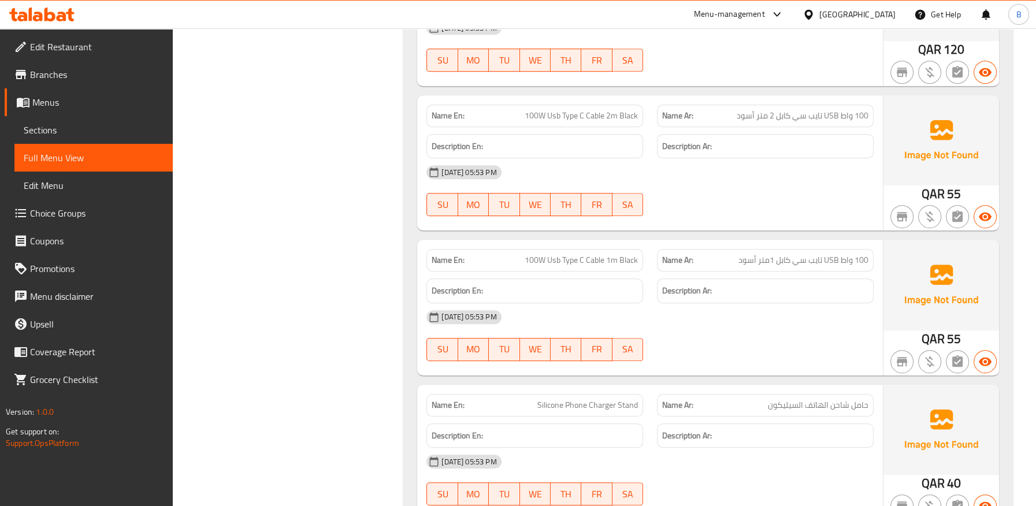
scroll to position [7771, 0]
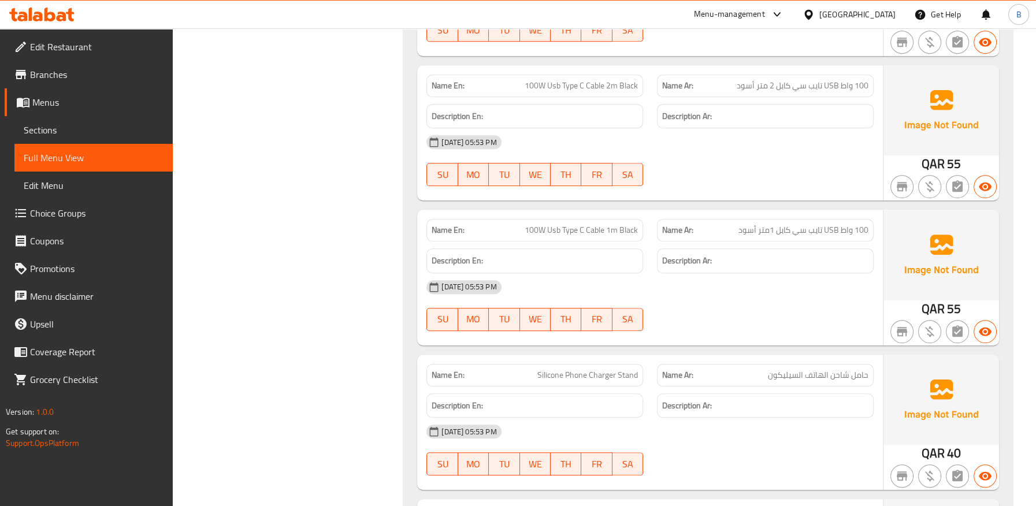
click at [577, 369] on span "Silicone Phone Charger Stand" at bounding box center [588, 375] width 101 height 12
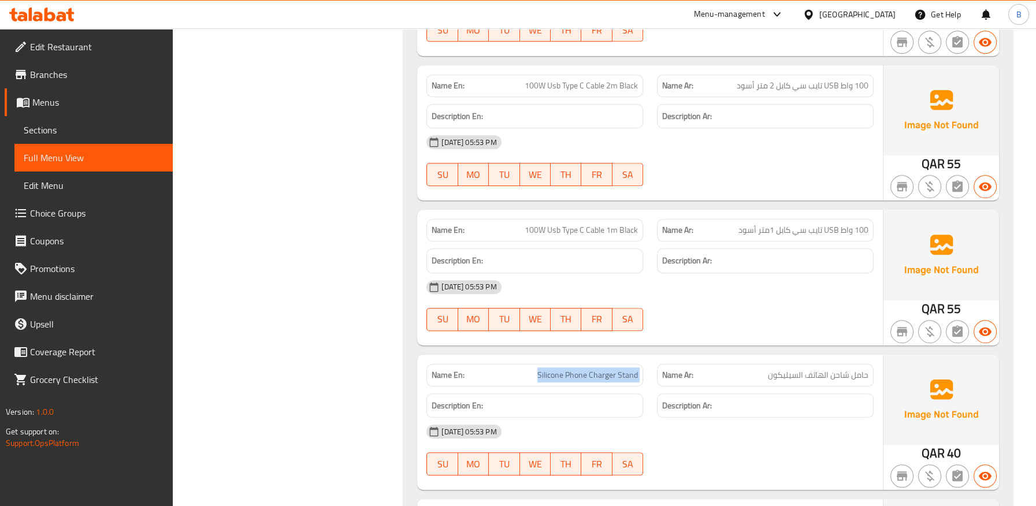
click at [577, 369] on span "Silicone Phone Charger Stand" at bounding box center [588, 375] width 101 height 12
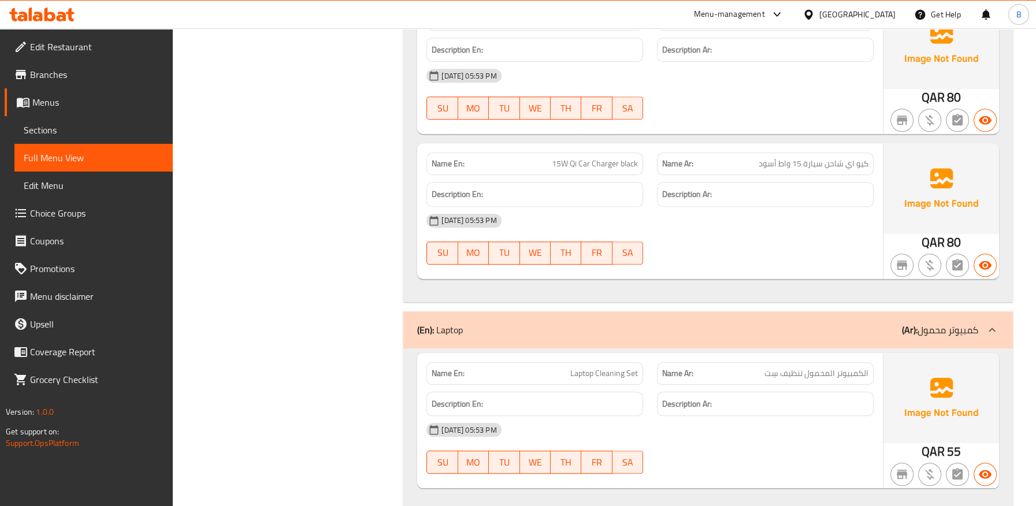
scroll to position [8301, 0]
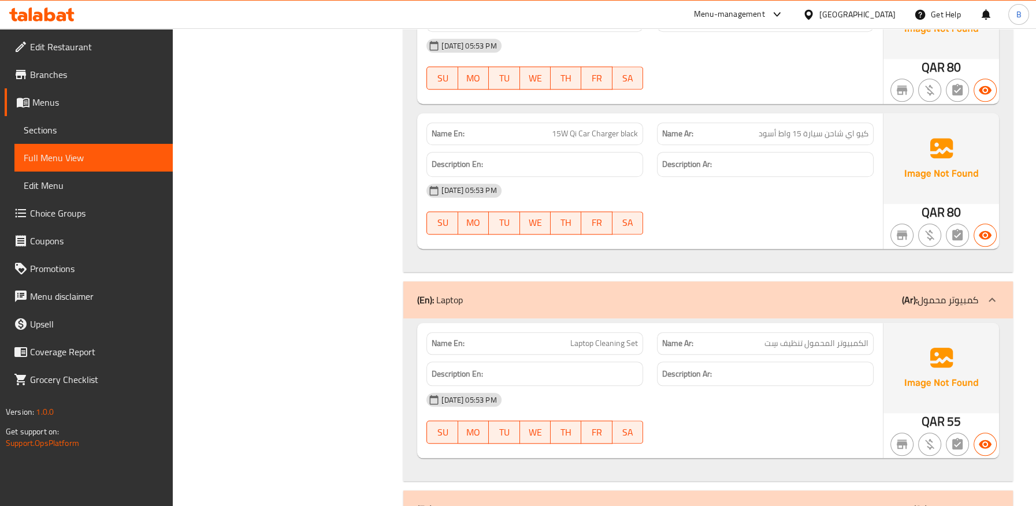
click at [717, 394] on div "[DATE] 05:53 PM" at bounding box center [650, 400] width 461 height 28
click at [596, 338] on span "Laptop Cleaning Set" at bounding box center [604, 344] width 68 height 12
copy span "Laptop Cleaning Set"
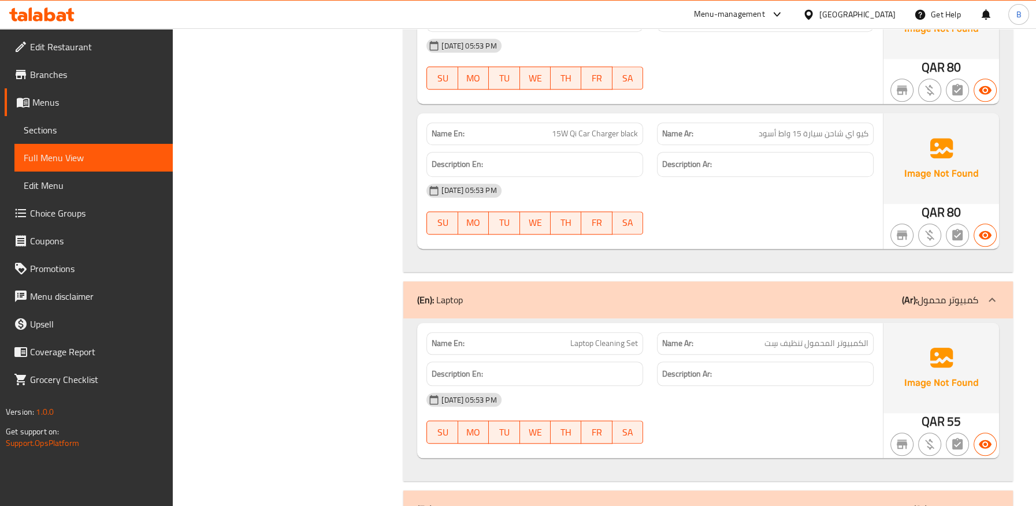
click at [817, 338] on span "الكمبيوتر المحمول تنظيف سِت" at bounding box center [817, 344] width 104 height 12
copy span "الكمبيوتر المحمول تنظيف سِت"
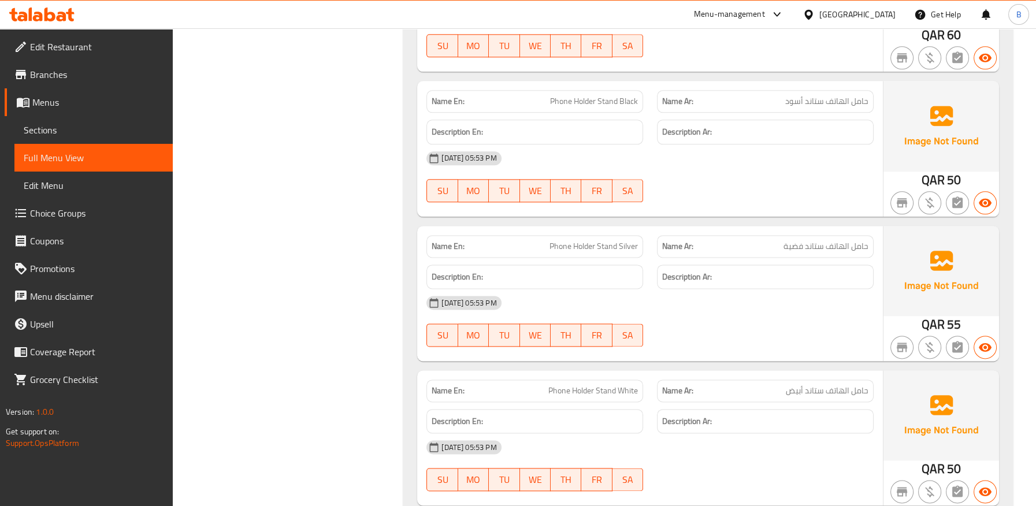
scroll to position [9814, 0]
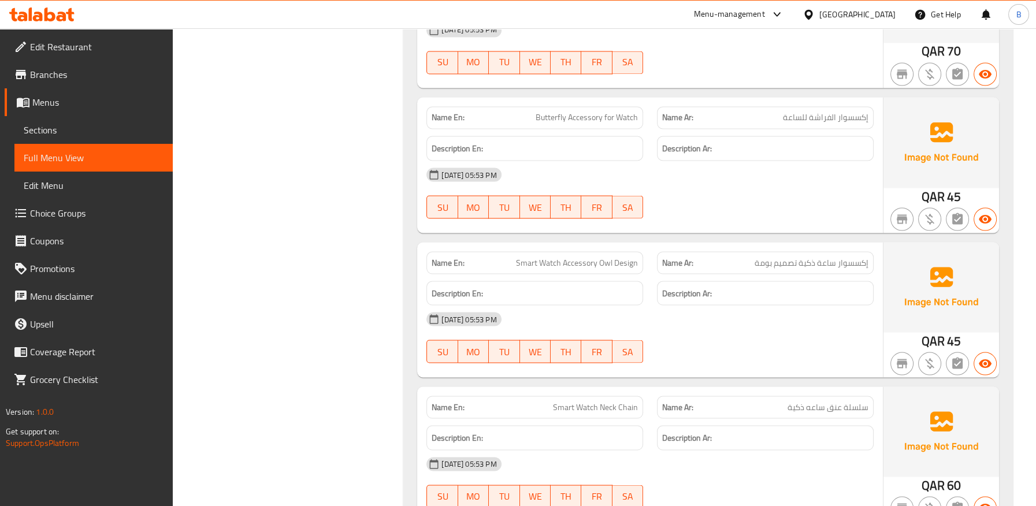
click at [694, 182] on div "21-09-2025 05:53 PM SU MO TU WE TH FR SA" at bounding box center [650, 193] width 461 height 65
click at [765, 291] on div "Description Ar:" at bounding box center [765, 293] width 217 height 25
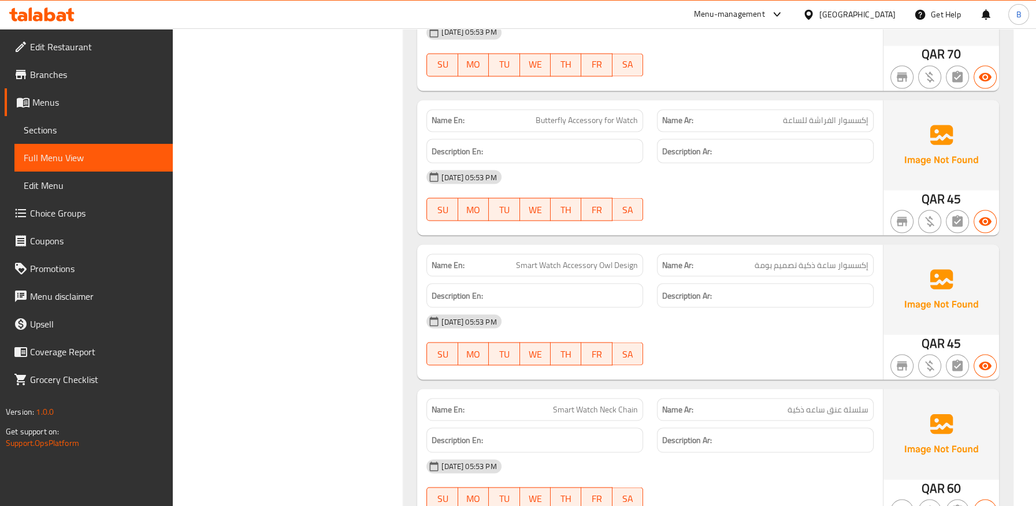
scroll to position [5285, 0]
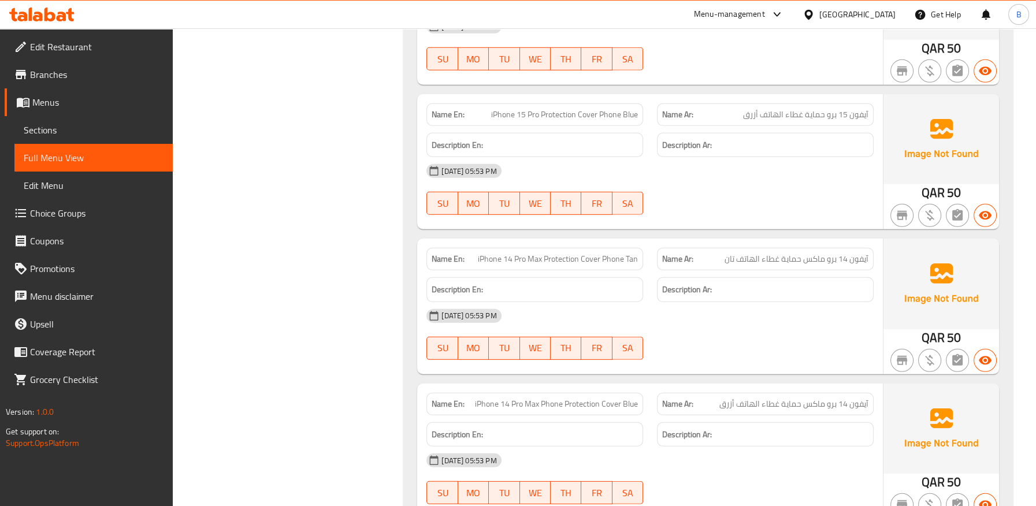
click at [633, 254] on span "iPhone 14 Pro Max Protection Cover Phone Tan" at bounding box center [558, 259] width 160 height 12
copy span "Tan"
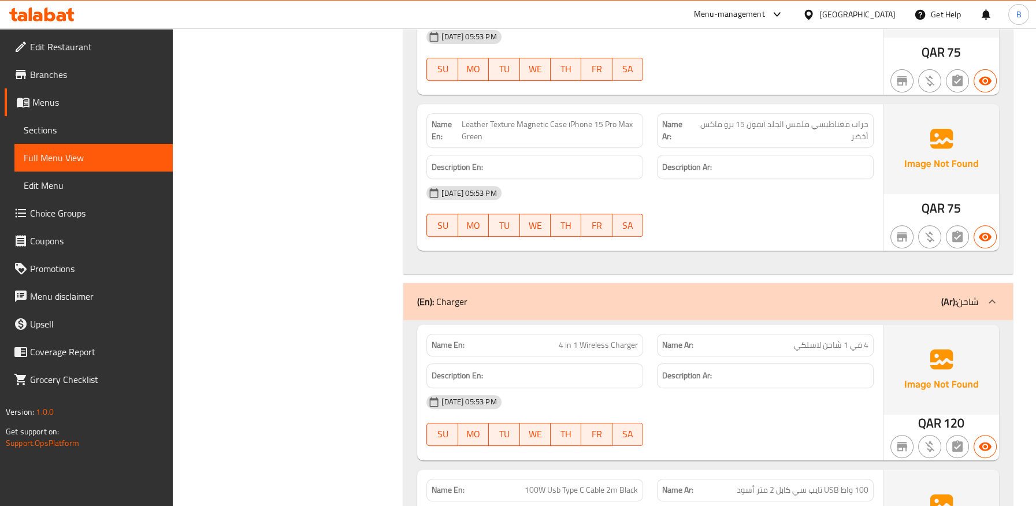
scroll to position [7349, 0]
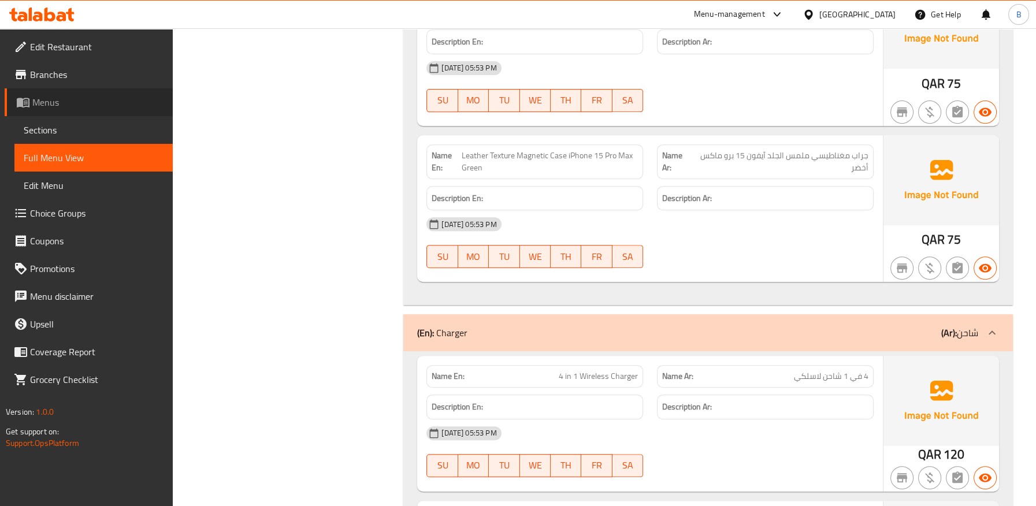
click at [49, 104] on span "Menus" at bounding box center [97, 102] width 131 height 14
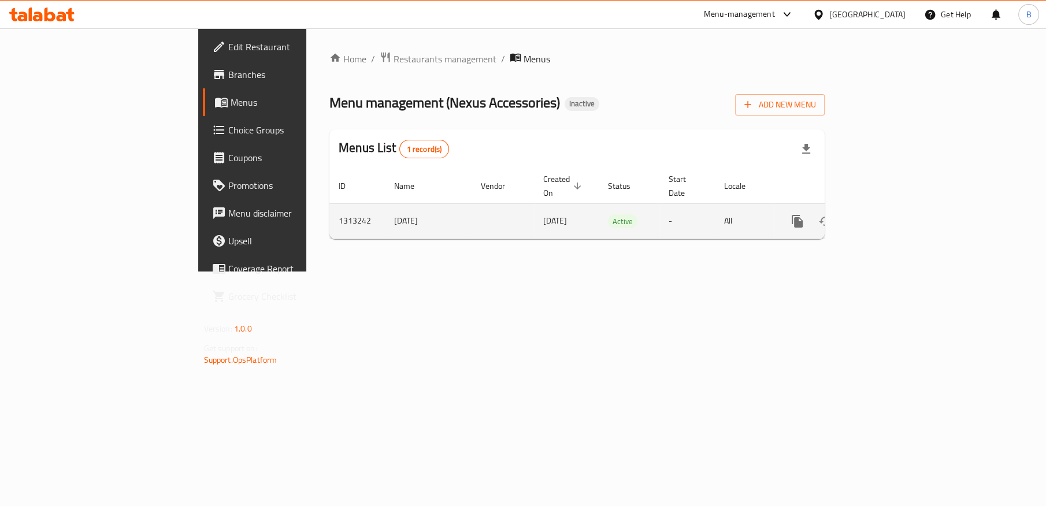
click at [888, 214] on icon "enhanced table" at bounding box center [881, 221] width 14 height 14
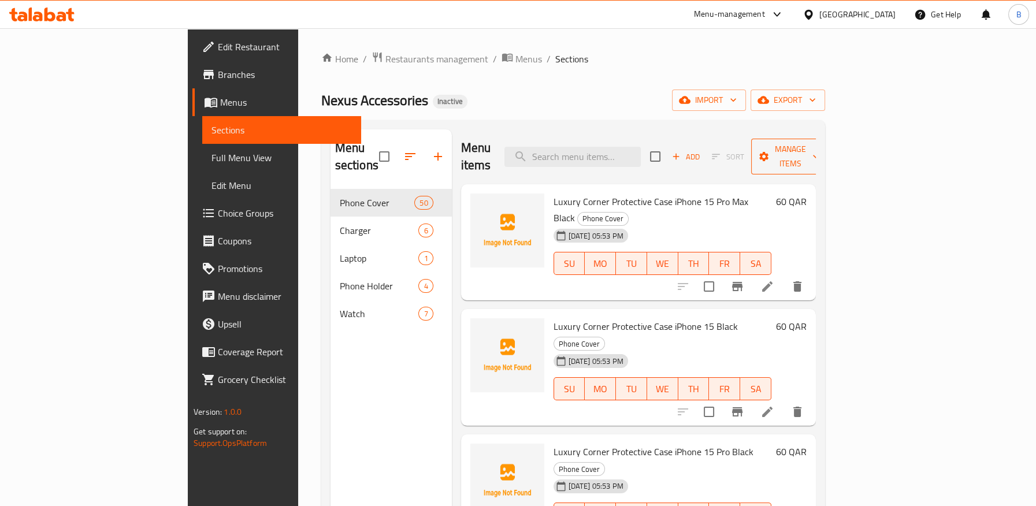
click at [820, 143] on span "Manage items" at bounding box center [790, 156] width 59 height 29
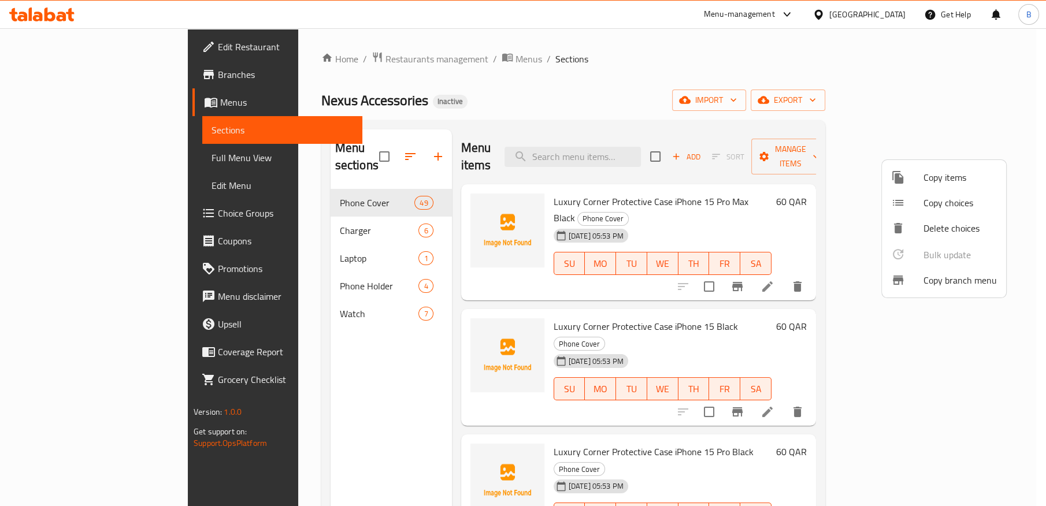
click at [981, 91] on div at bounding box center [523, 253] width 1046 height 506
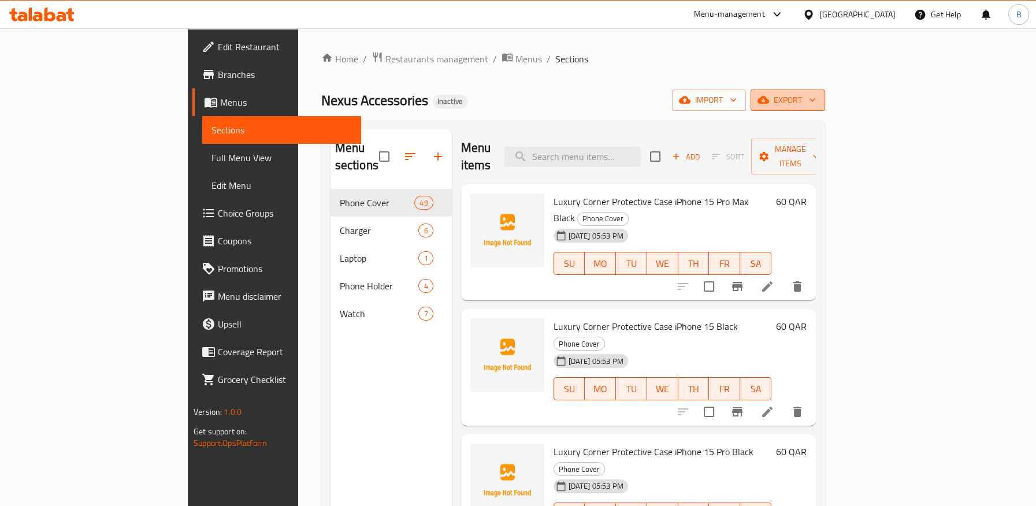
click at [816, 99] on span "export" at bounding box center [788, 100] width 56 height 14
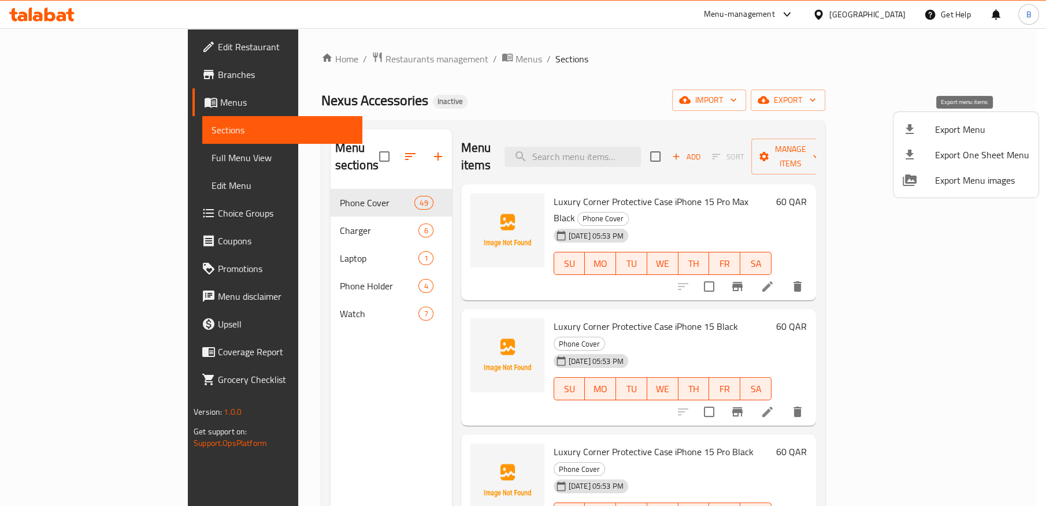
click at [935, 128] on span "Export Menu" at bounding box center [982, 130] width 94 height 14
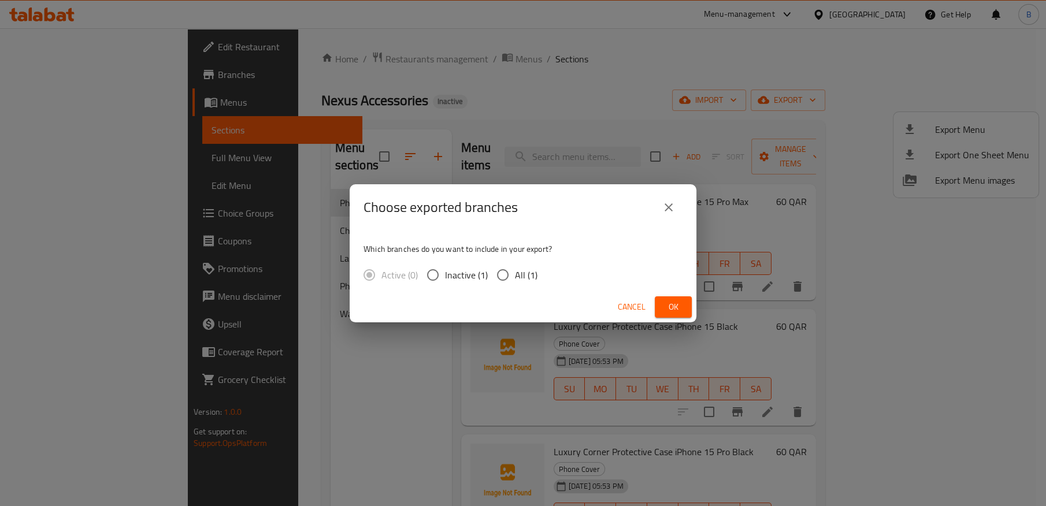
click at [519, 280] on span "All (1)" at bounding box center [526, 275] width 23 height 14
click at [515, 280] on input "All (1)" at bounding box center [503, 275] width 24 height 24
radio input "true"
click at [666, 304] on span "Ok" at bounding box center [673, 307] width 18 height 14
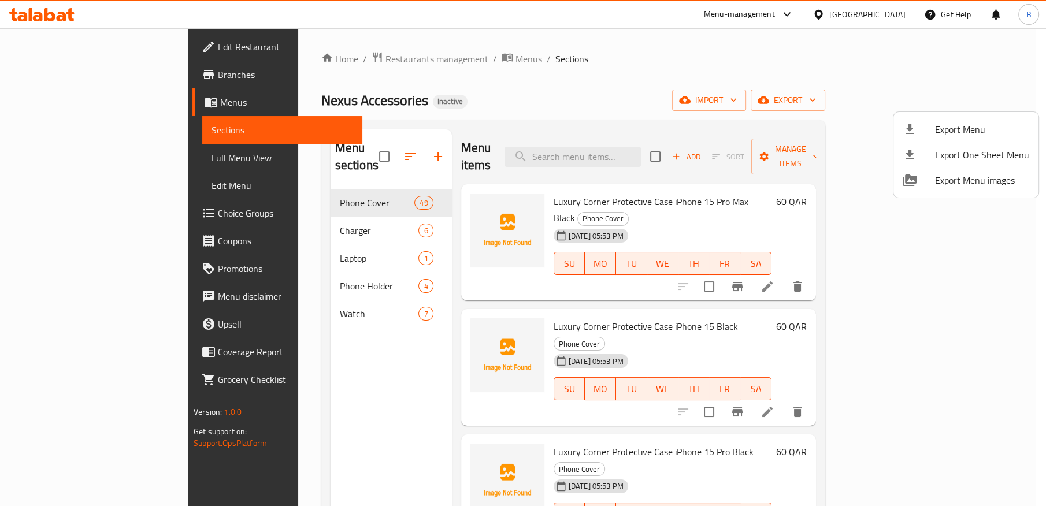
click at [55, 158] on div at bounding box center [523, 253] width 1046 height 506
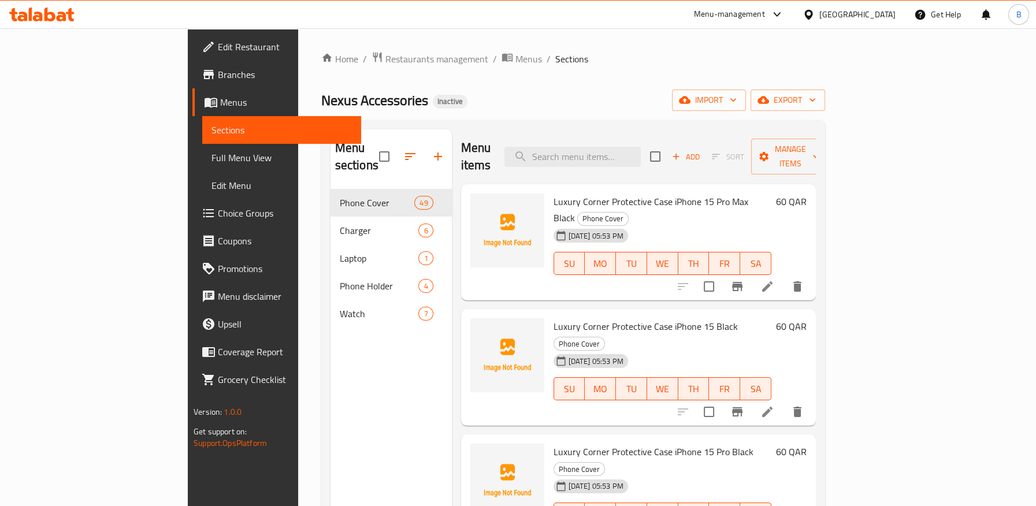
click at [212, 159] on span "Full Menu View" at bounding box center [282, 158] width 140 height 14
